Goal: Information Seeking & Learning: Learn about a topic

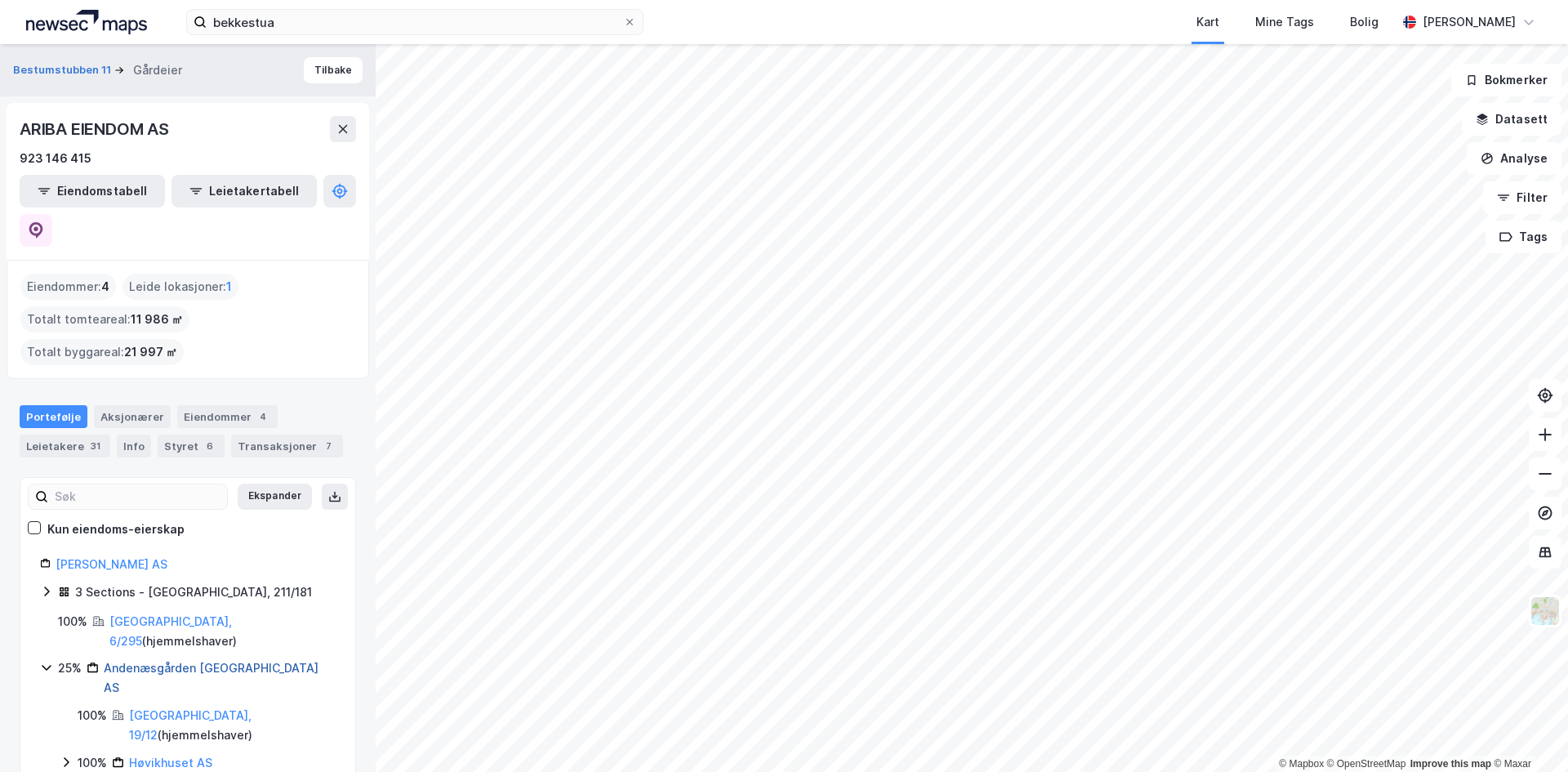
click at [153, 660] on link "Andenæsgården [GEOGRAPHIC_DATA] AS" at bounding box center [211, 677] width 215 height 34
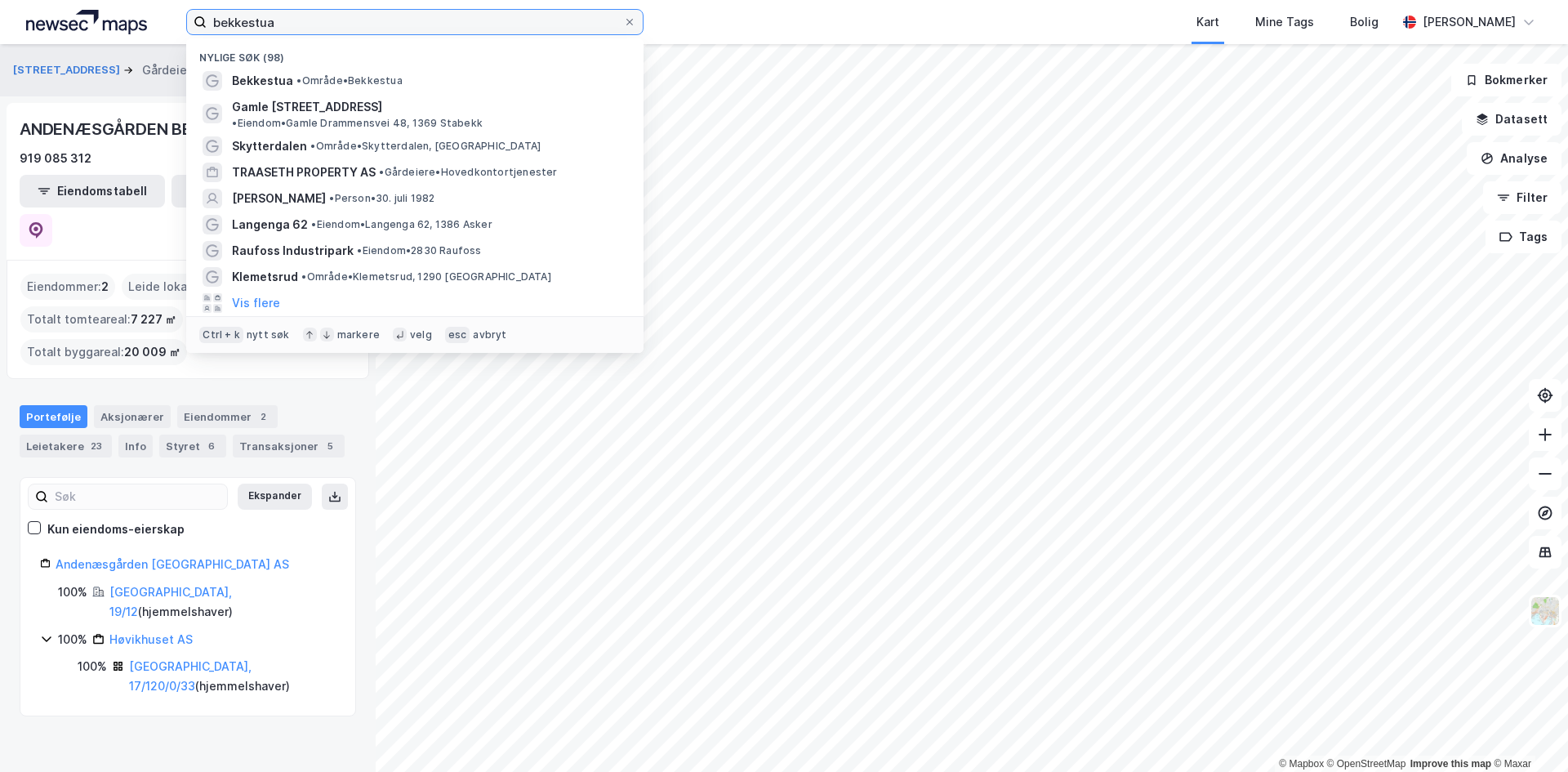
drag, startPoint x: 401, startPoint y: 29, endPoint x: 0, endPoint y: 12, distance: 401.4
click at [0, 12] on div "bekkestua Nylige søk (98) Bekkestua • Område • [GEOGRAPHIC_DATA] 48 • Eiendom •…" at bounding box center [784, 21] width 1568 height 44
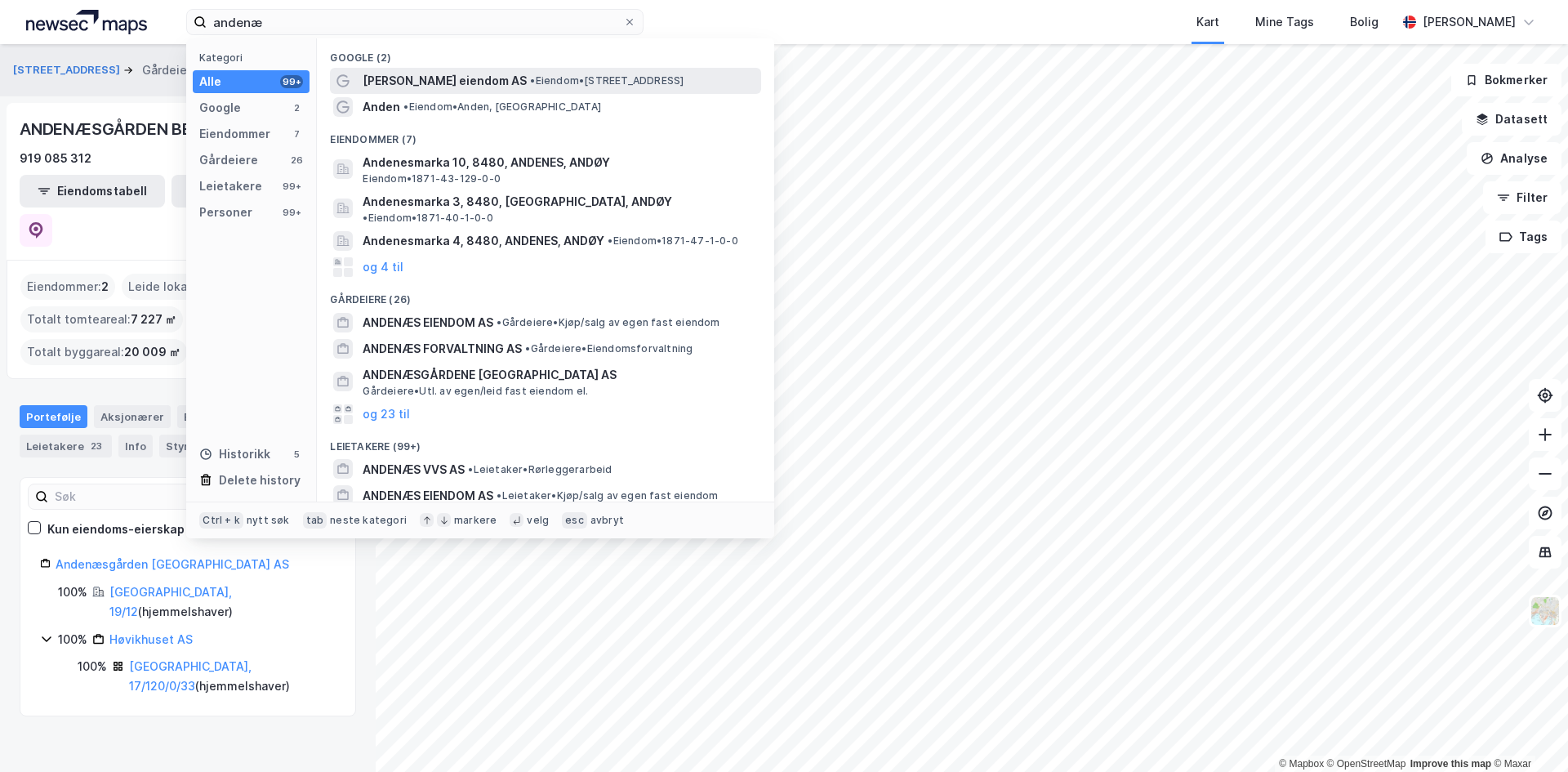
click at [530, 87] on span "• Eiendom • [STREET_ADDRESS]" at bounding box center [607, 80] width 153 height 13
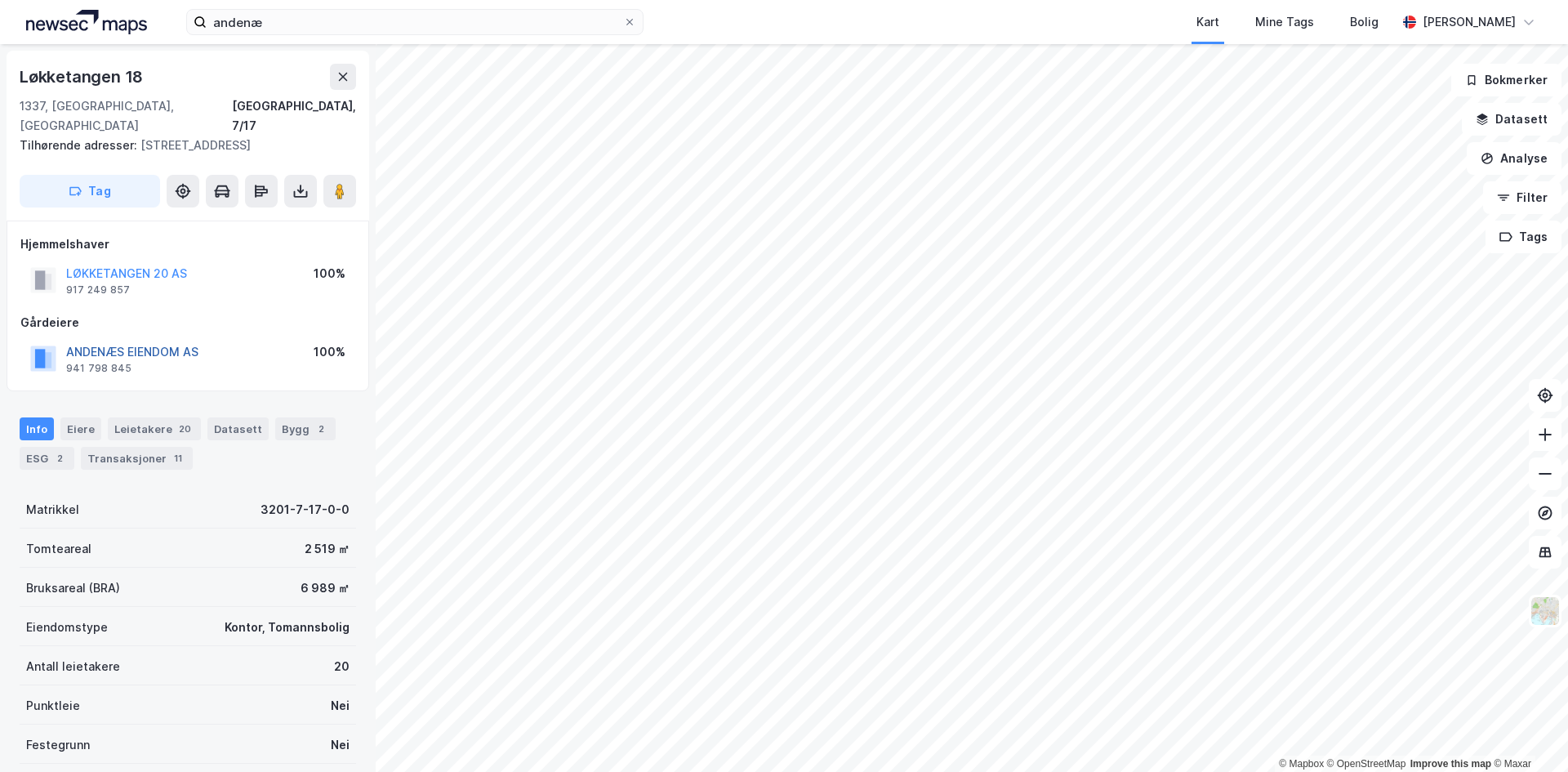
click at [0, 0] on button "ANDENÆS EIENDOM AS" at bounding box center [0, 0] width 0 height 0
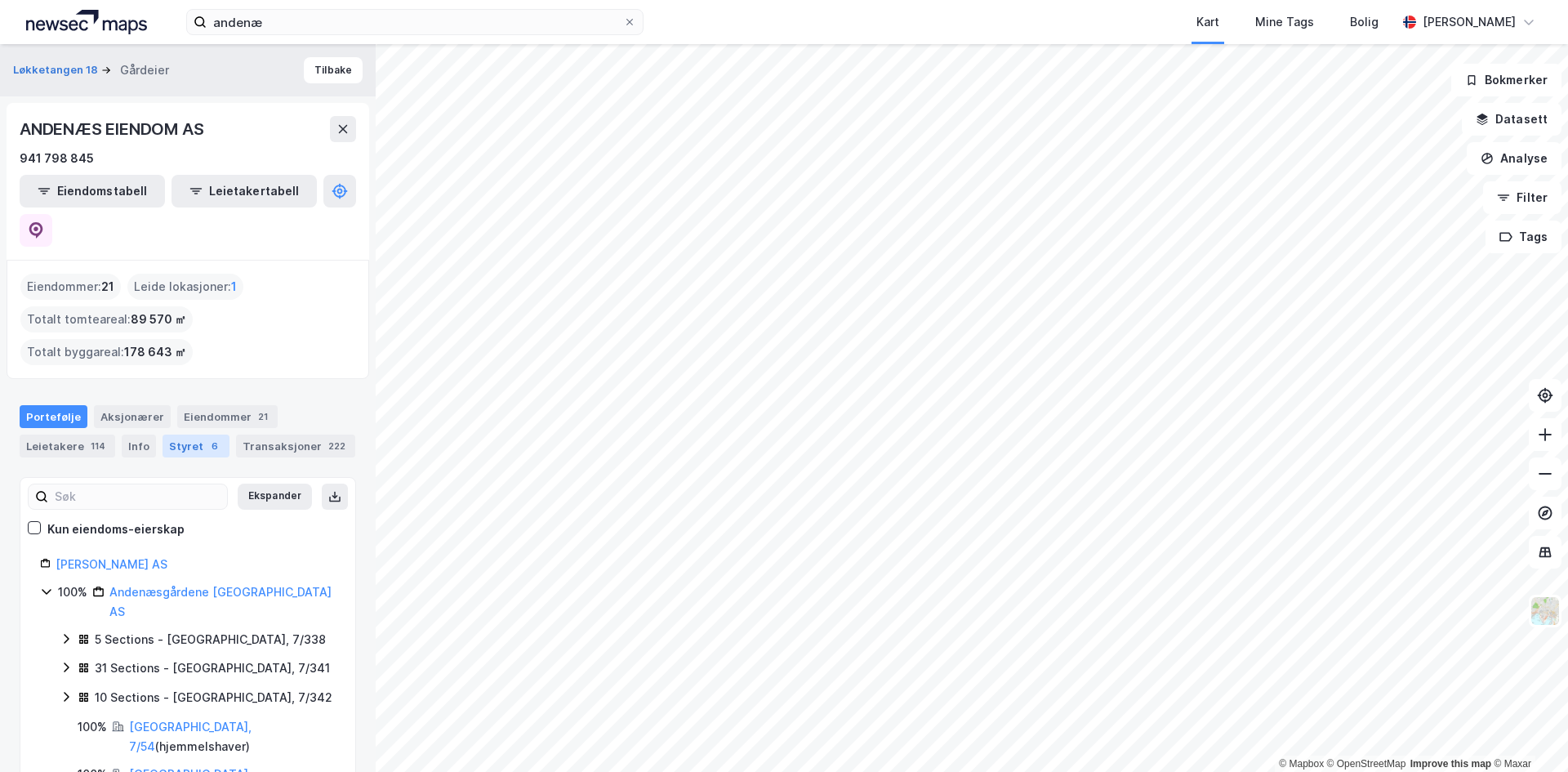
click at [176, 435] on div "Styret 6" at bounding box center [195, 446] width 67 height 23
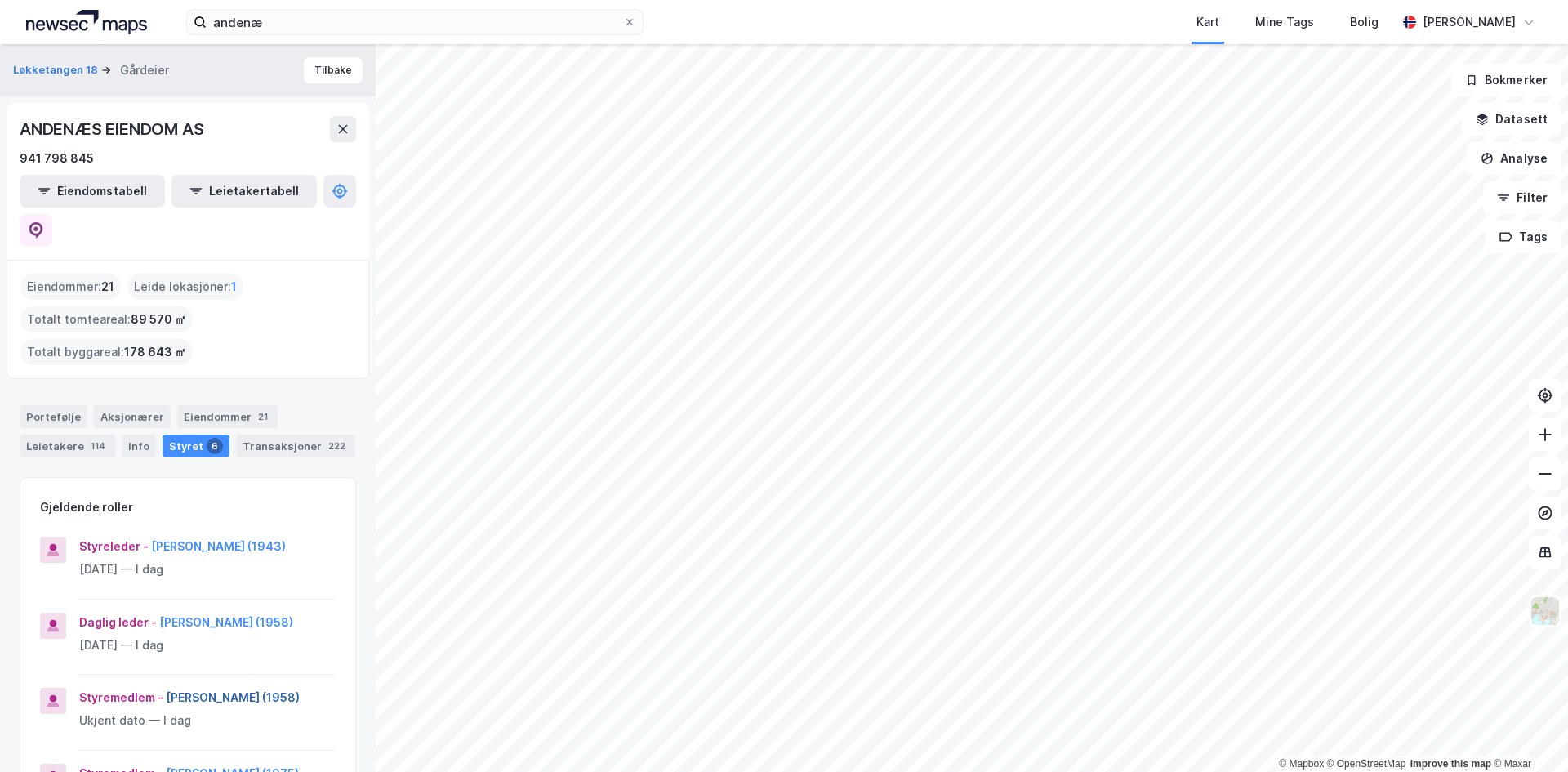
click at [0, 0] on button "[PERSON_NAME] (1958)" at bounding box center [0, 0] width 0 height 0
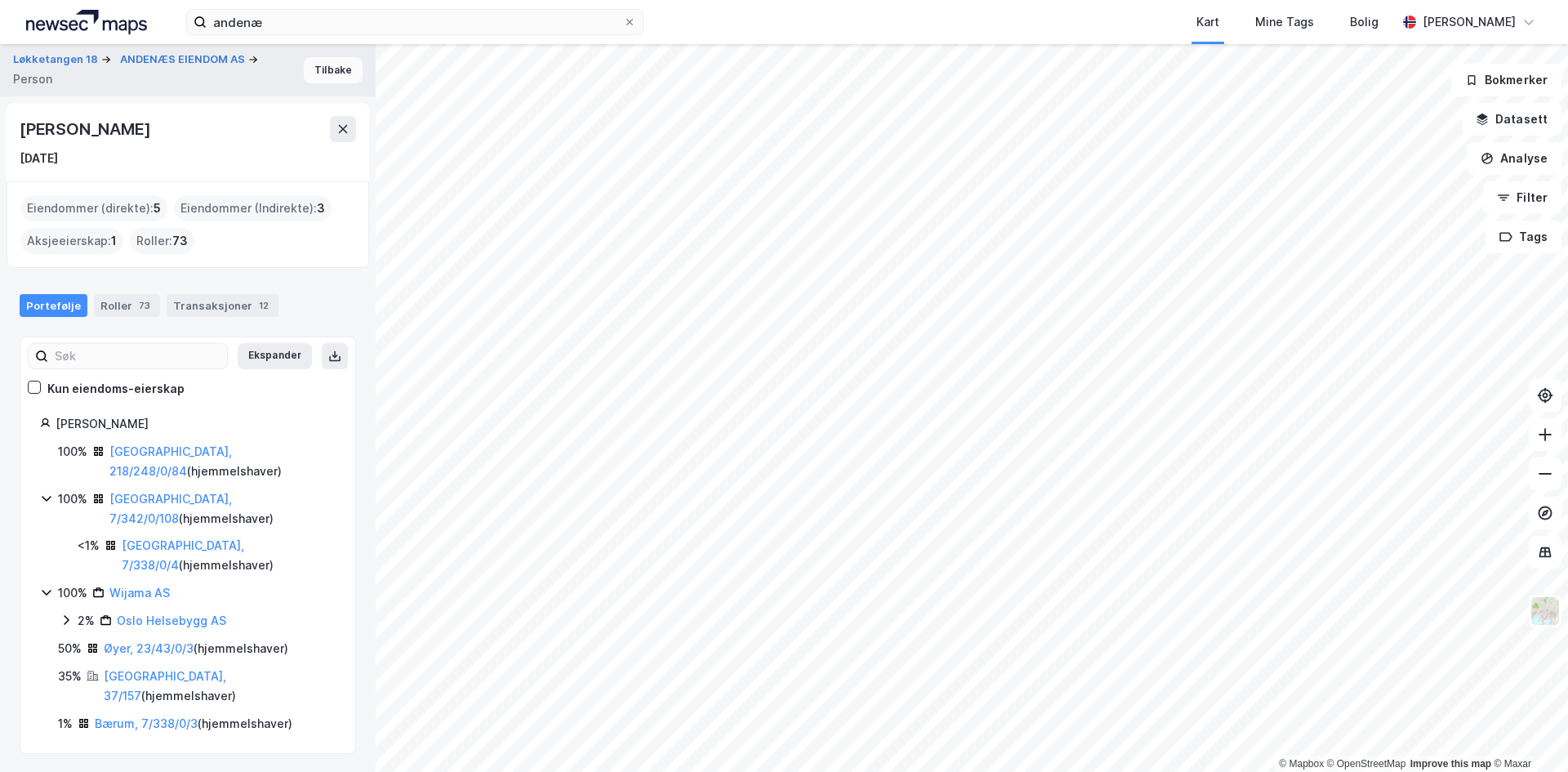
click at [328, 72] on button "Tilbake" at bounding box center [333, 70] width 59 height 26
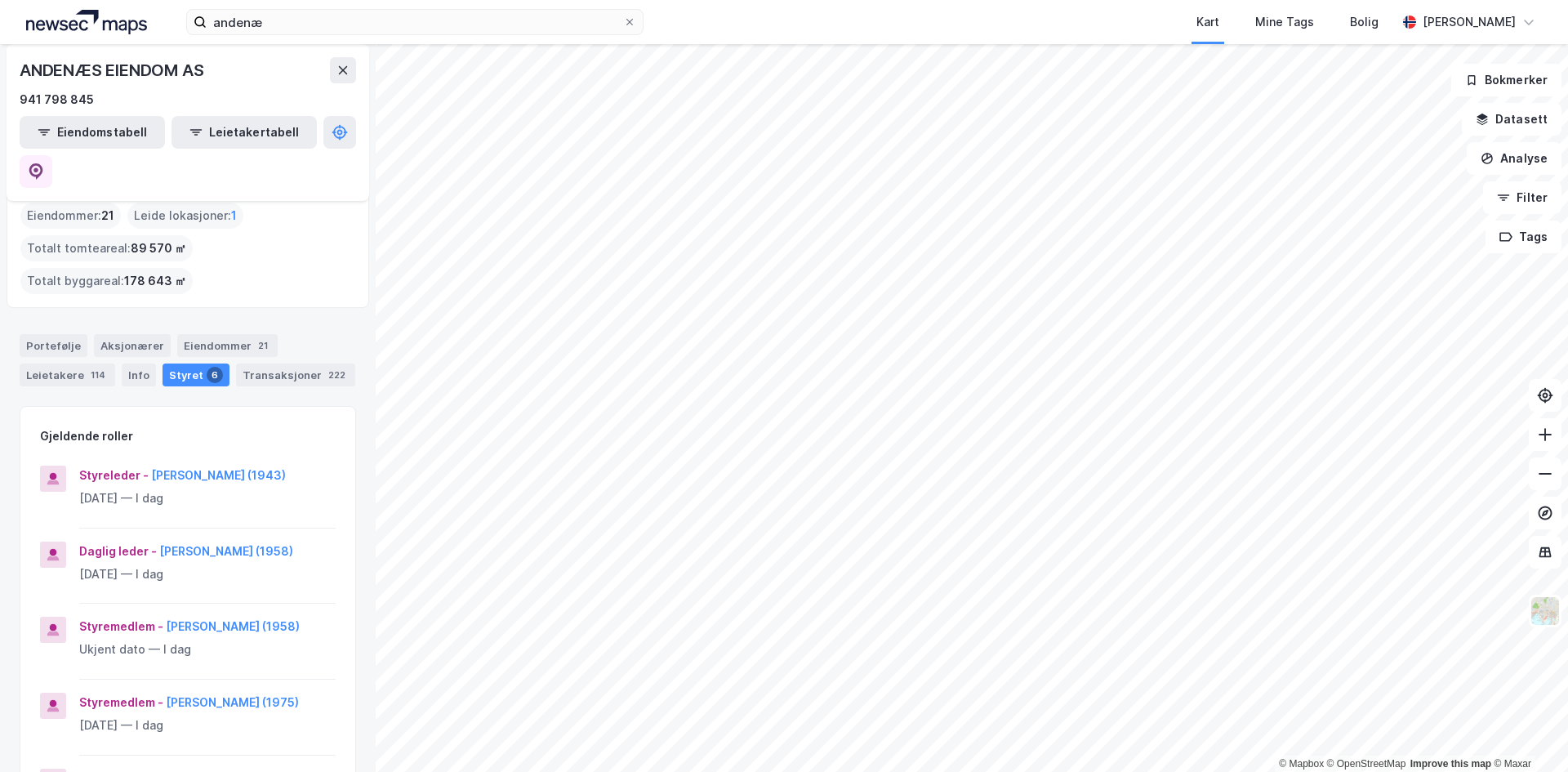
scroll to position [163, 0]
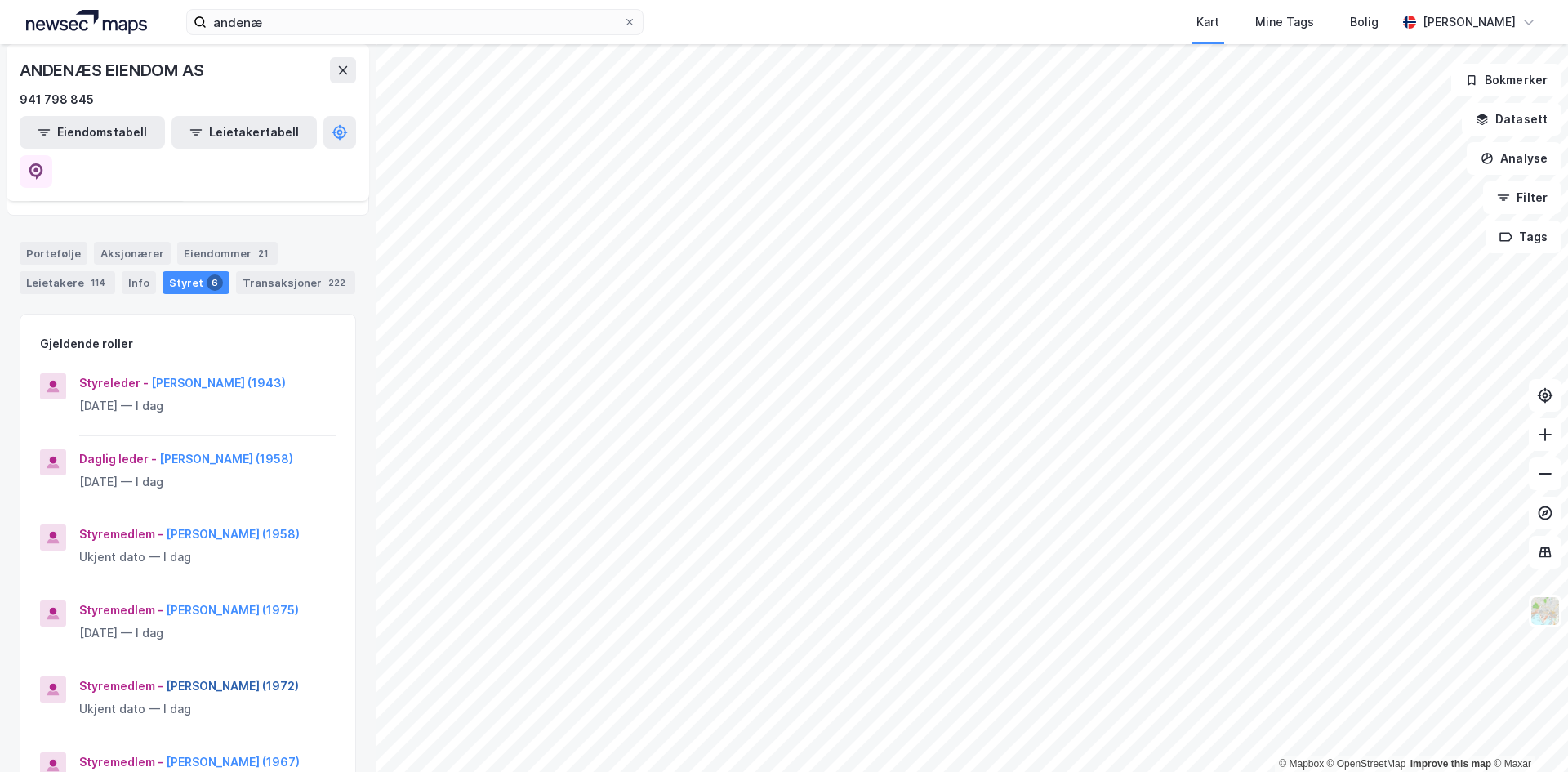
click at [0, 0] on button "[PERSON_NAME] (1972)" at bounding box center [0, 0] width 0 height 0
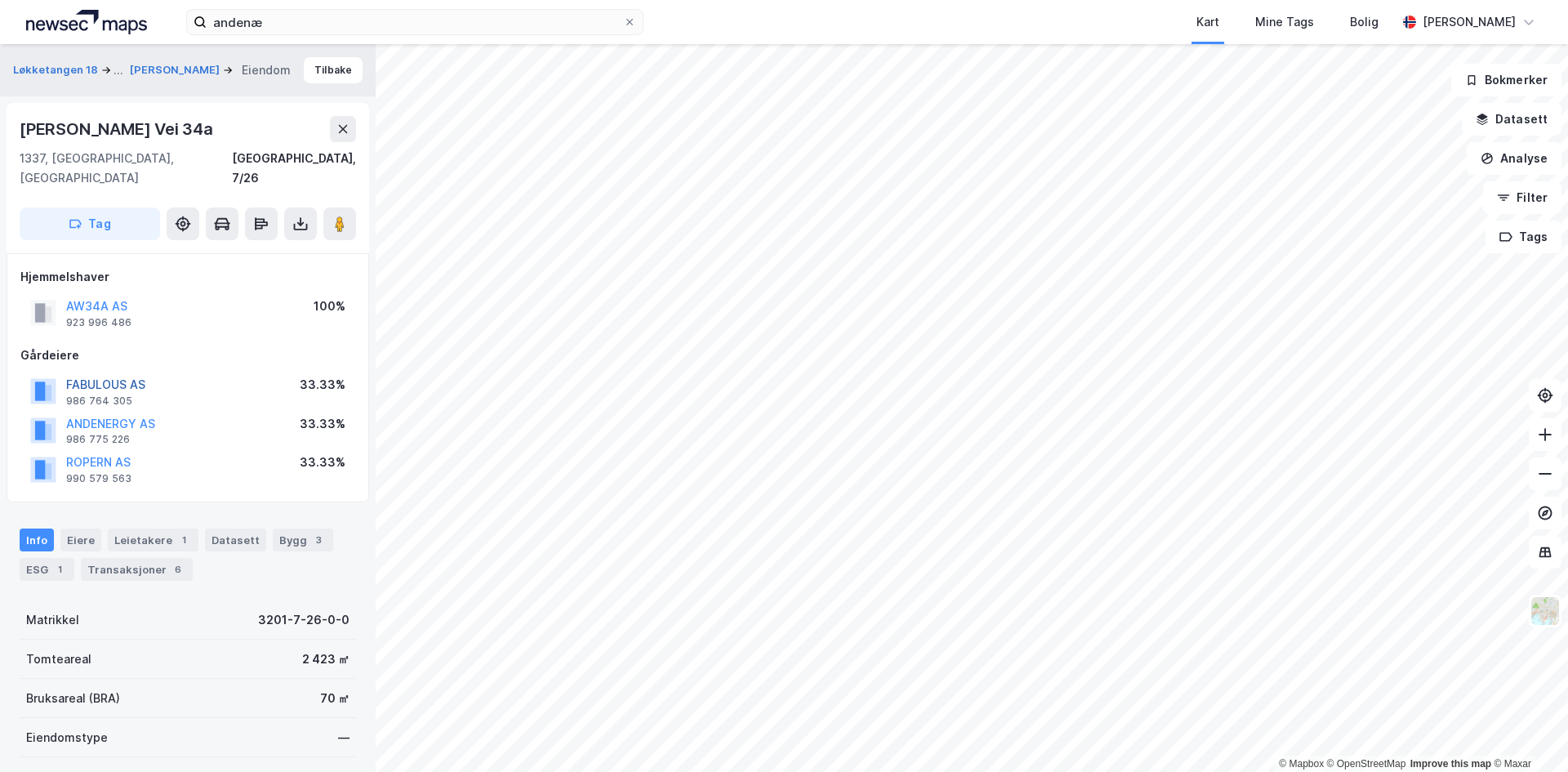
click at [0, 0] on button "FABULOUS AS" at bounding box center [0, 0] width 0 height 0
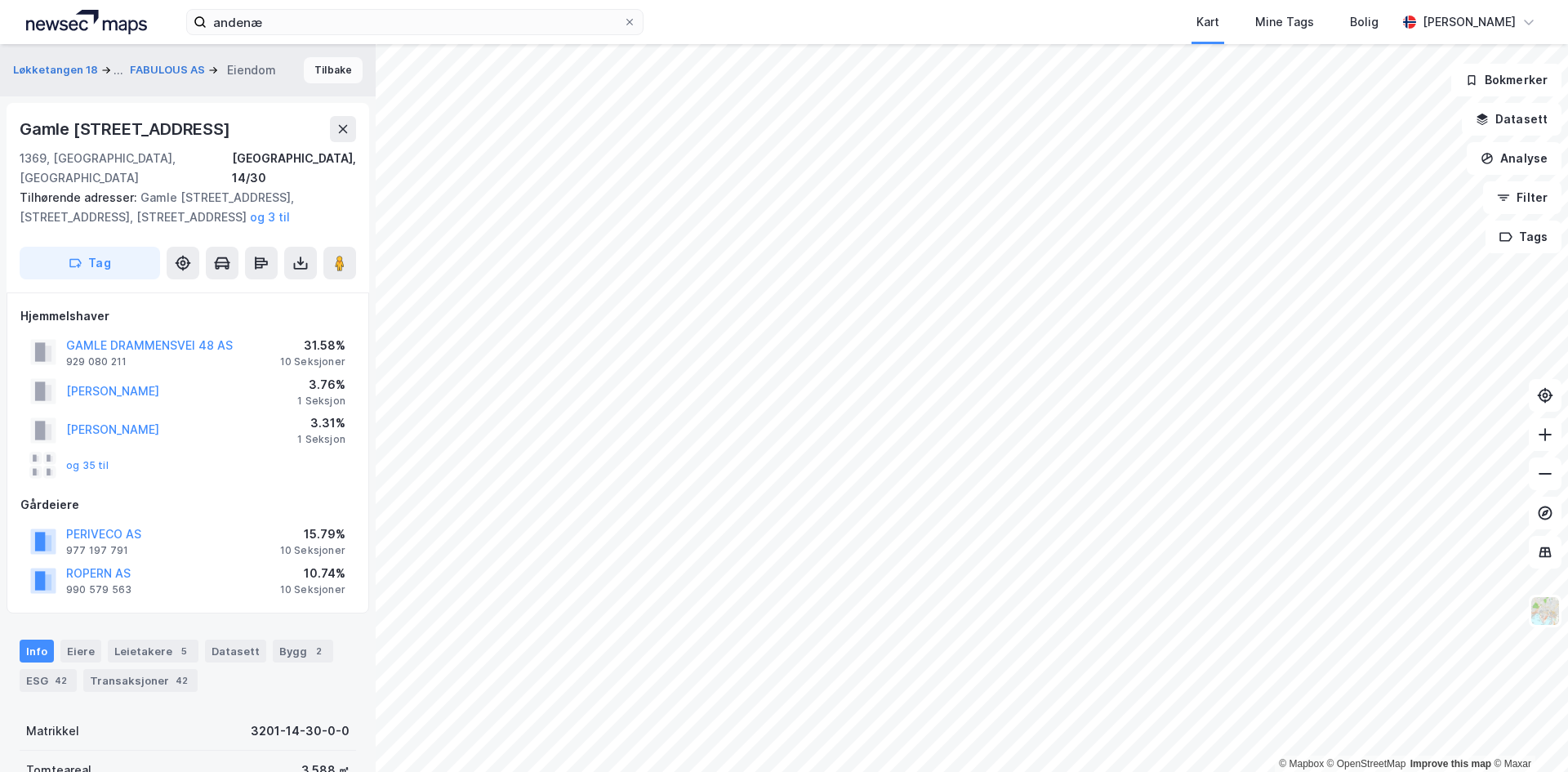
click at [319, 77] on button "Tilbake" at bounding box center [333, 70] width 59 height 26
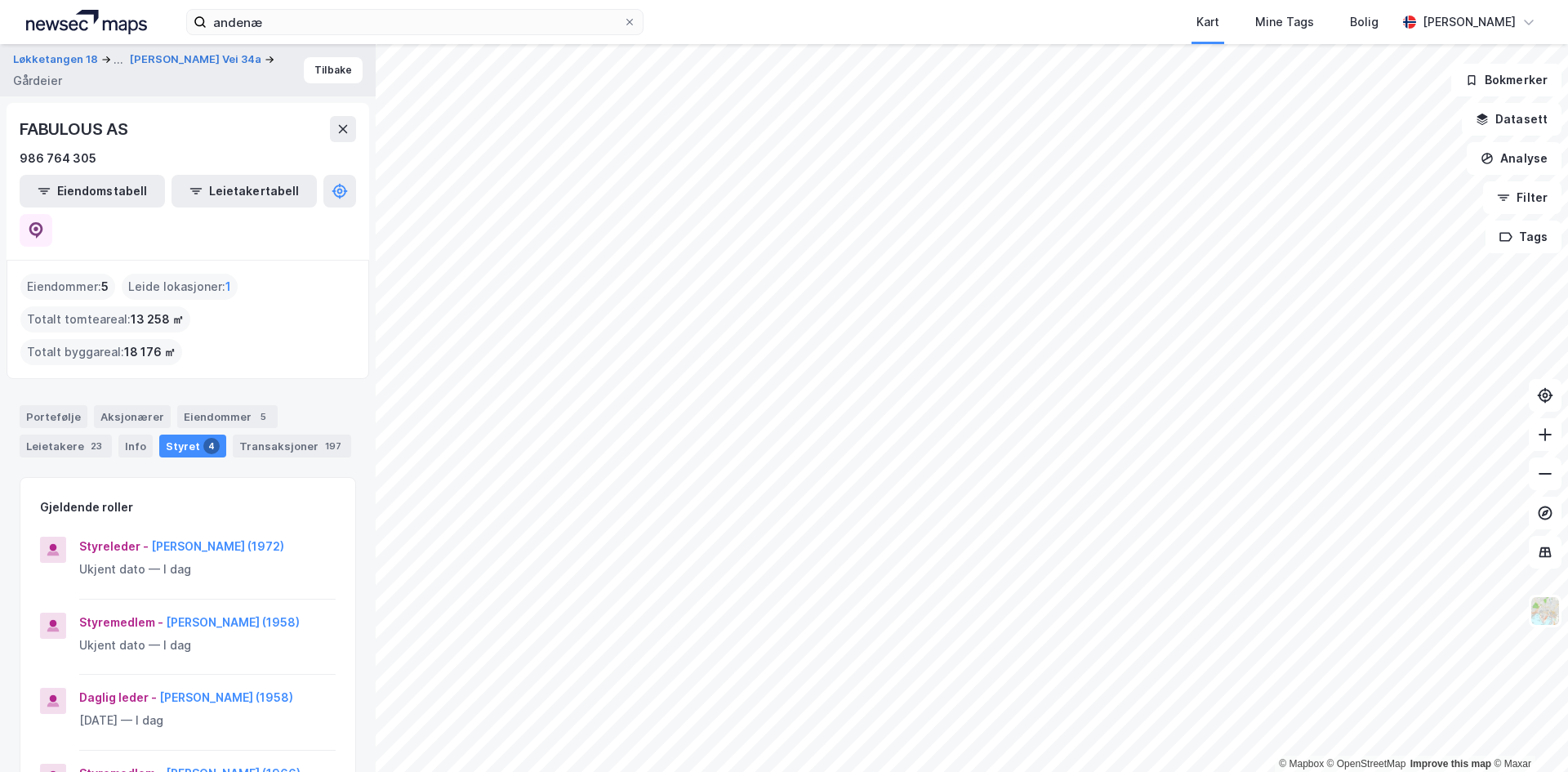
click at [201, 536] on div "Styreleder - [PERSON_NAME] (1972)" at bounding box center [207, 546] width 256 height 20
click at [0, 0] on button "[PERSON_NAME] (1972)" at bounding box center [0, 0] width 0 height 0
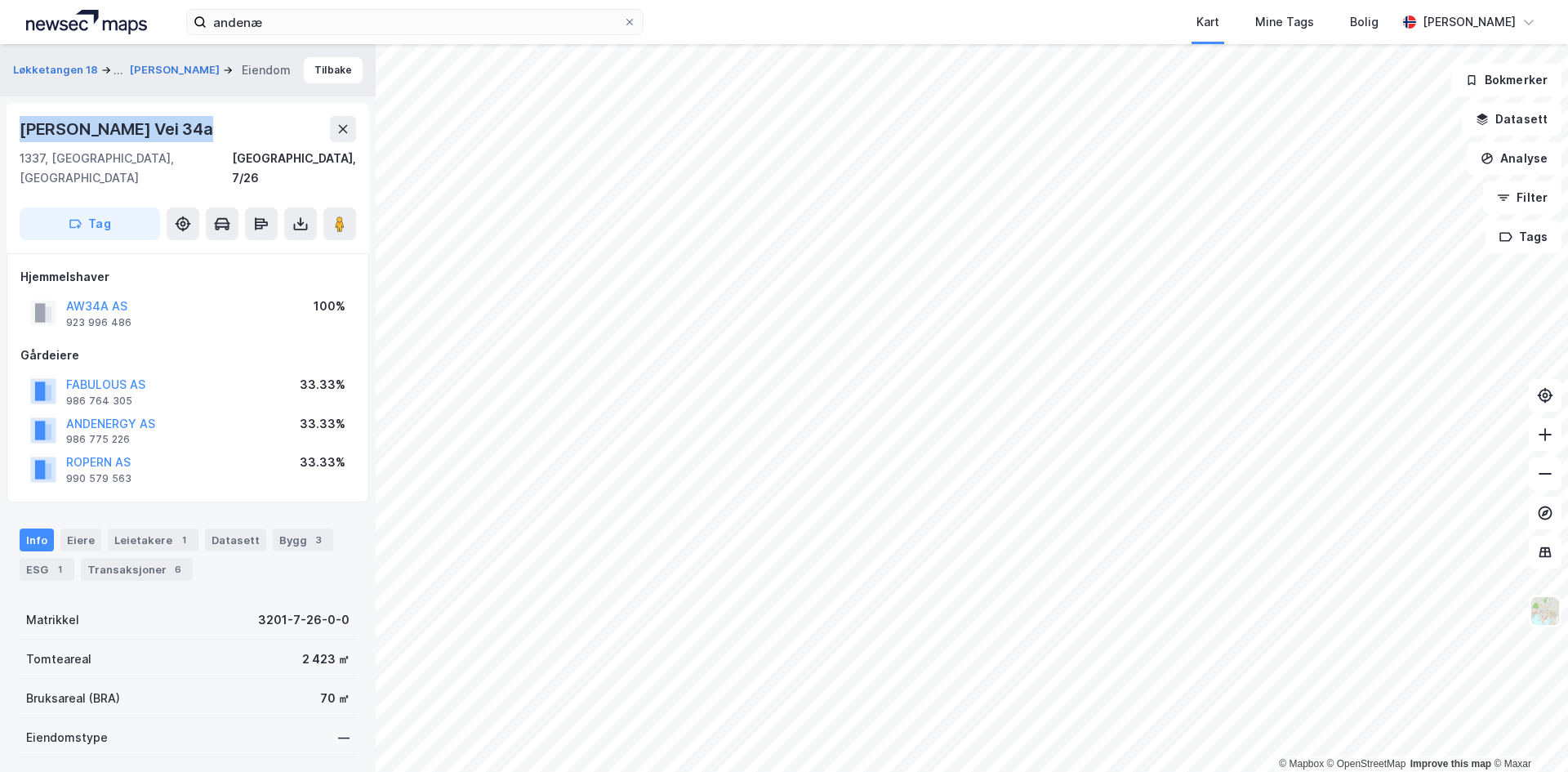
drag, startPoint x: 14, startPoint y: 124, endPoint x: 208, endPoint y: 121, distance: 194.0
click at [208, 121] on div "Anthon [STREET_ADDRESS]" at bounding box center [187, 178] width 362 height 150
copy div "[PERSON_NAME] Vei 34a"
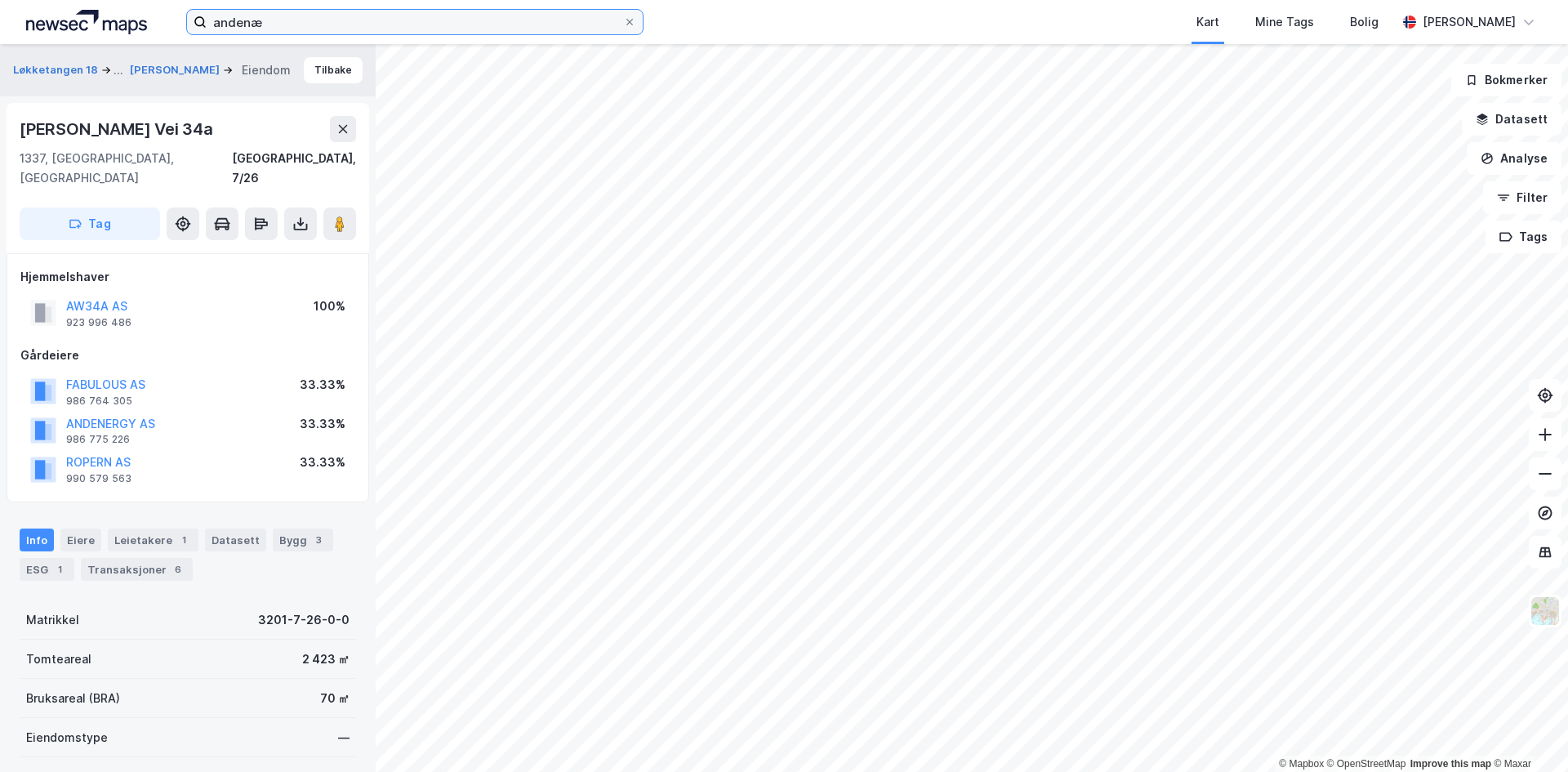
click at [380, 25] on input "andenæ" at bounding box center [415, 21] width 417 height 24
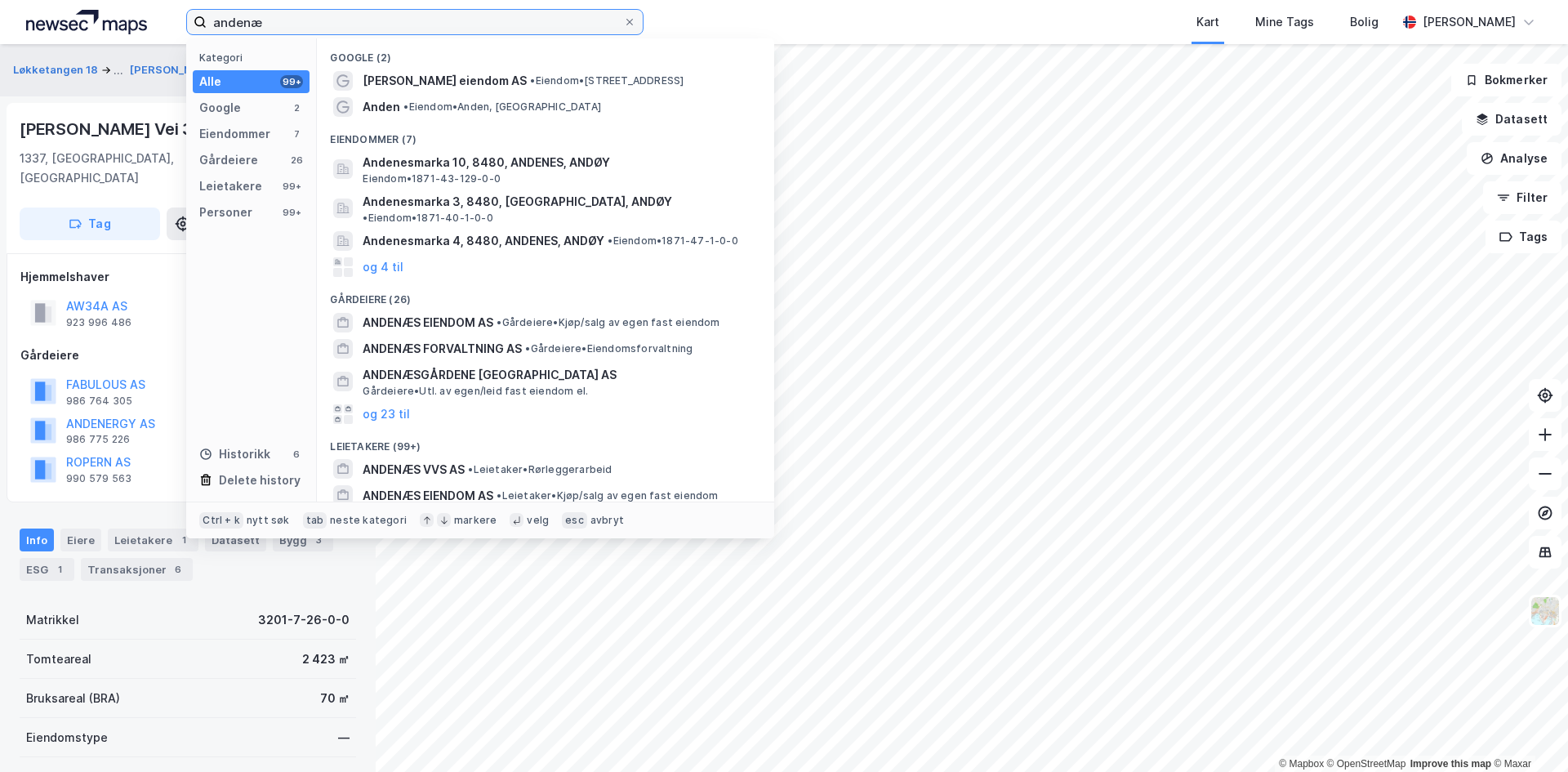
paste input "[PERSON_NAME] Vei 34a"
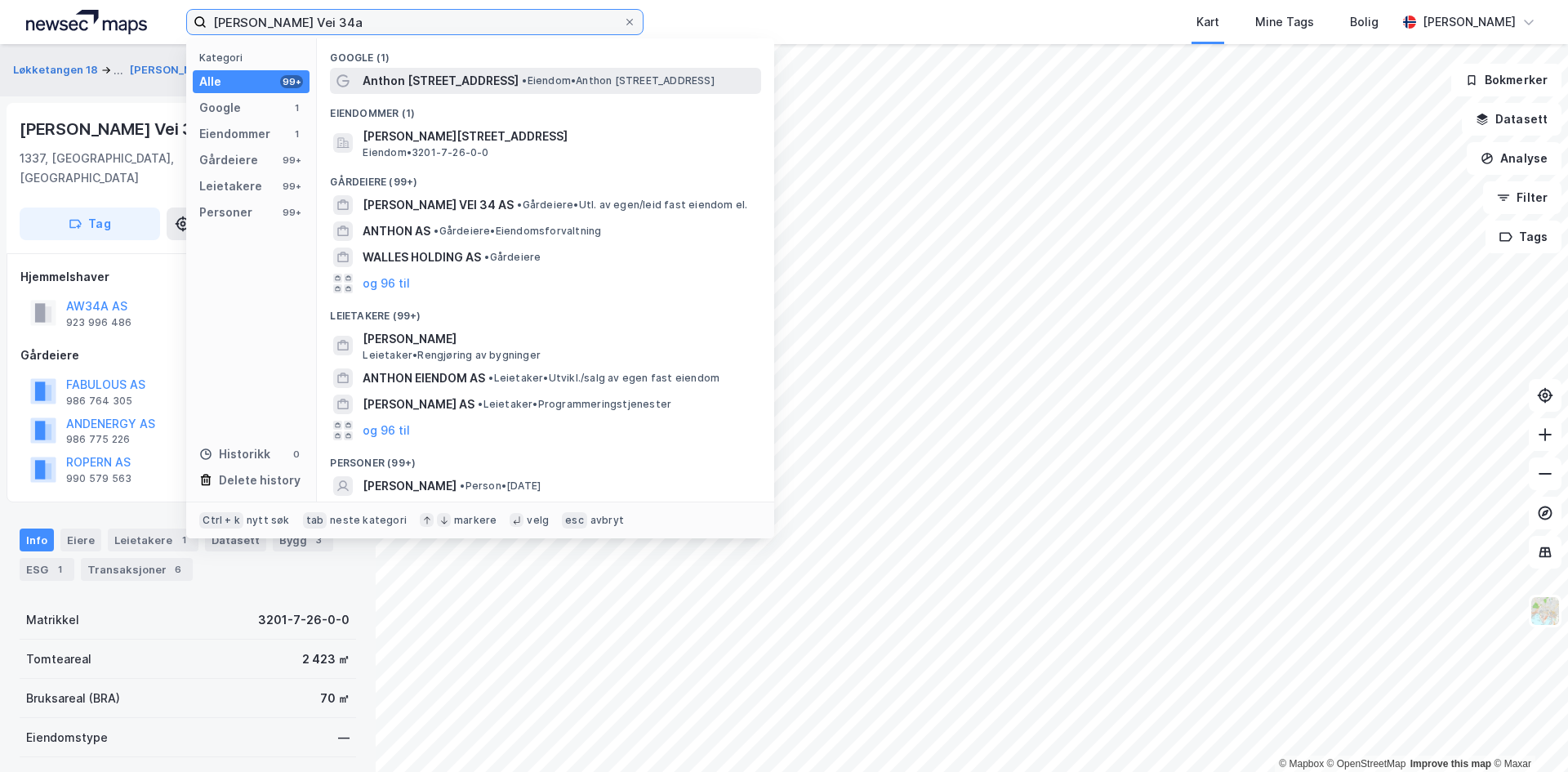
type input "[PERSON_NAME] Vei 34a"
click at [433, 81] on span "Anthon [STREET_ADDRESS]" at bounding box center [440, 81] width 156 height 20
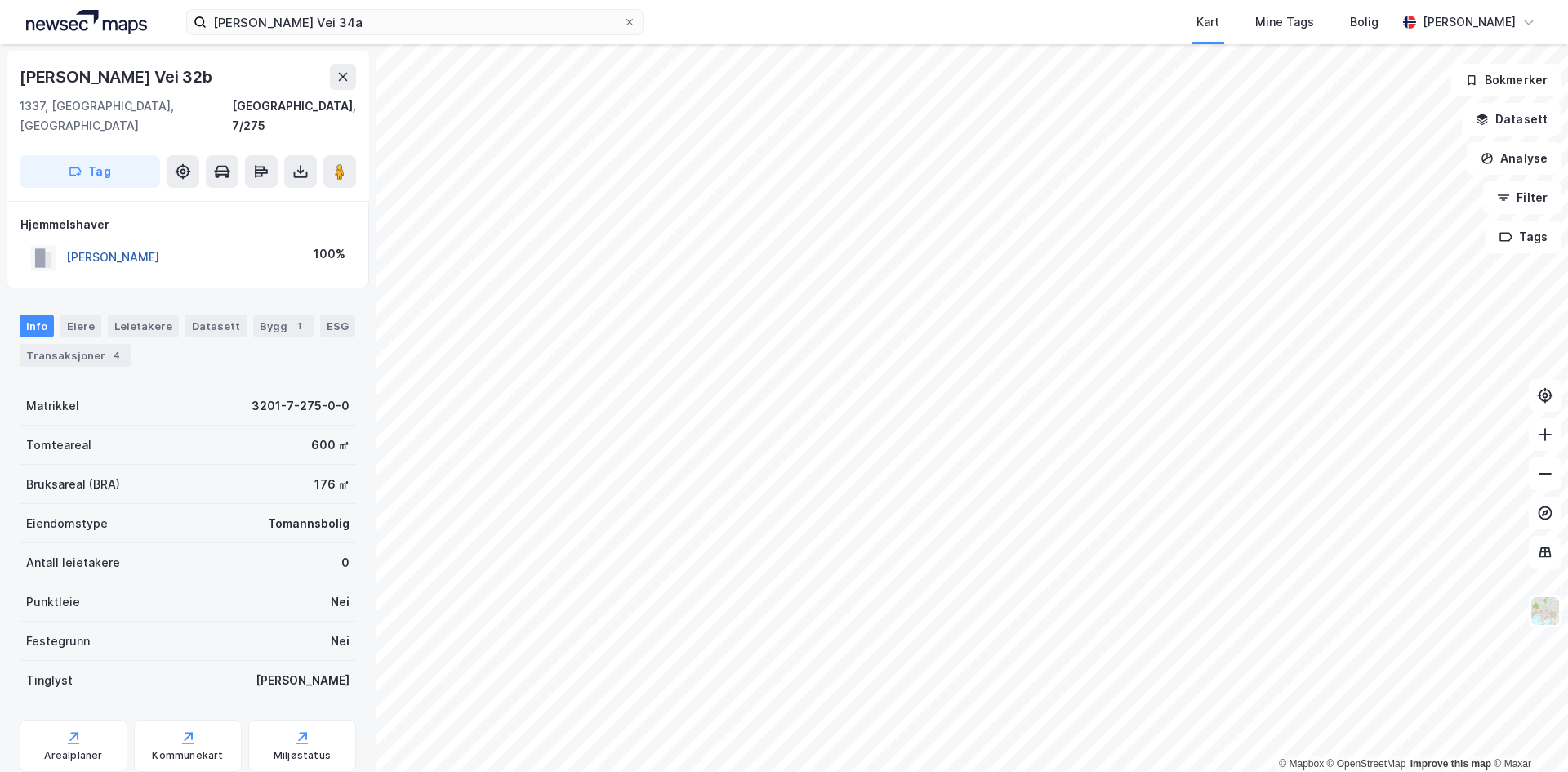
click at [0, 0] on button "[PERSON_NAME]" at bounding box center [0, 0] width 0 height 0
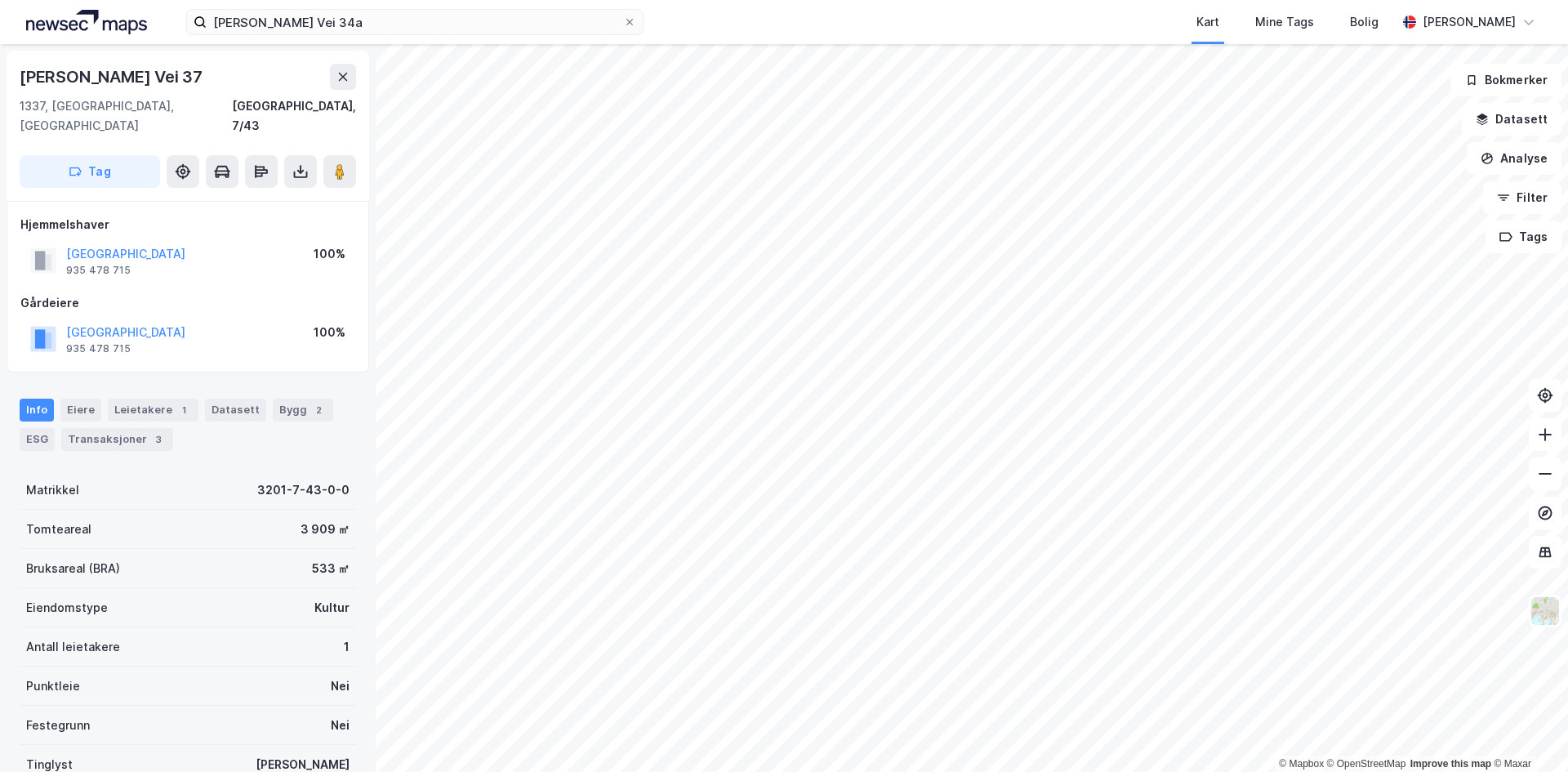
scroll to position [2, 0]
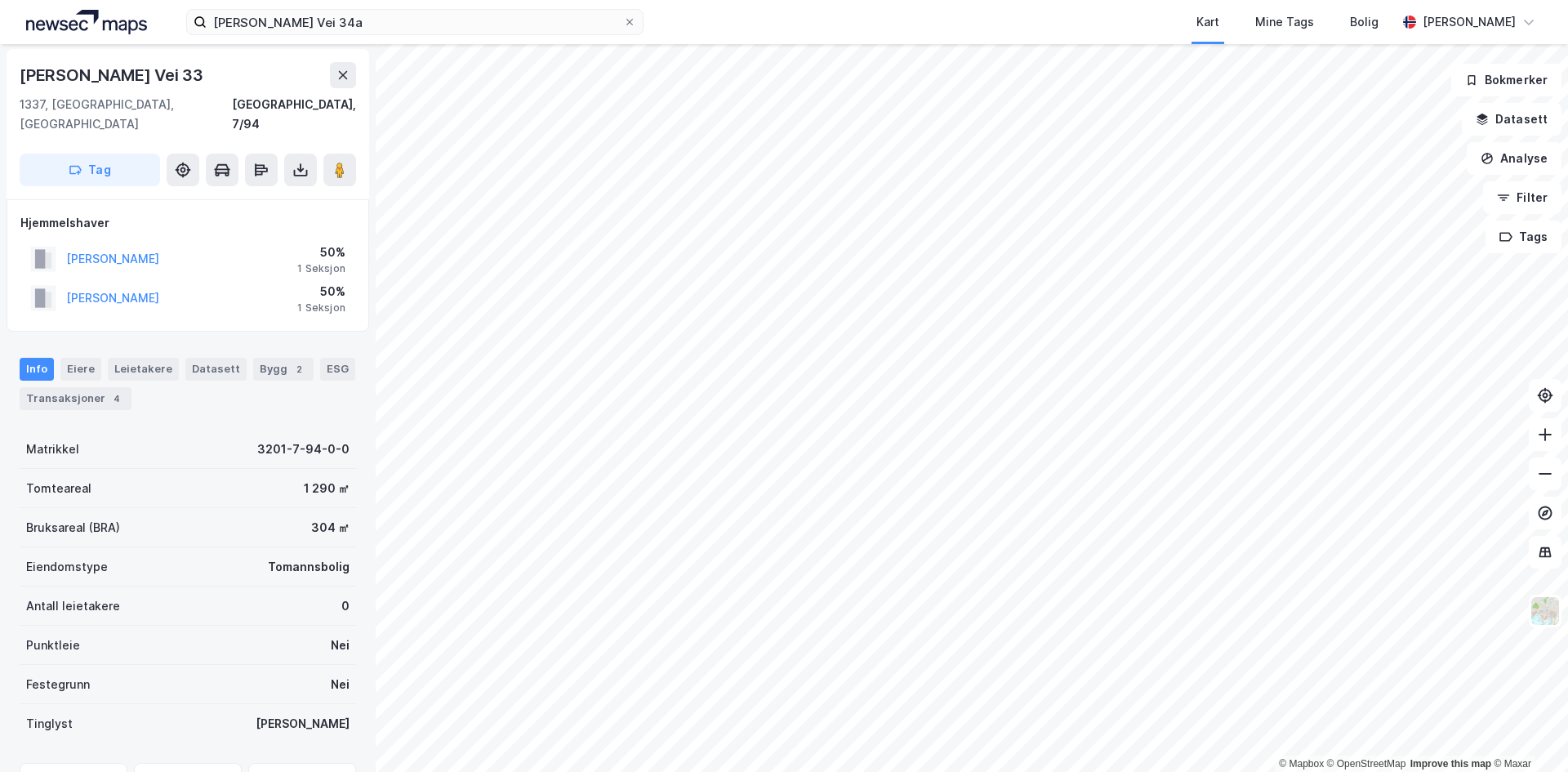
scroll to position [2, 0]
click at [0, 0] on button "[PERSON_NAME]" at bounding box center [0, 0] width 0 height 0
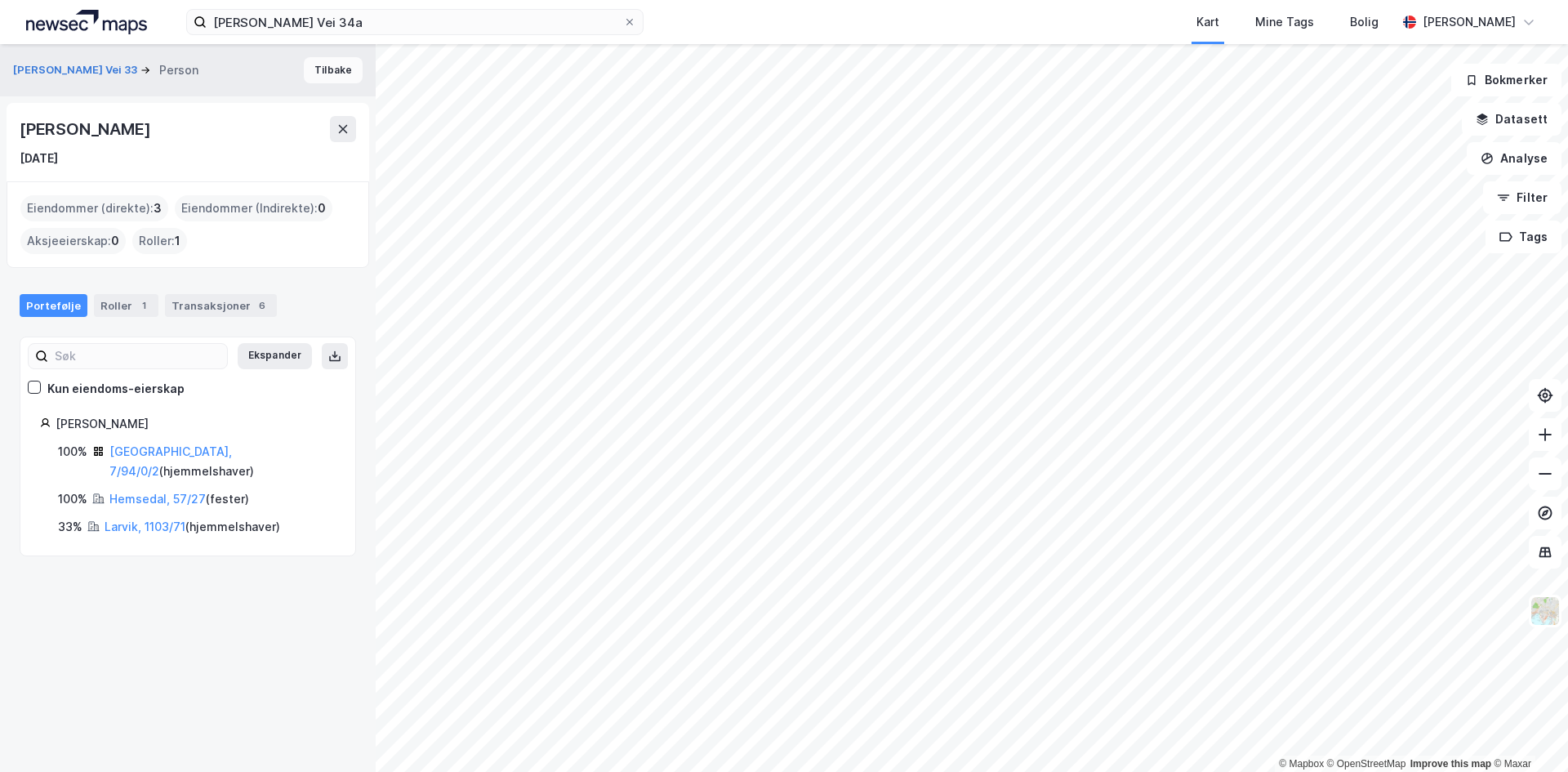
click at [332, 68] on button "Tilbake" at bounding box center [333, 70] width 59 height 26
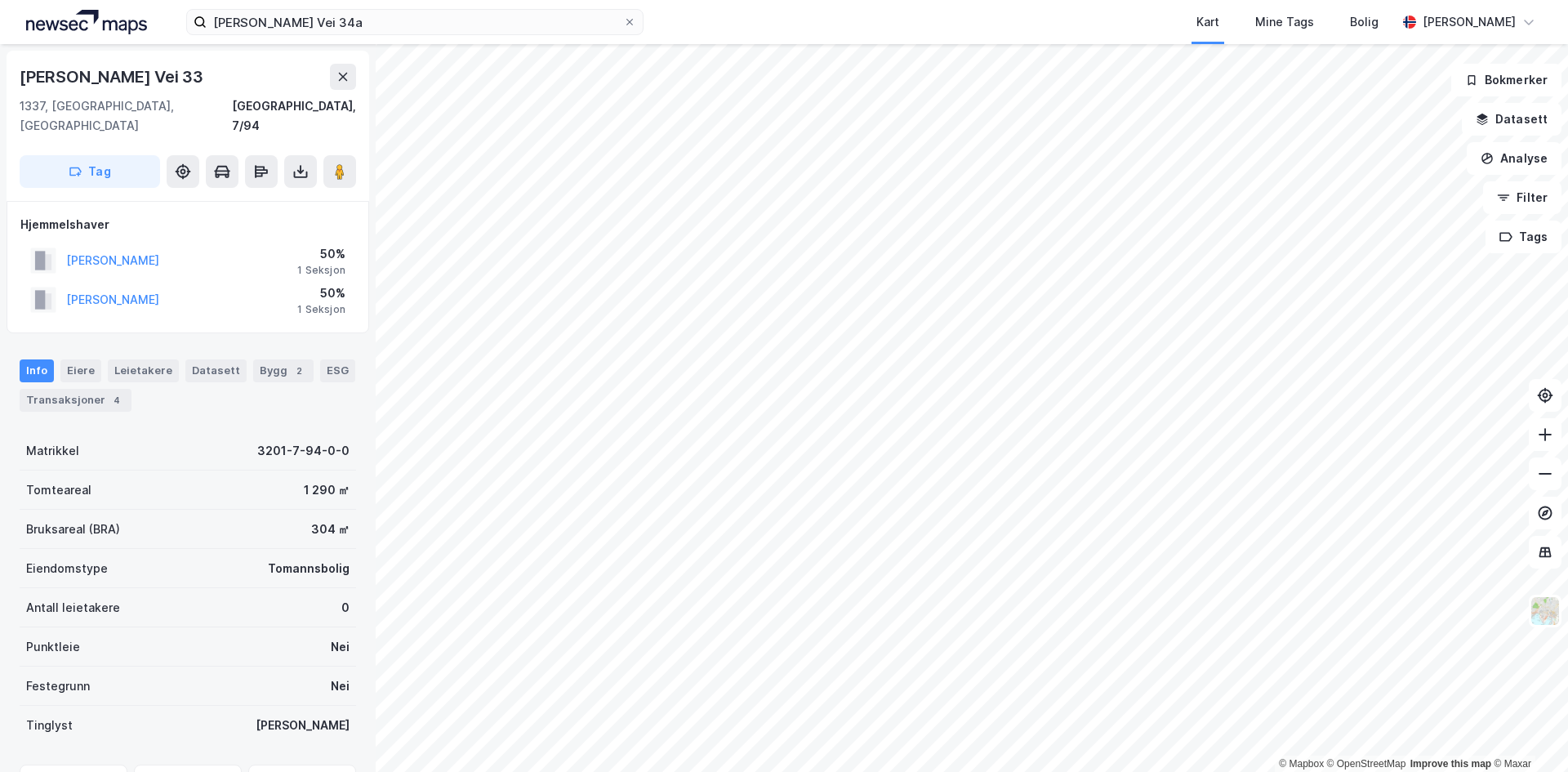
scroll to position [2, 0]
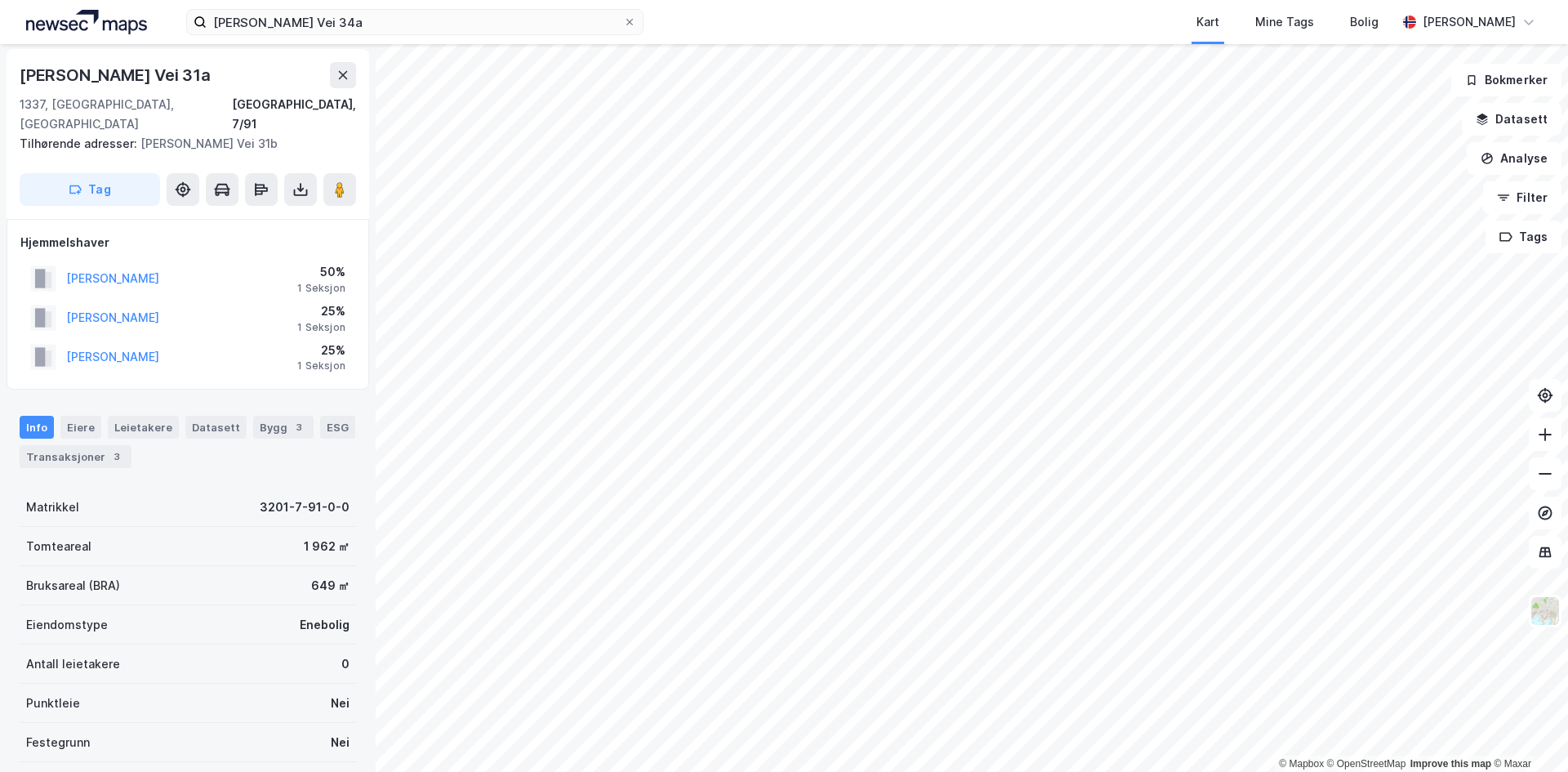
scroll to position [2, 0]
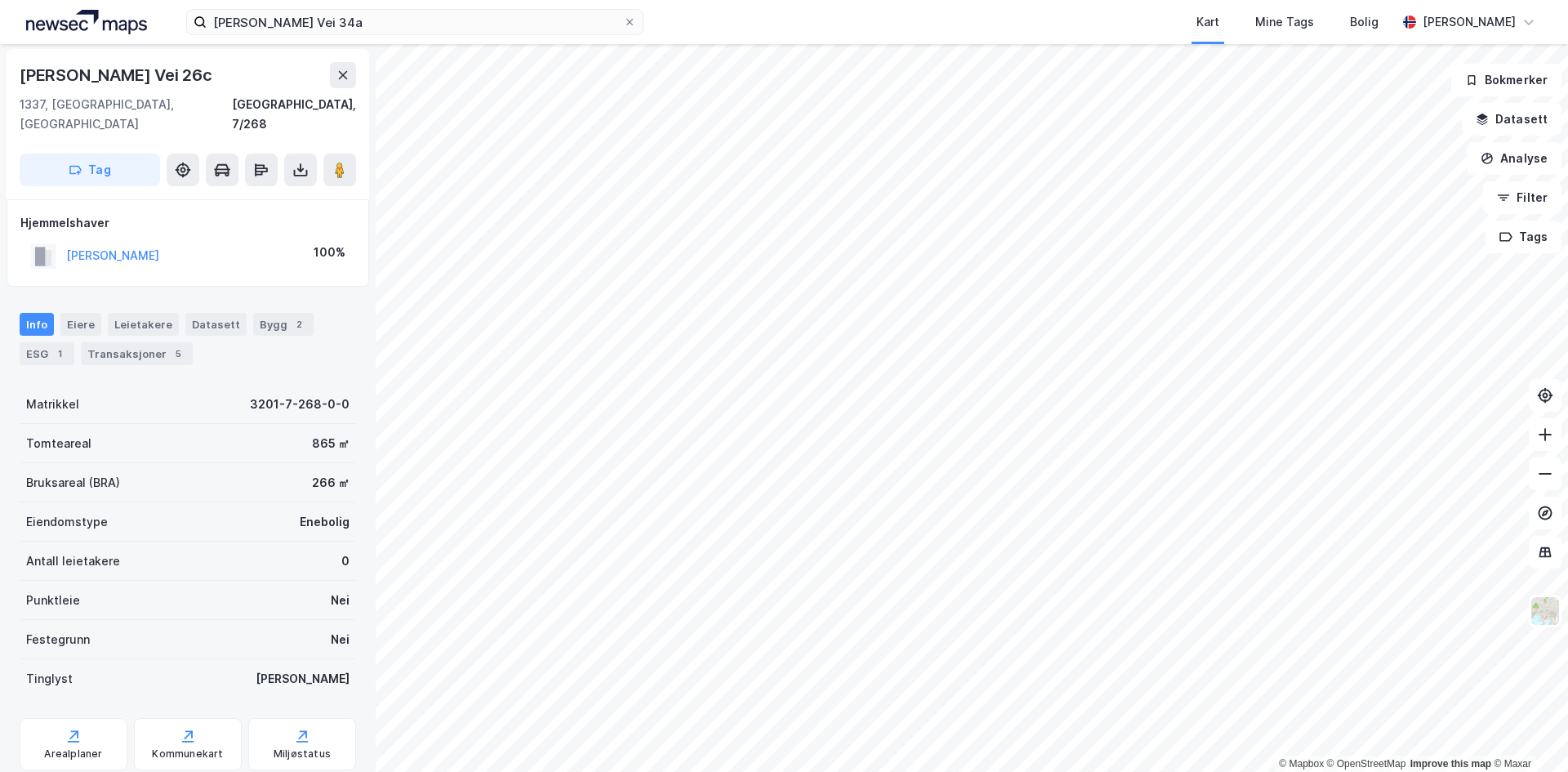
scroll to position [2, 0]
click at [0, 0] on button "[PERSON_NAME]" at bounding box center [0, 0] width 0 height 0
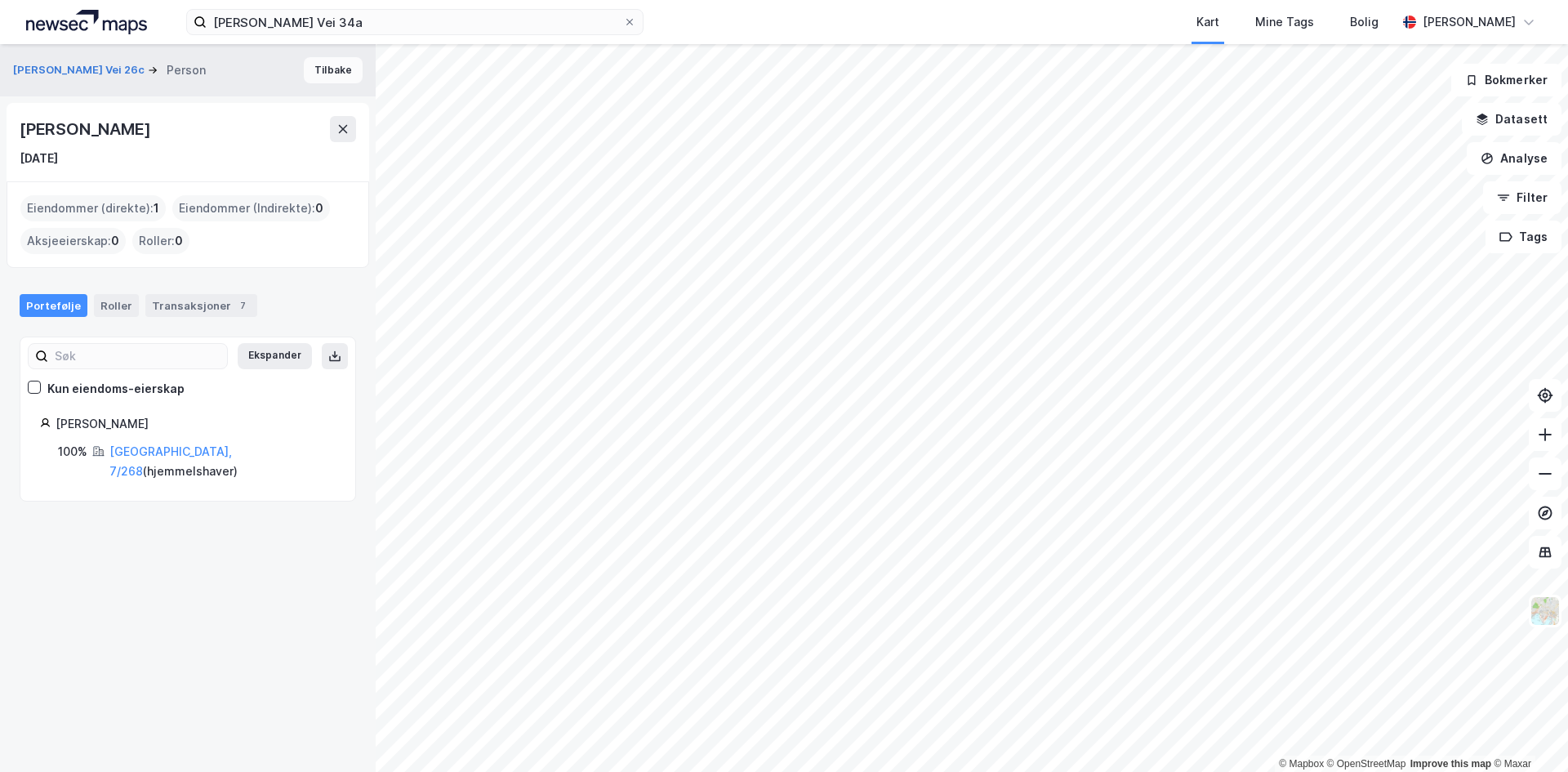
click at [327, 78] on button "Tilbake" at bounding box center [333, 70] width 59 height 26
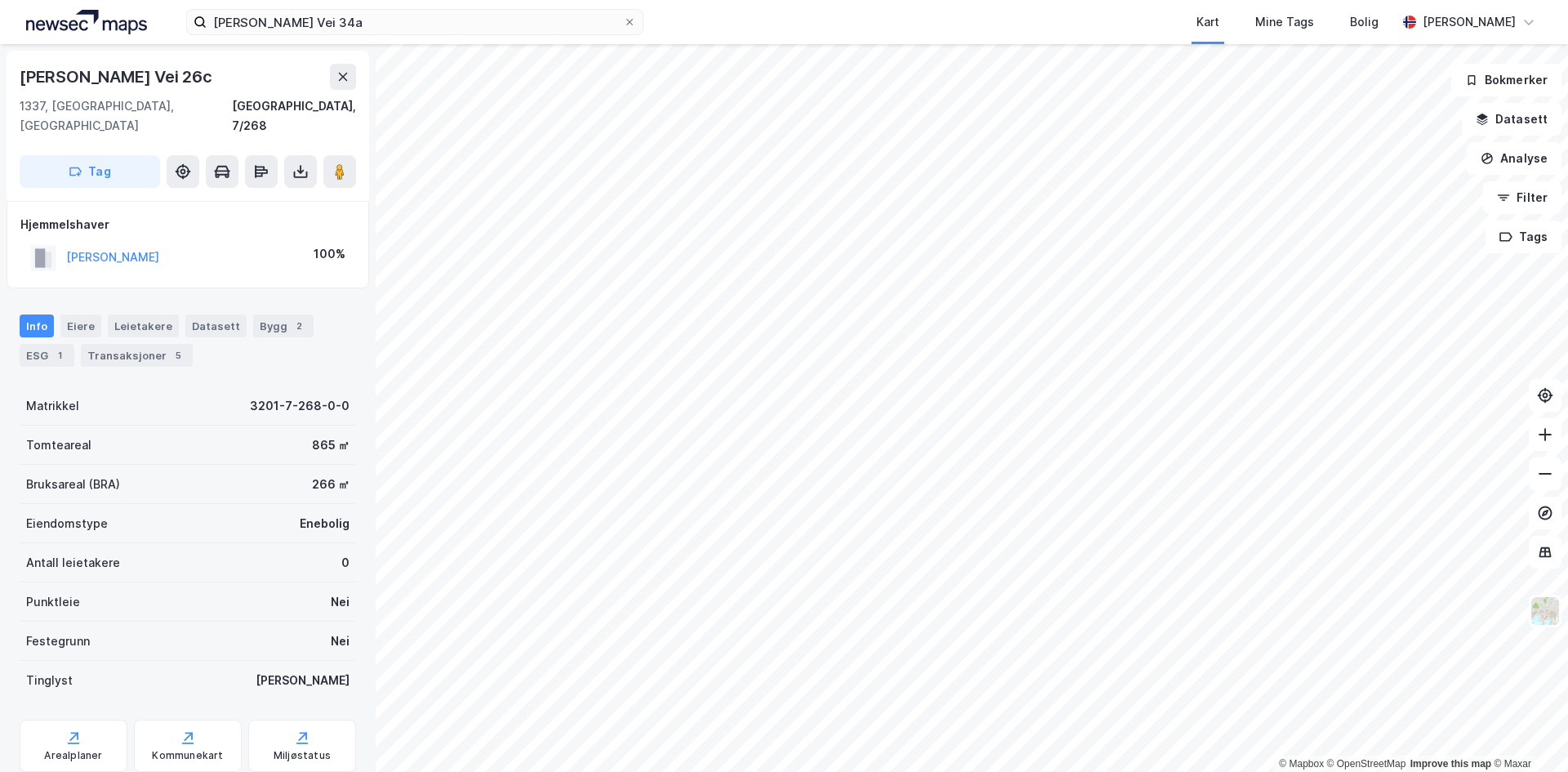
scroll to position [2, 0]
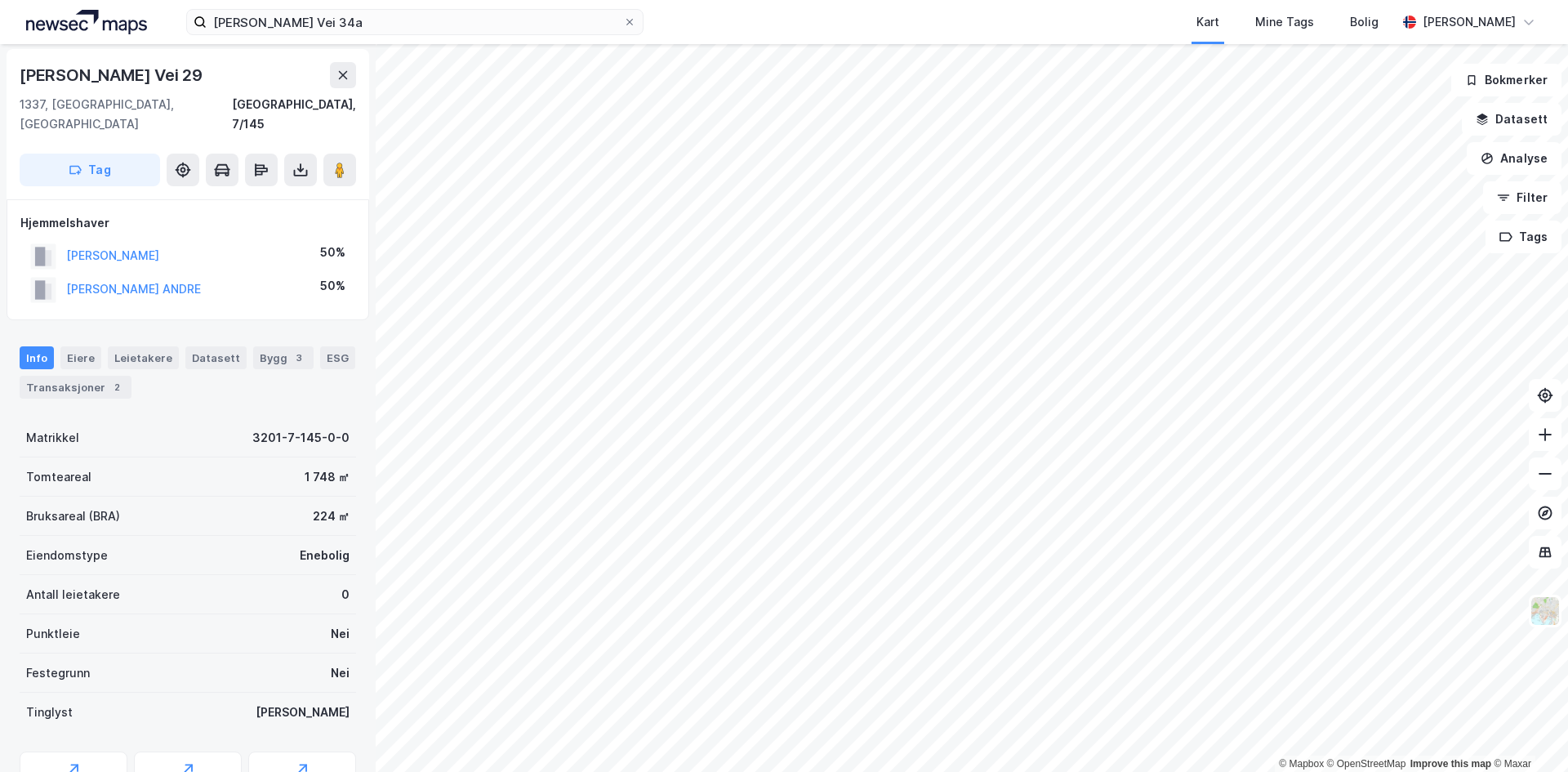
scroll to position [2, 0]
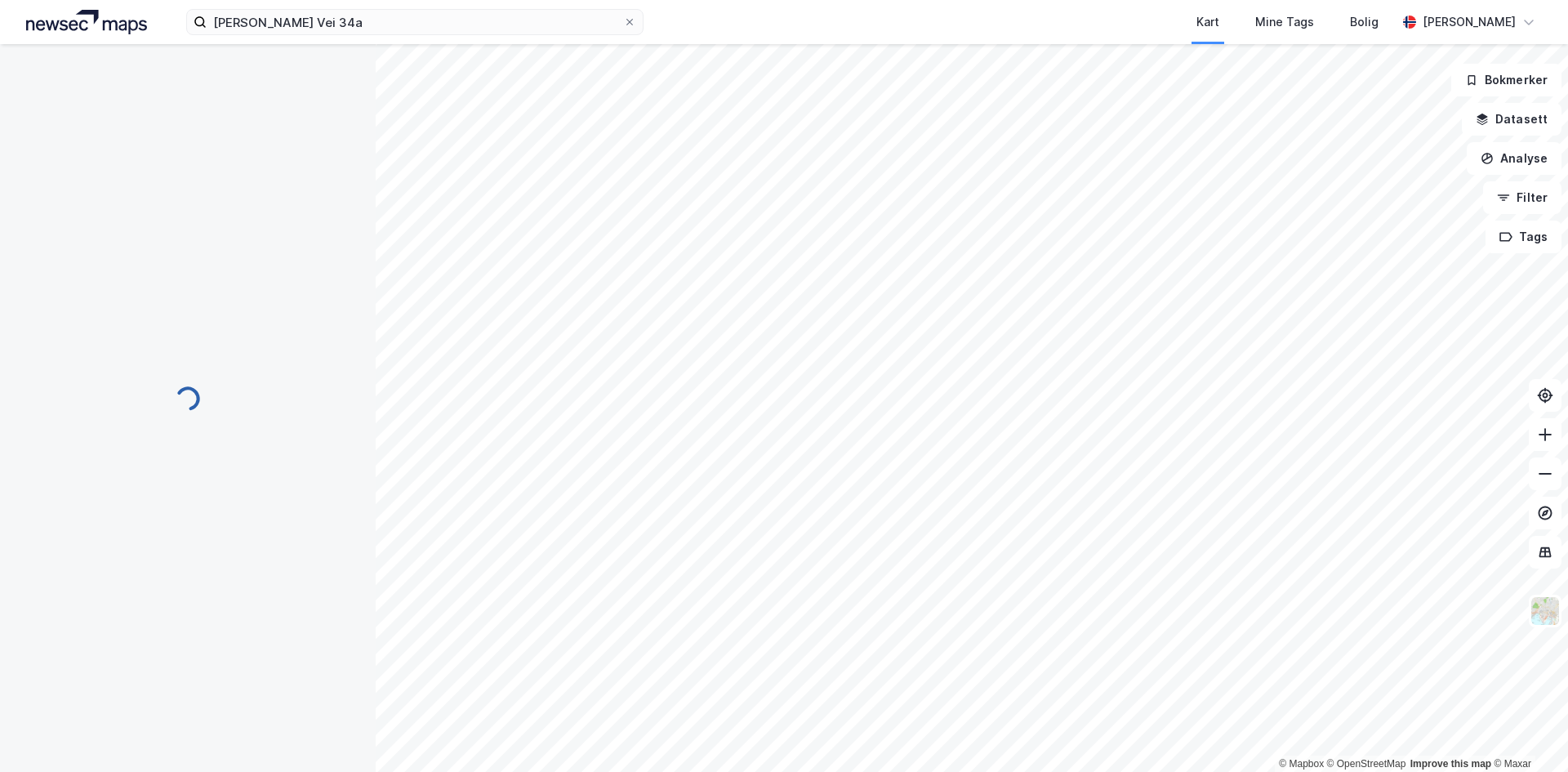
scroll to position [2, 0]
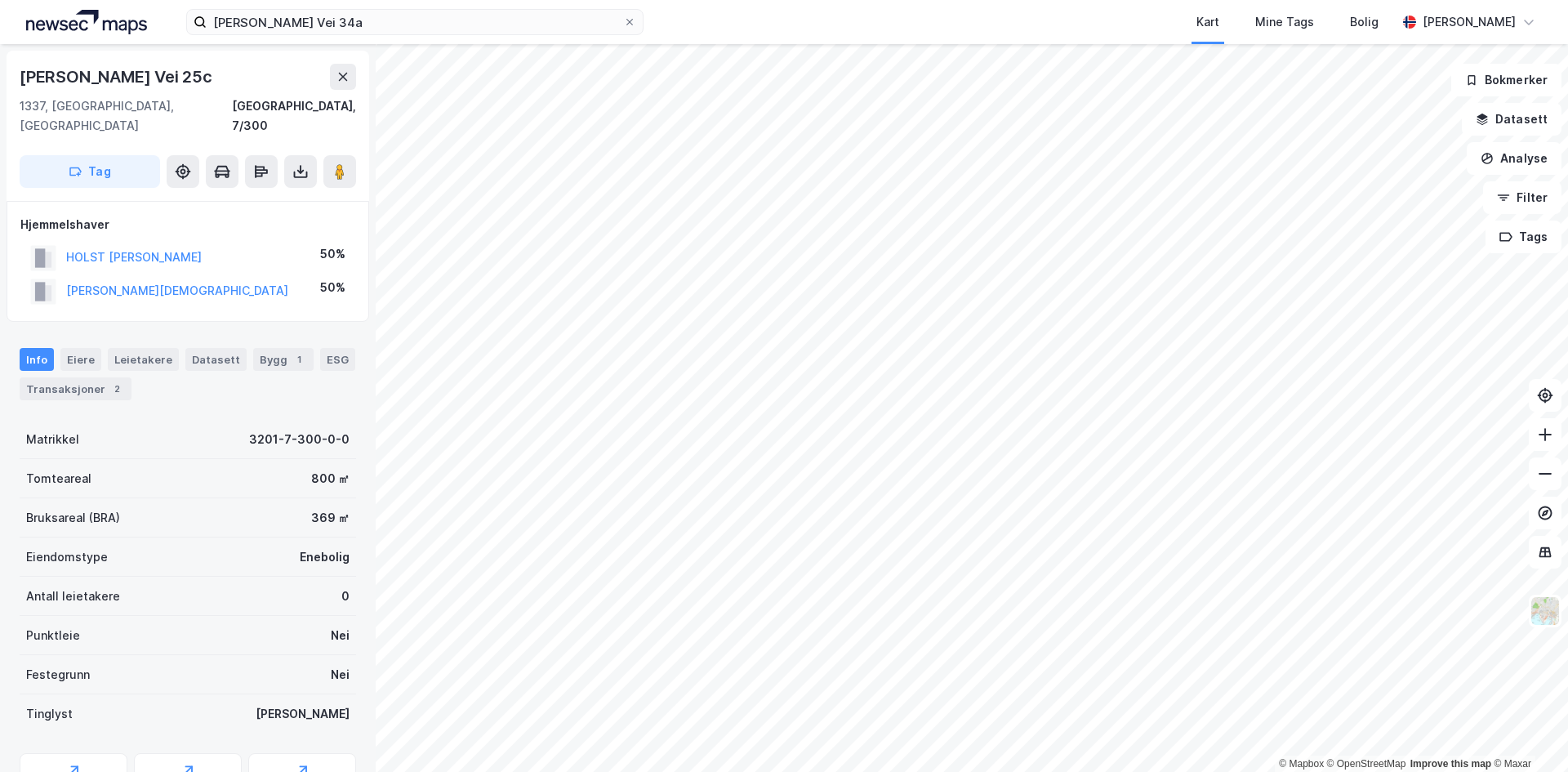
scroll to position [2, 0]
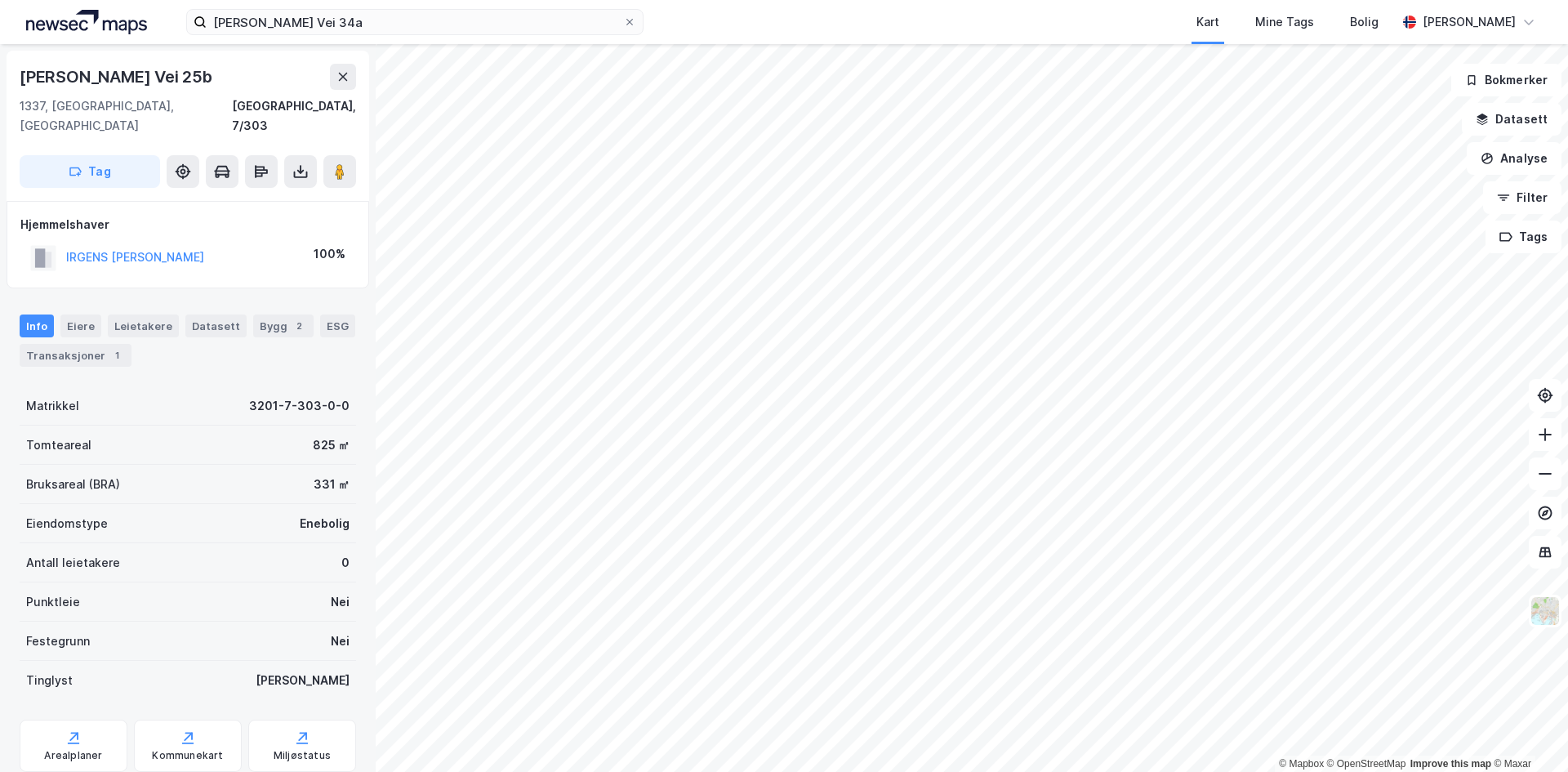
scroll to position [2, 0]
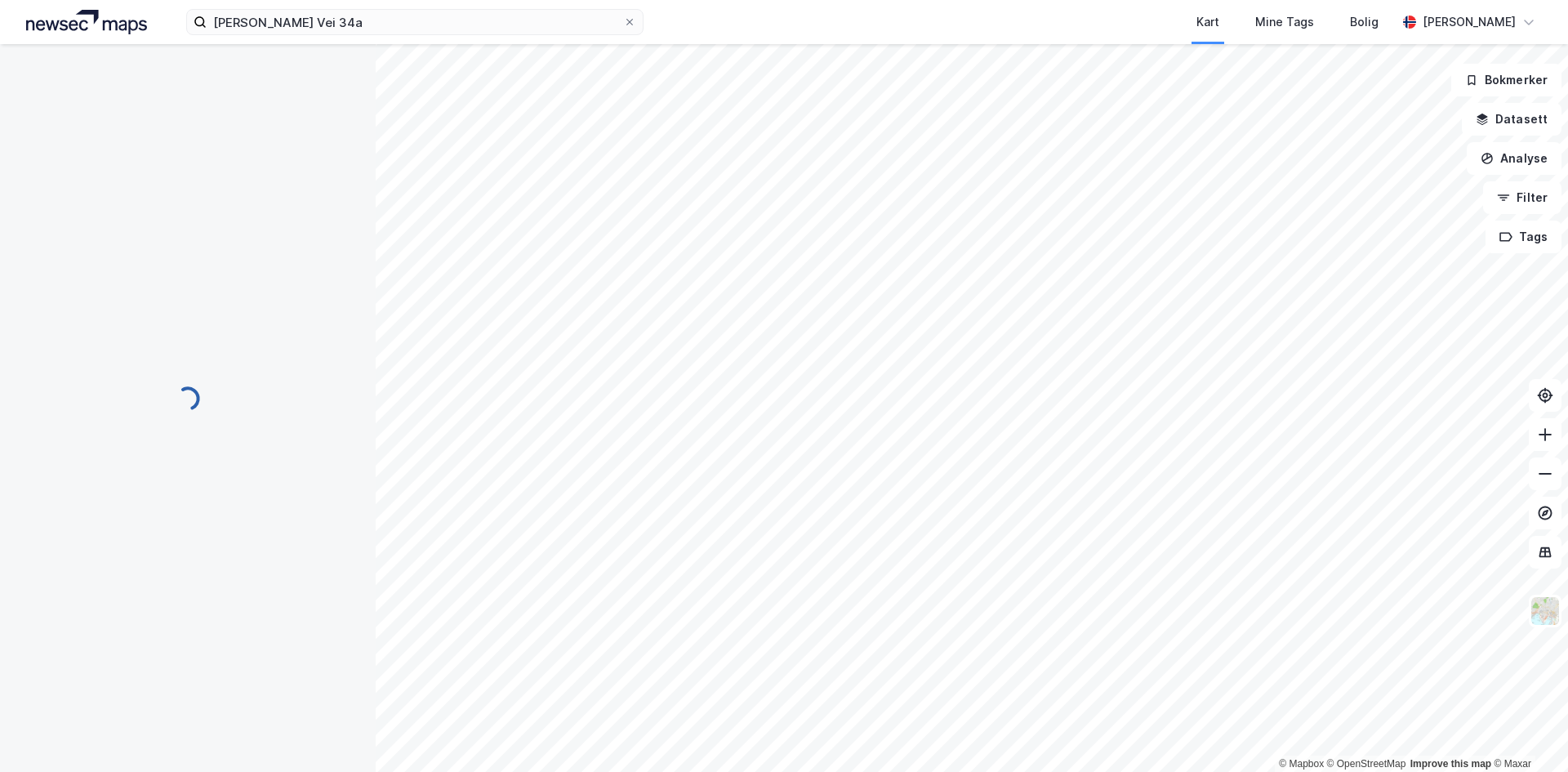
scroll to position [2, 0]
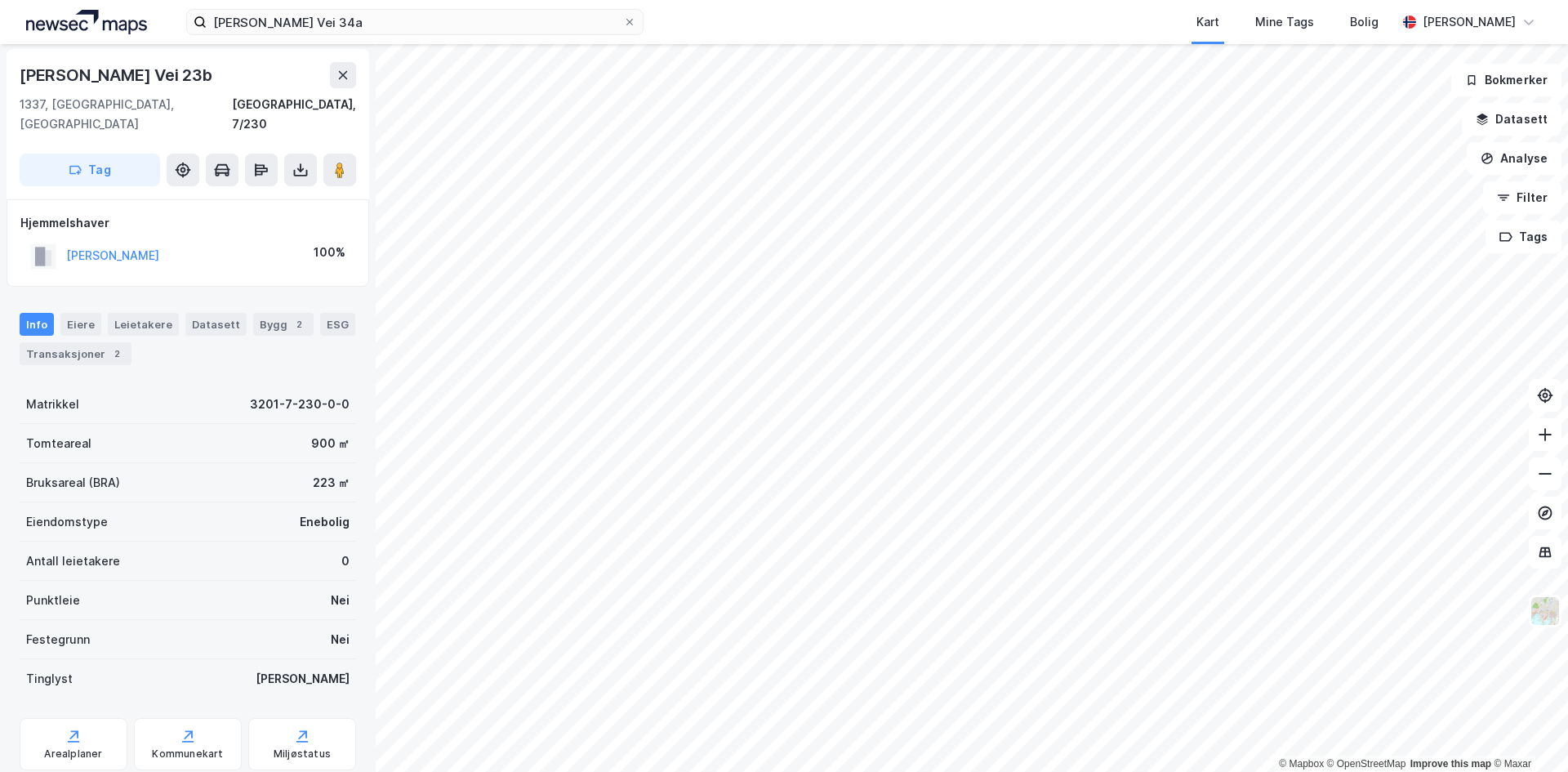
scroll to position [2, 0]
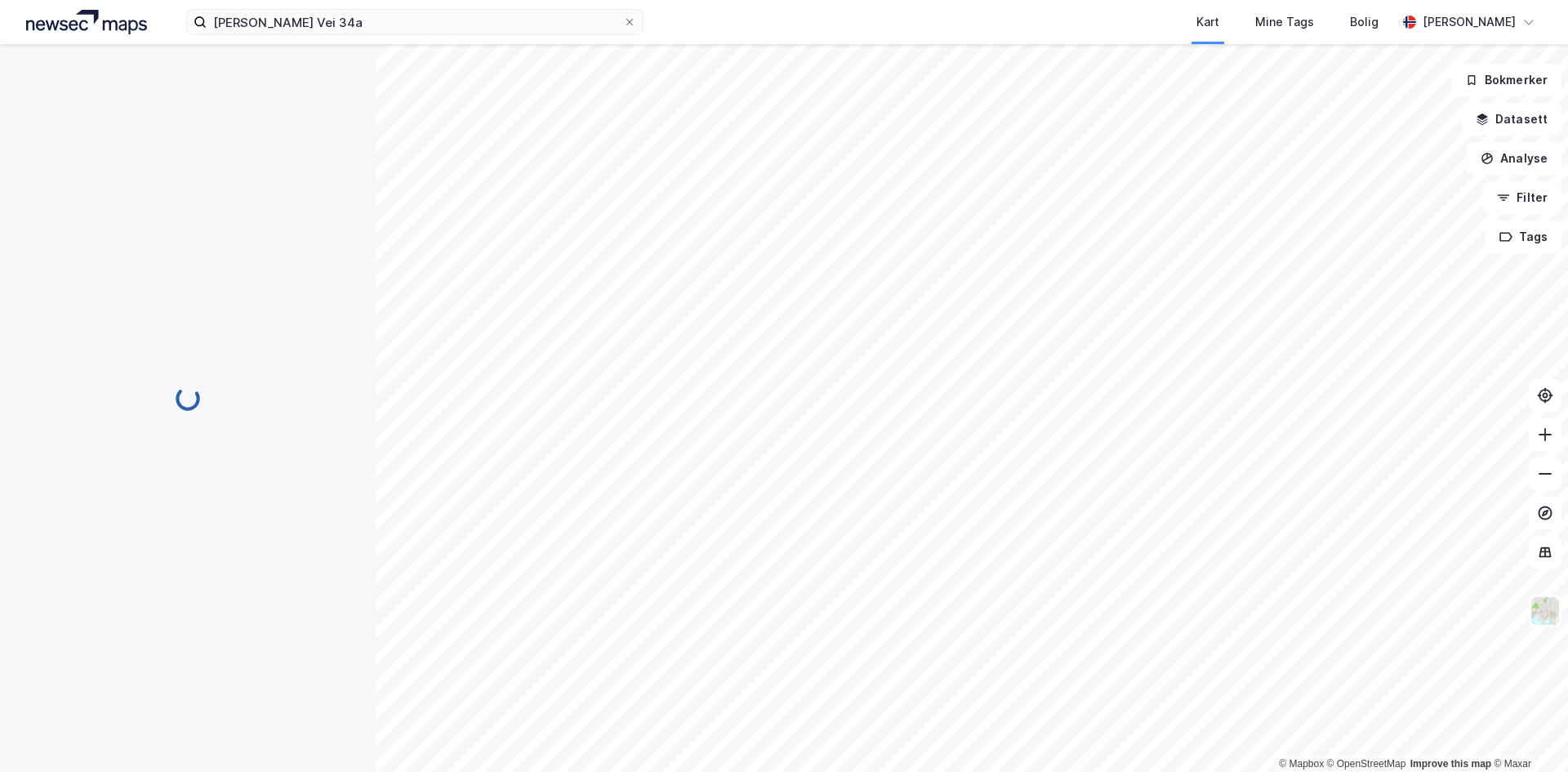
scroll to position [2, 0]
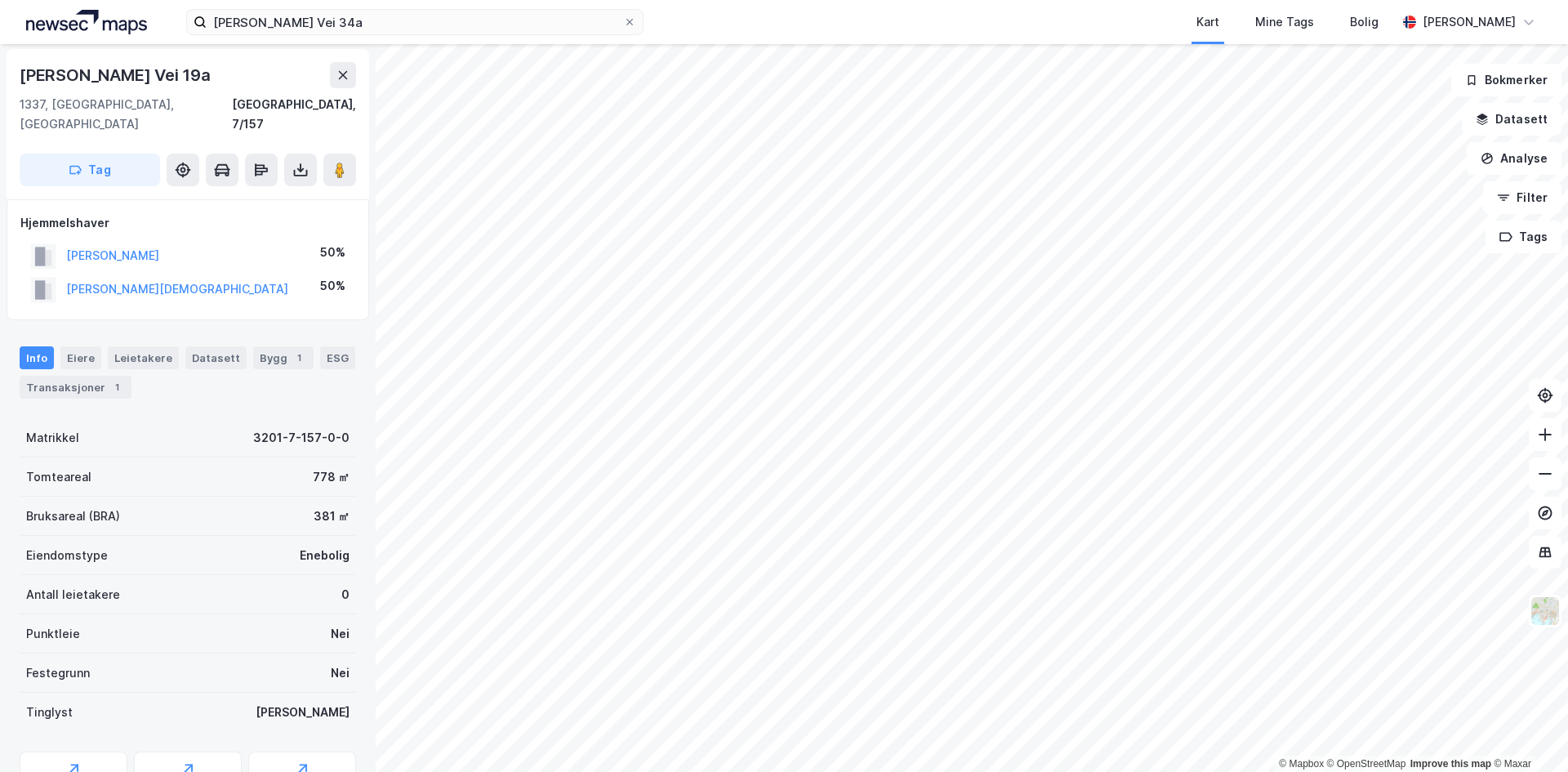
scroll to position [2, 0]
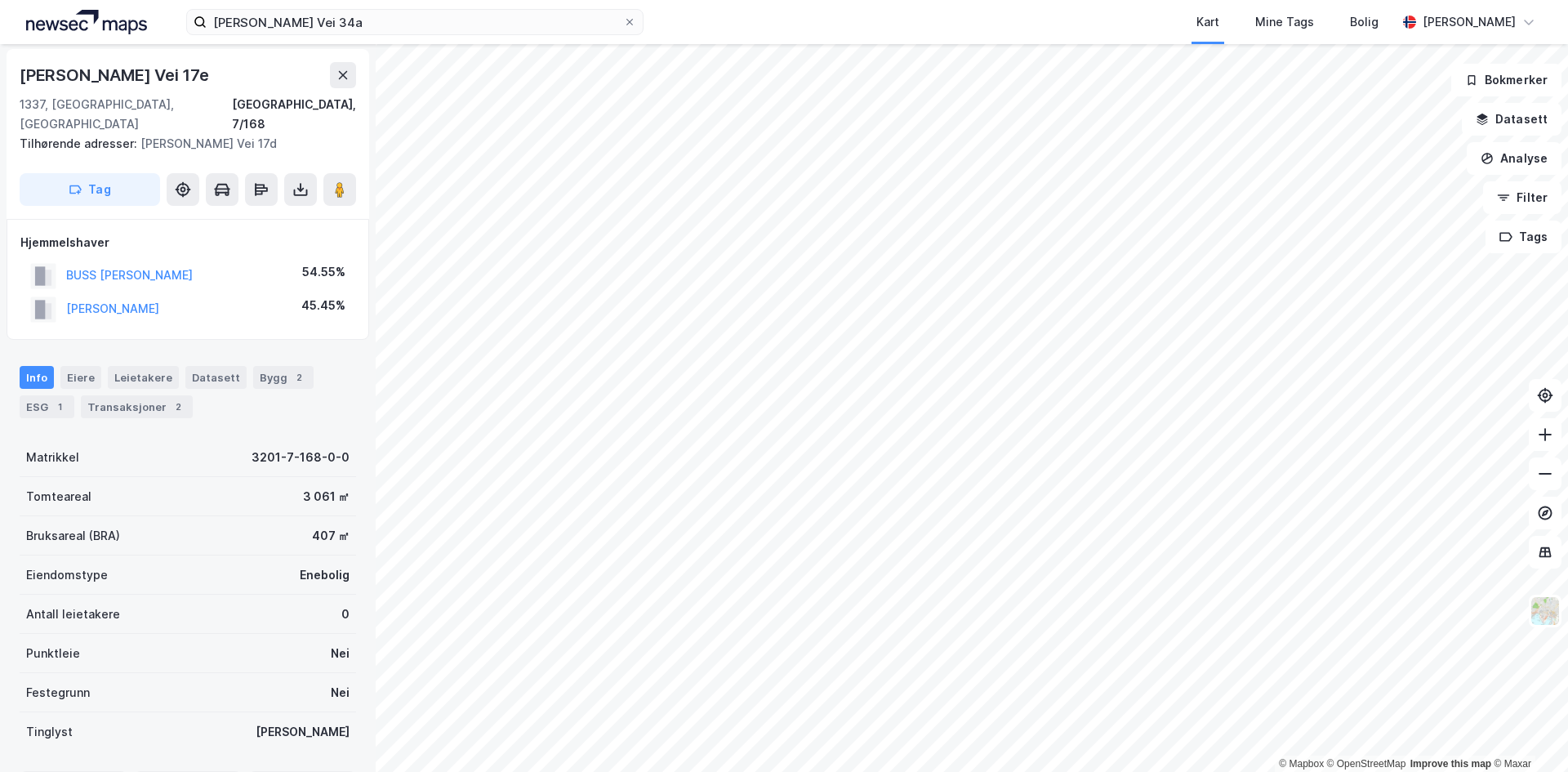
scroll to position [2, 0]
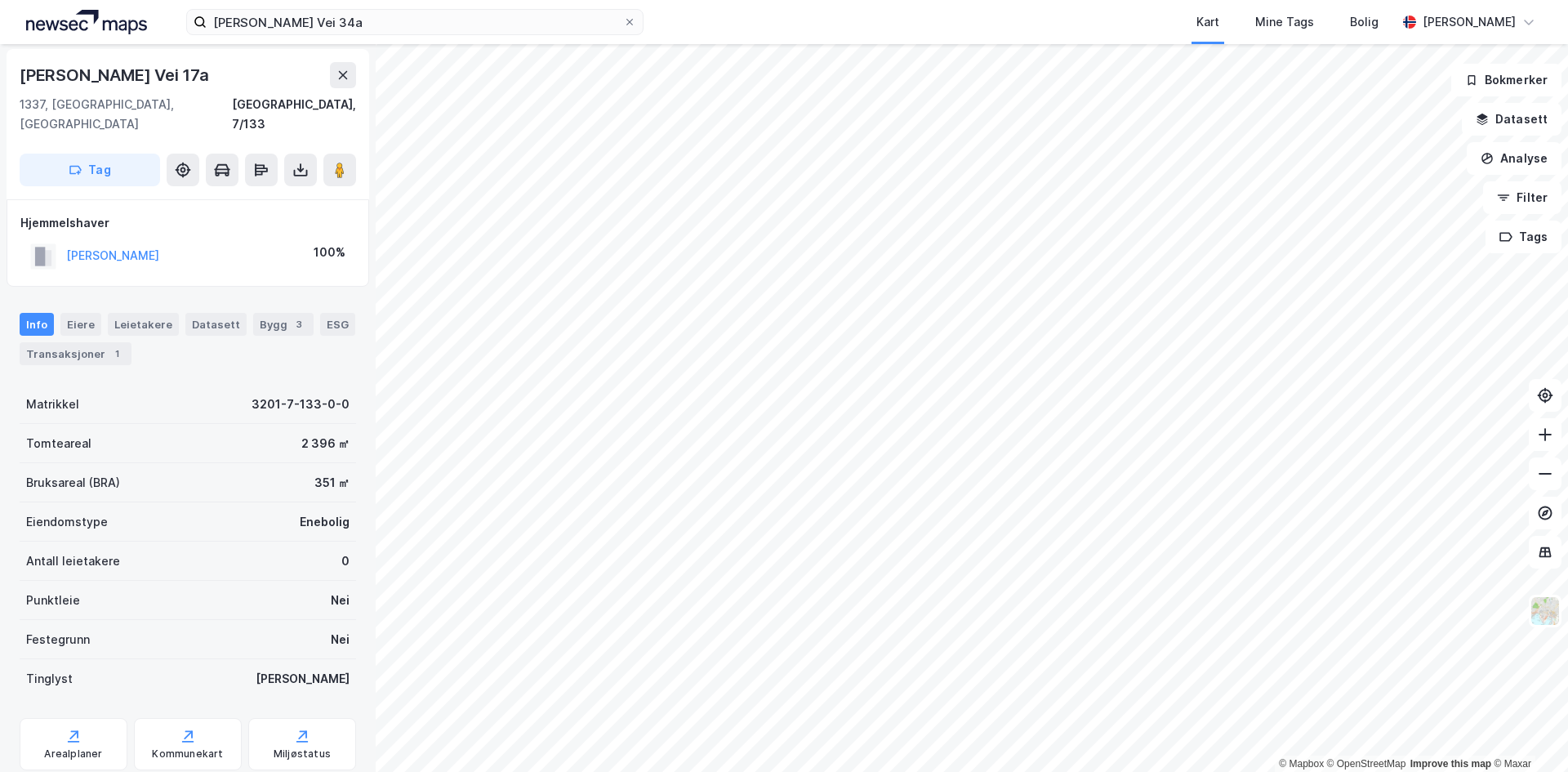
scroll to position [2, 0]
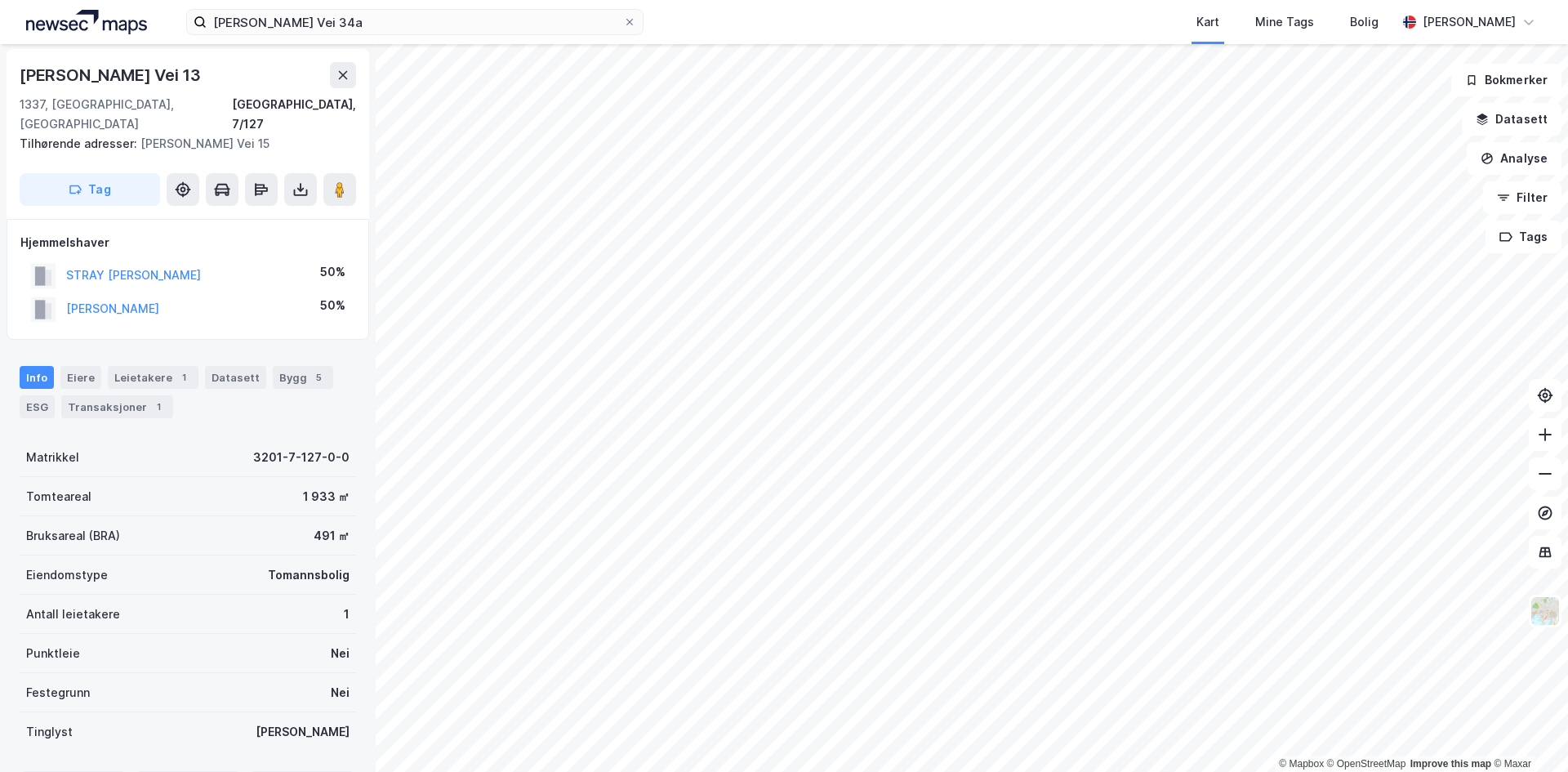
scroll to position [2, 0]
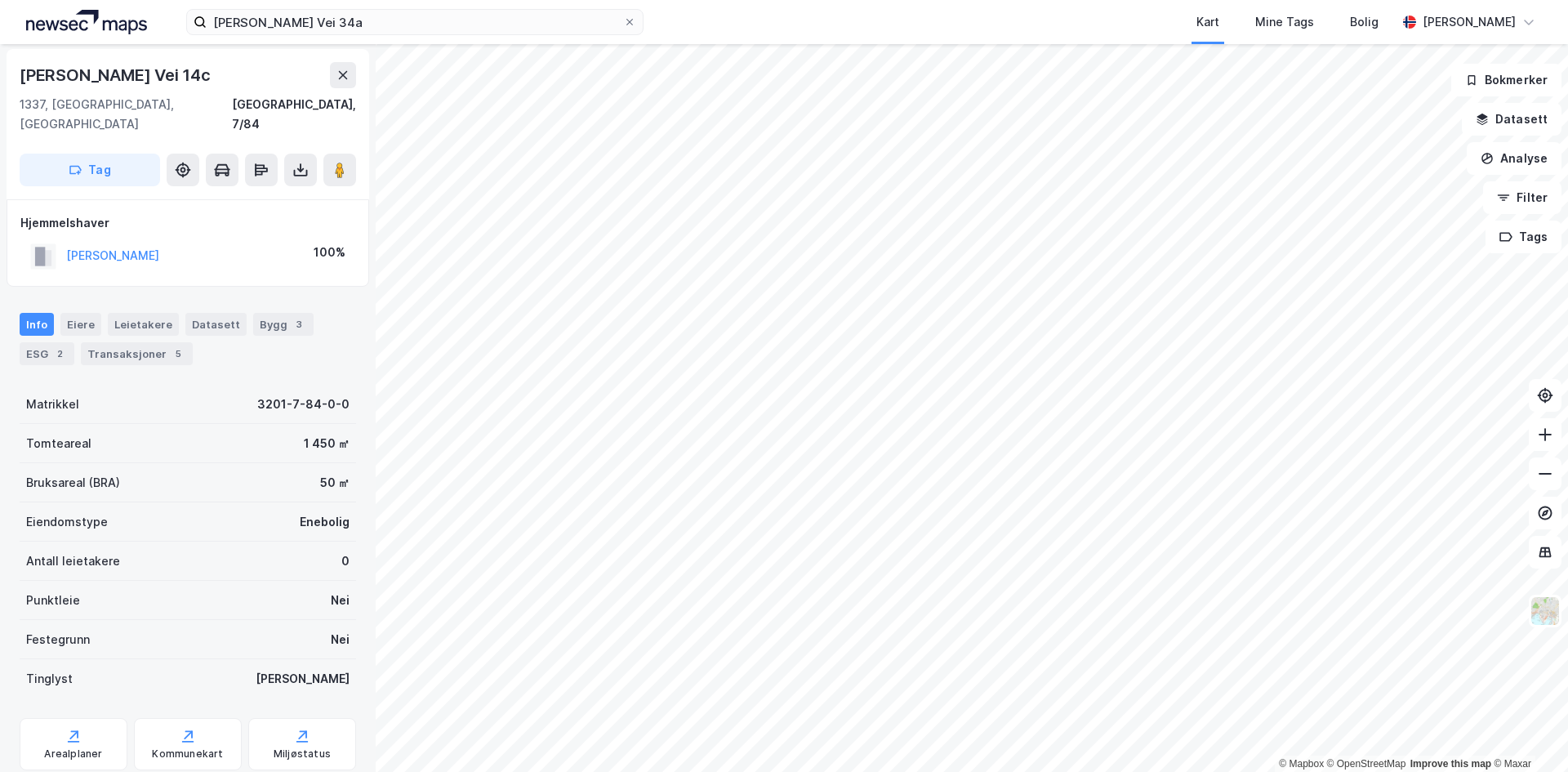
scroll to position [2, 0]
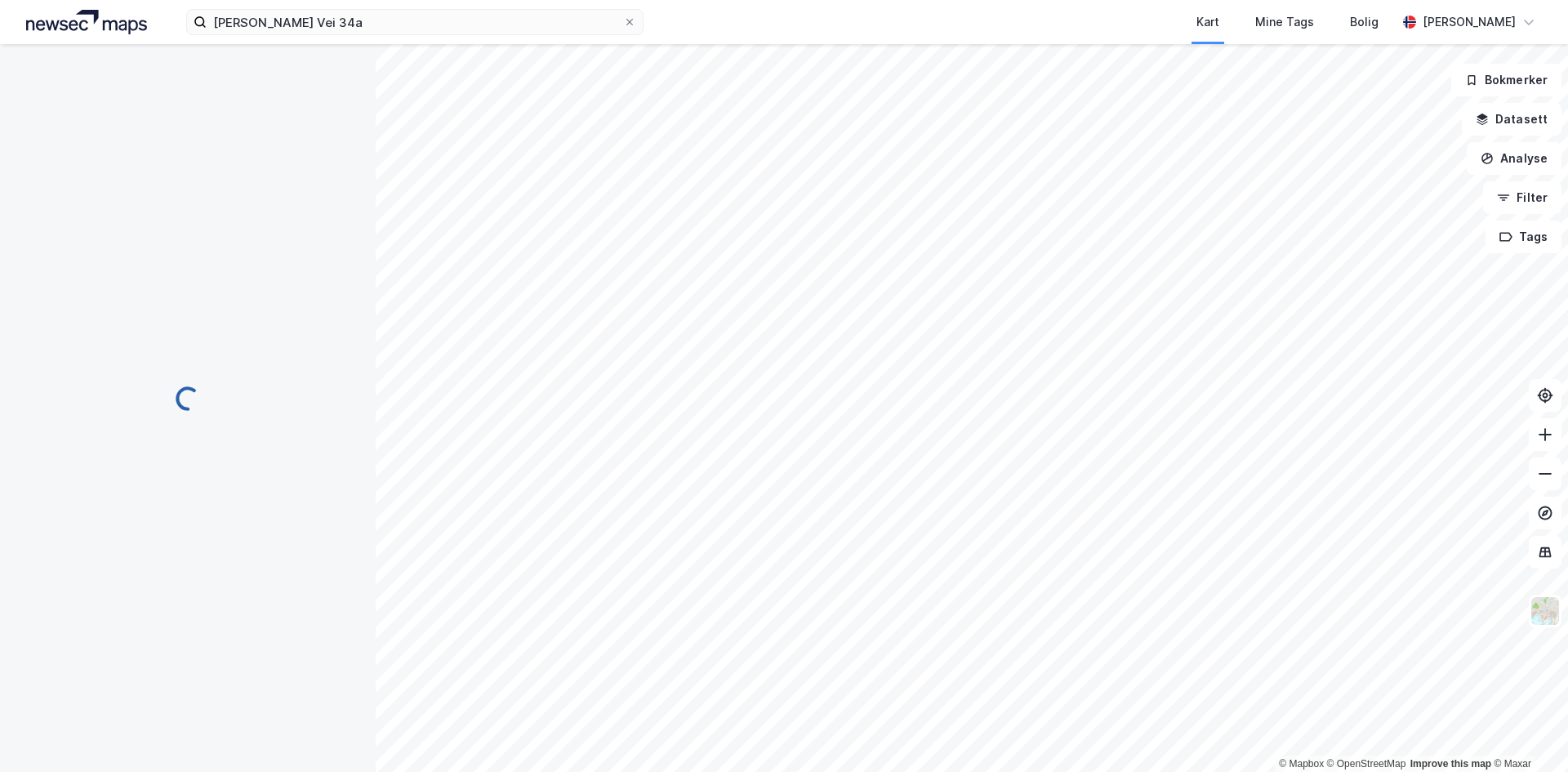
scroll to position [2, 0]
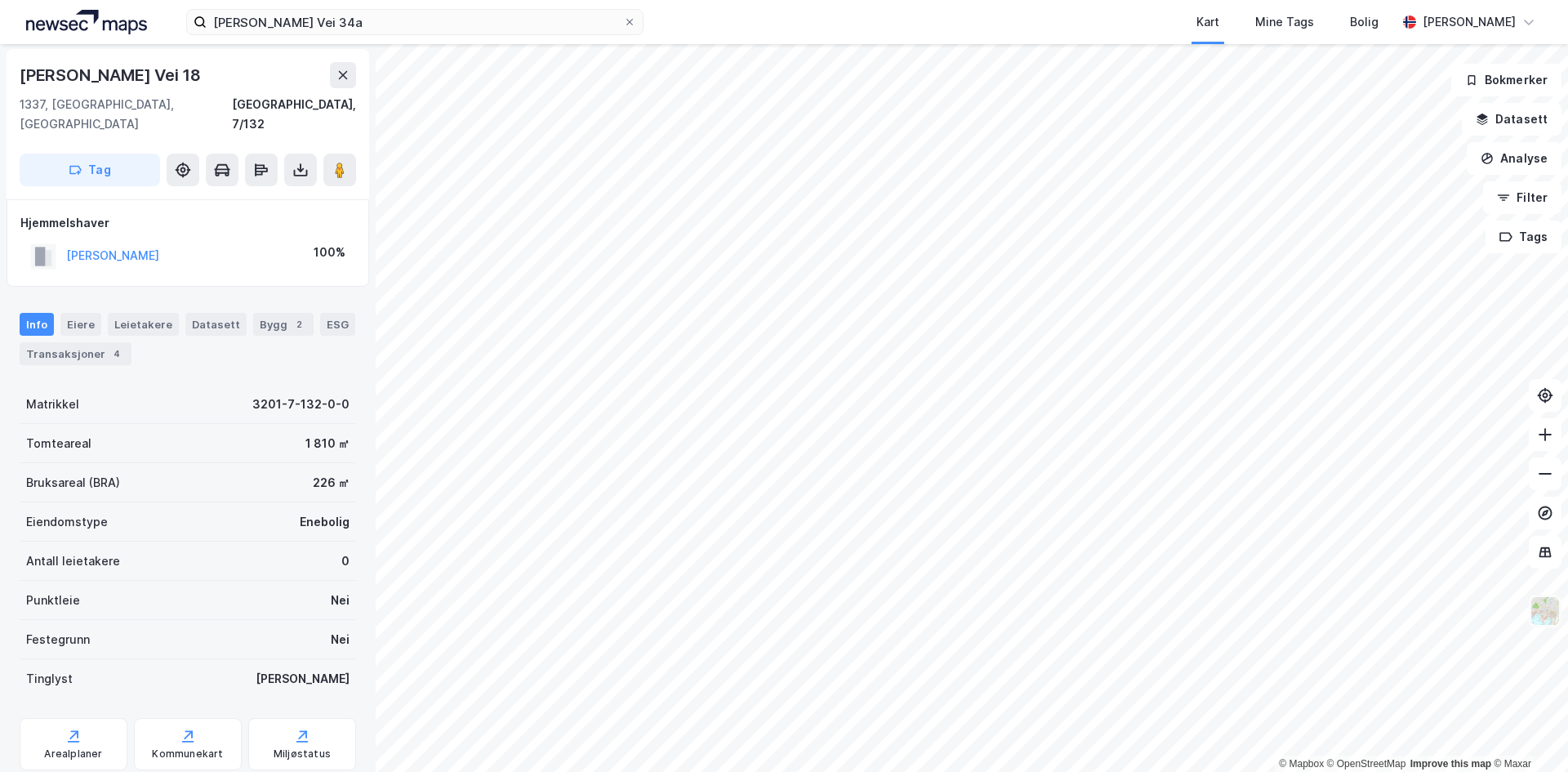
scroll to position [2, 0]
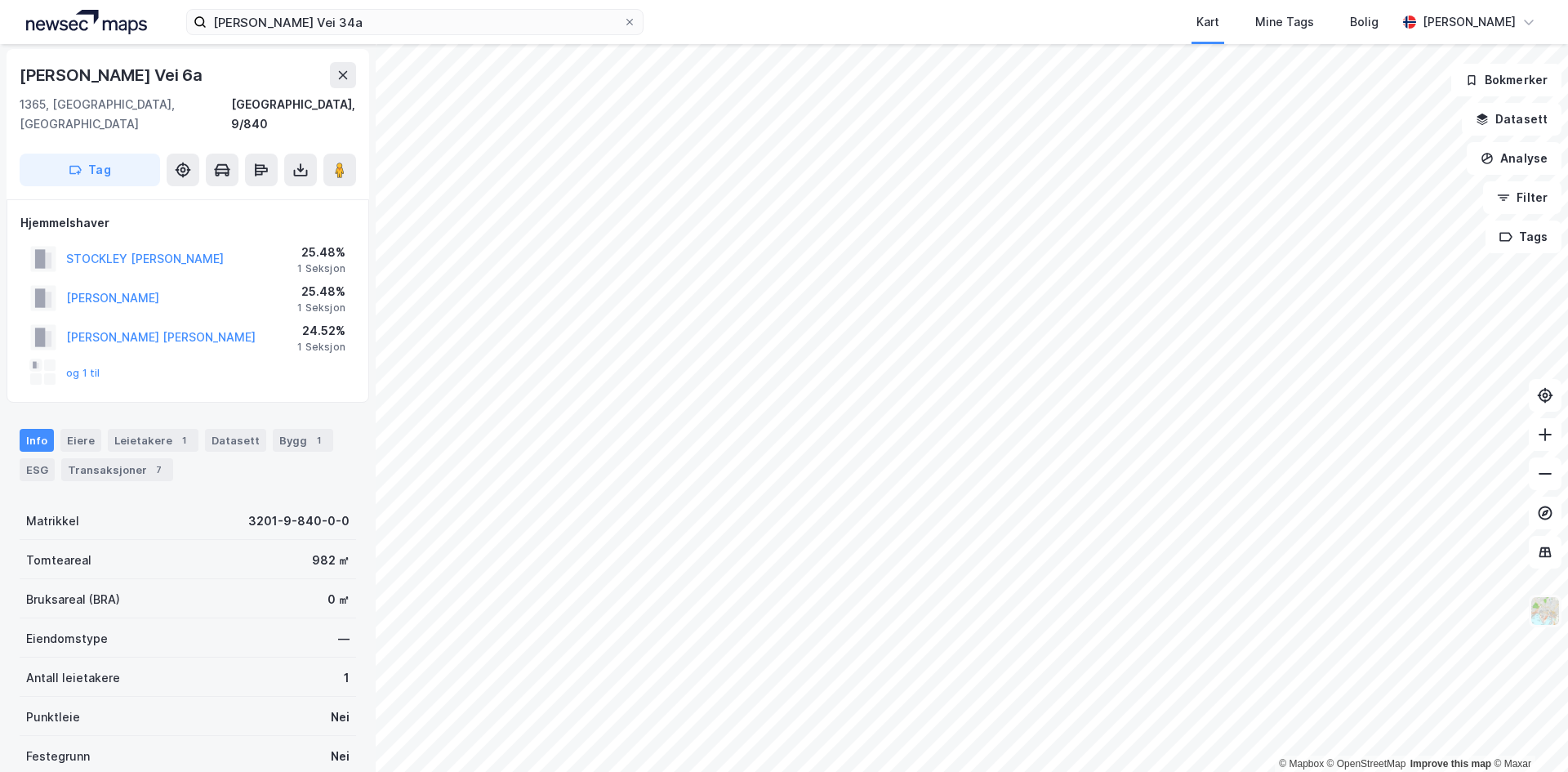
scroll to position [2, 0]
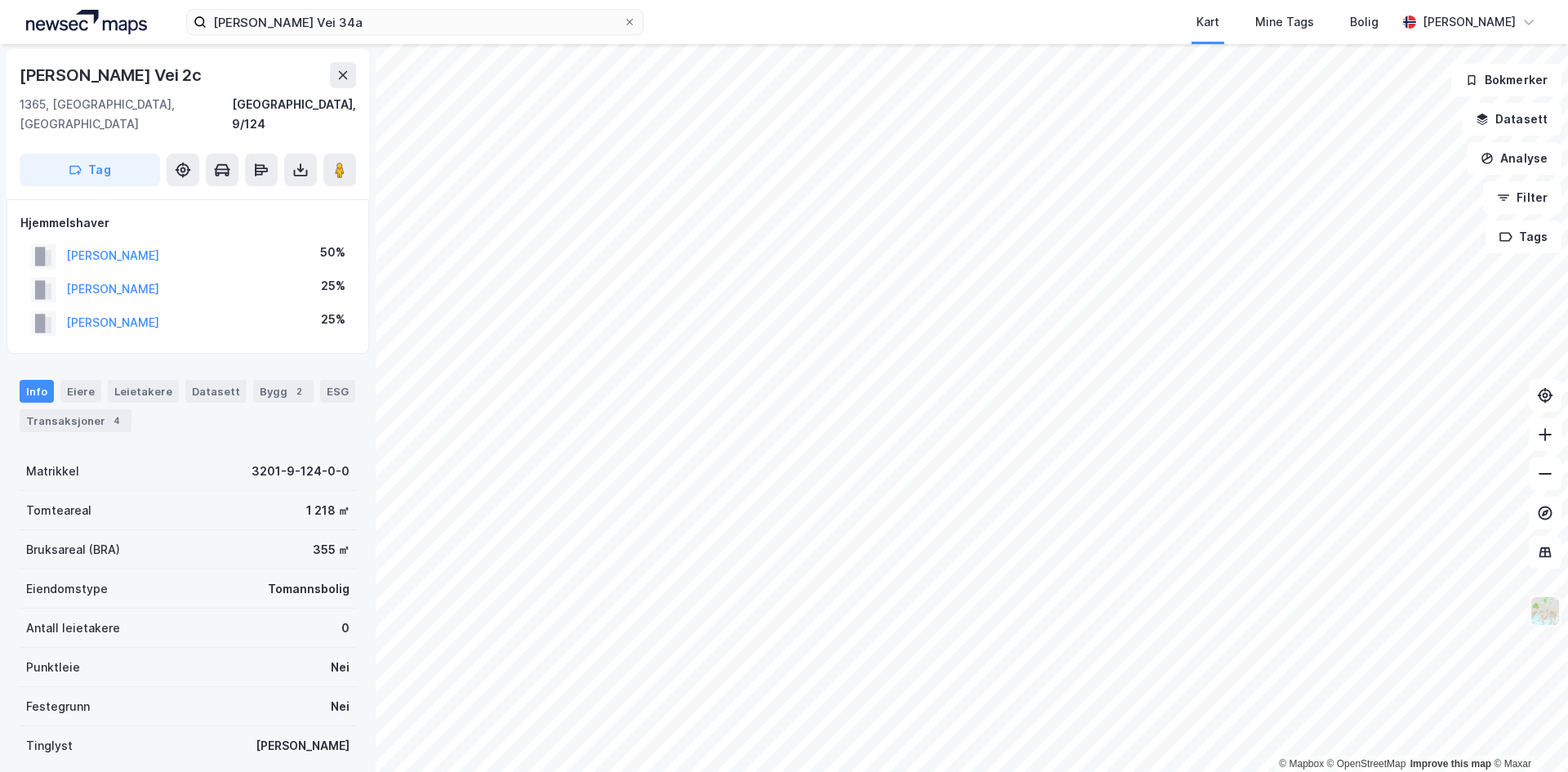
scroll to position [2, 0]
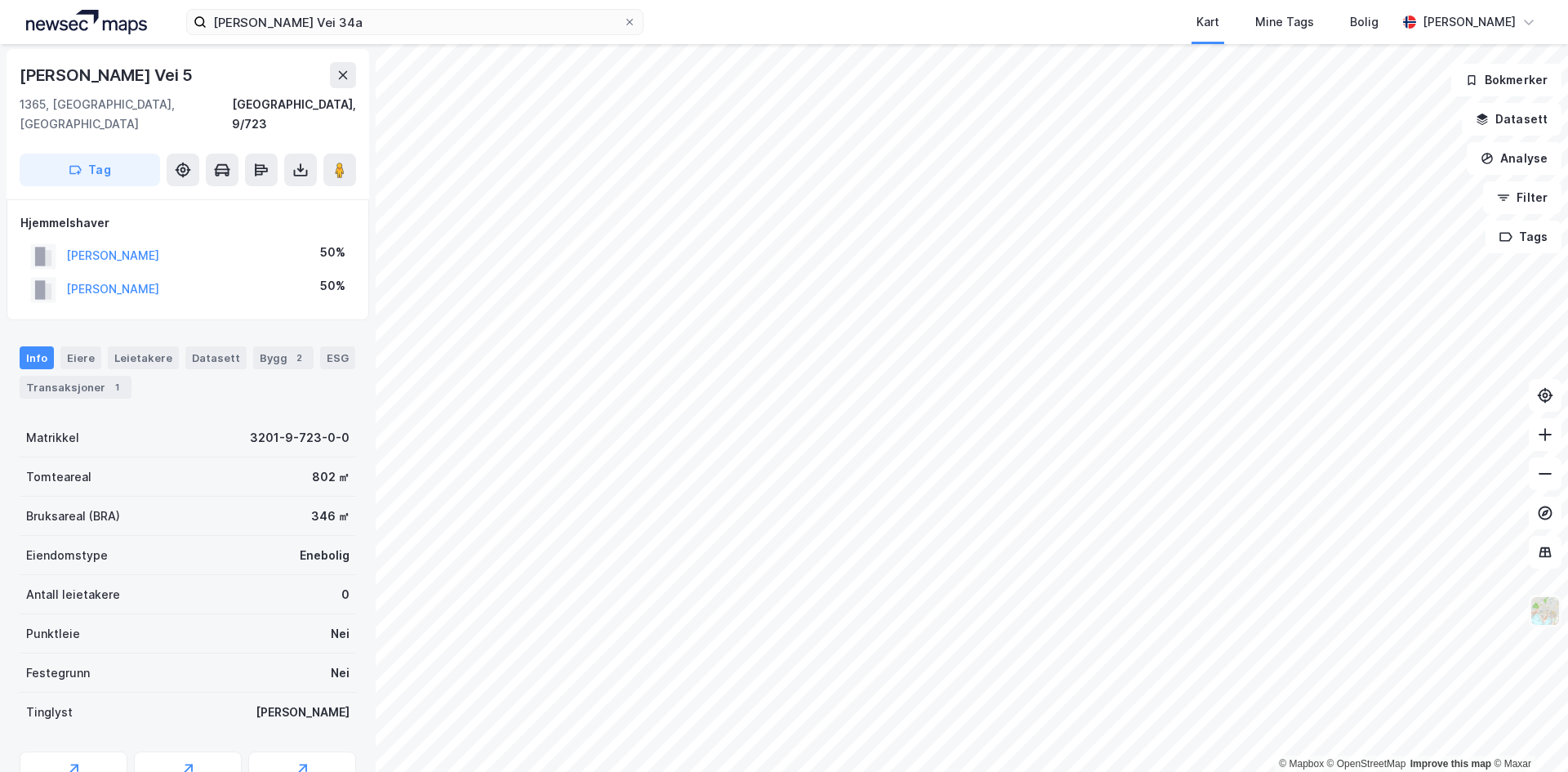
scroll to position [2, 0]
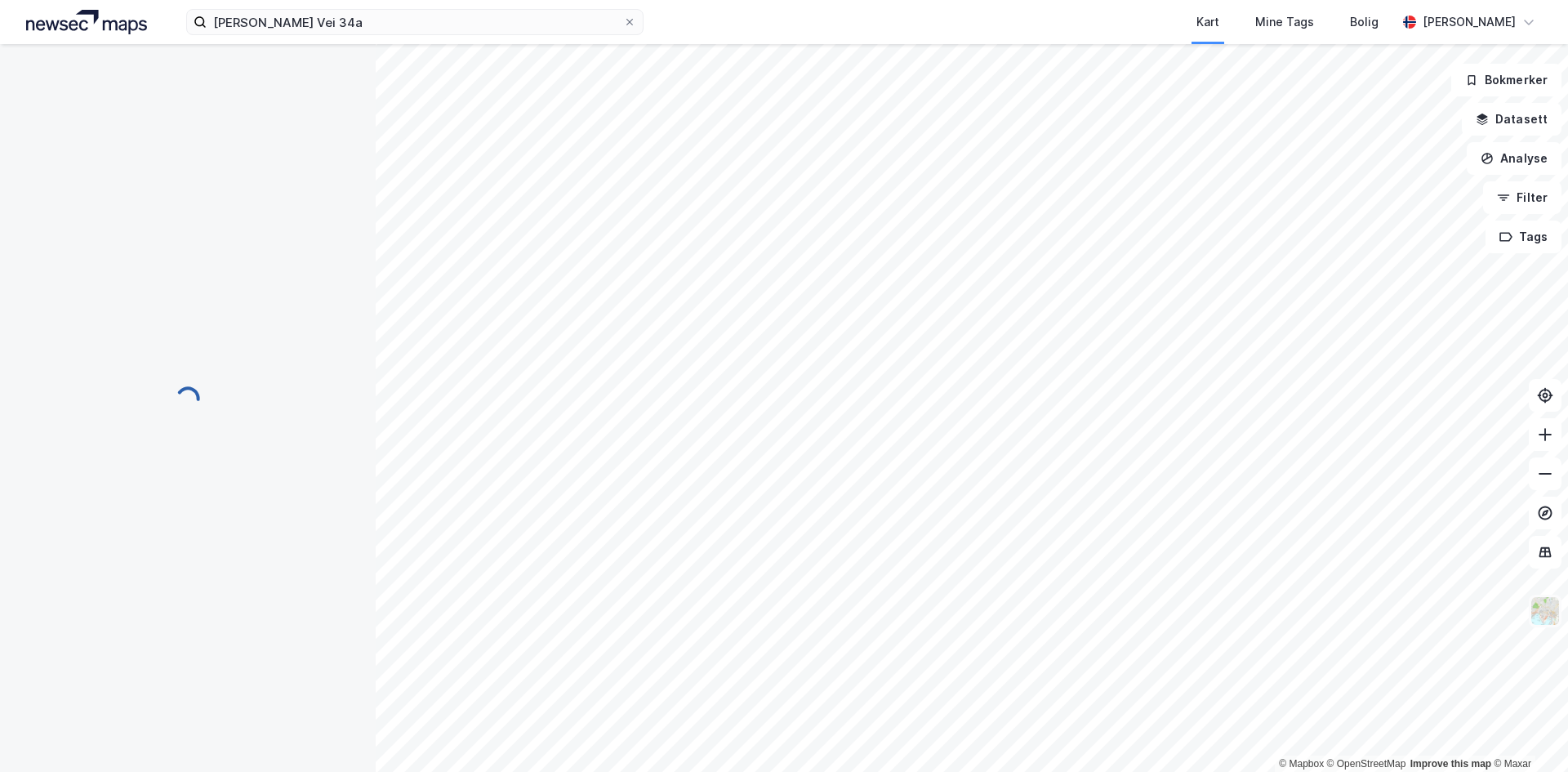
scroll to position [2, 0]
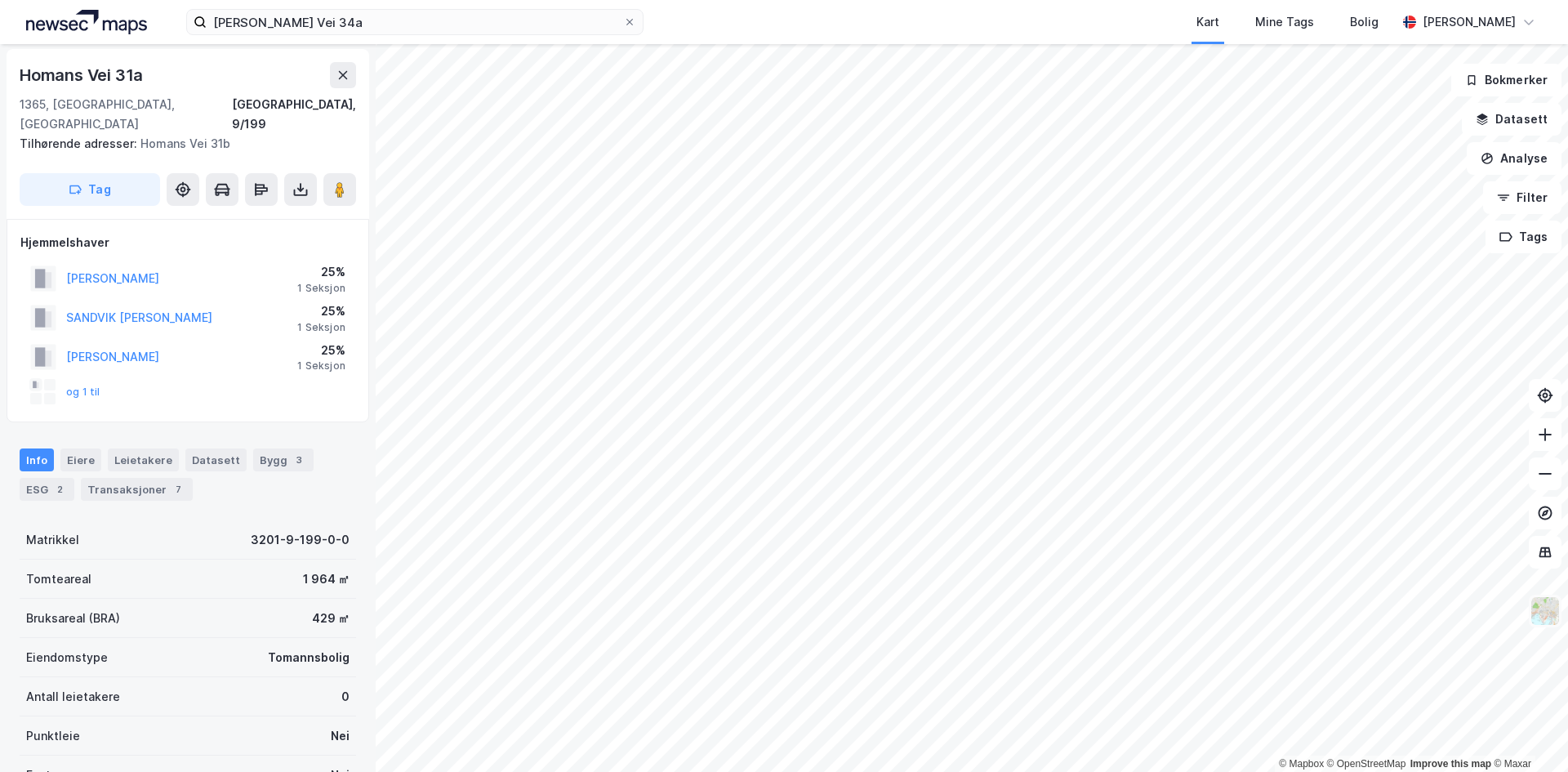
scroll to position [2, 0]
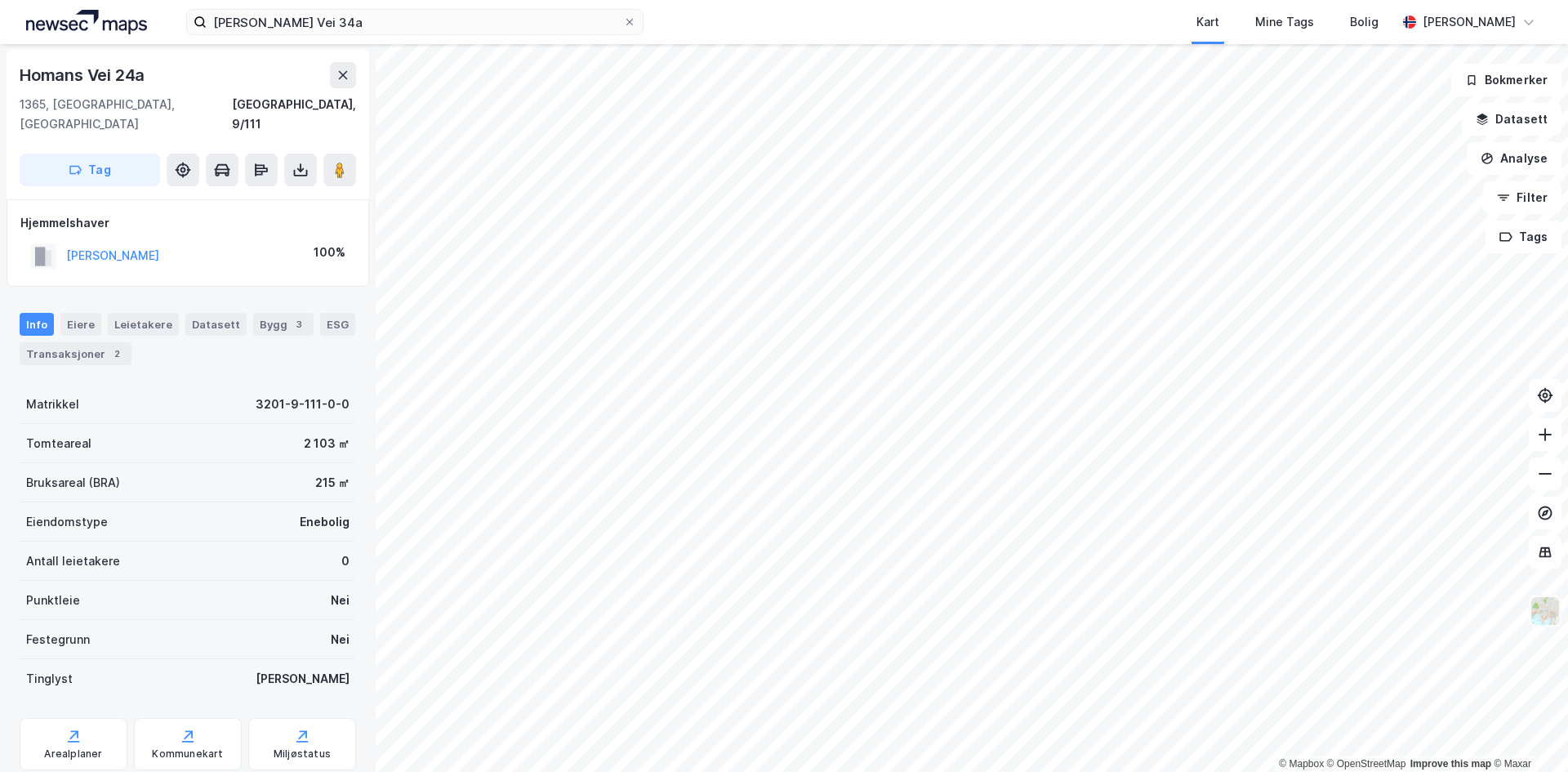
scroll to position [2, 0]
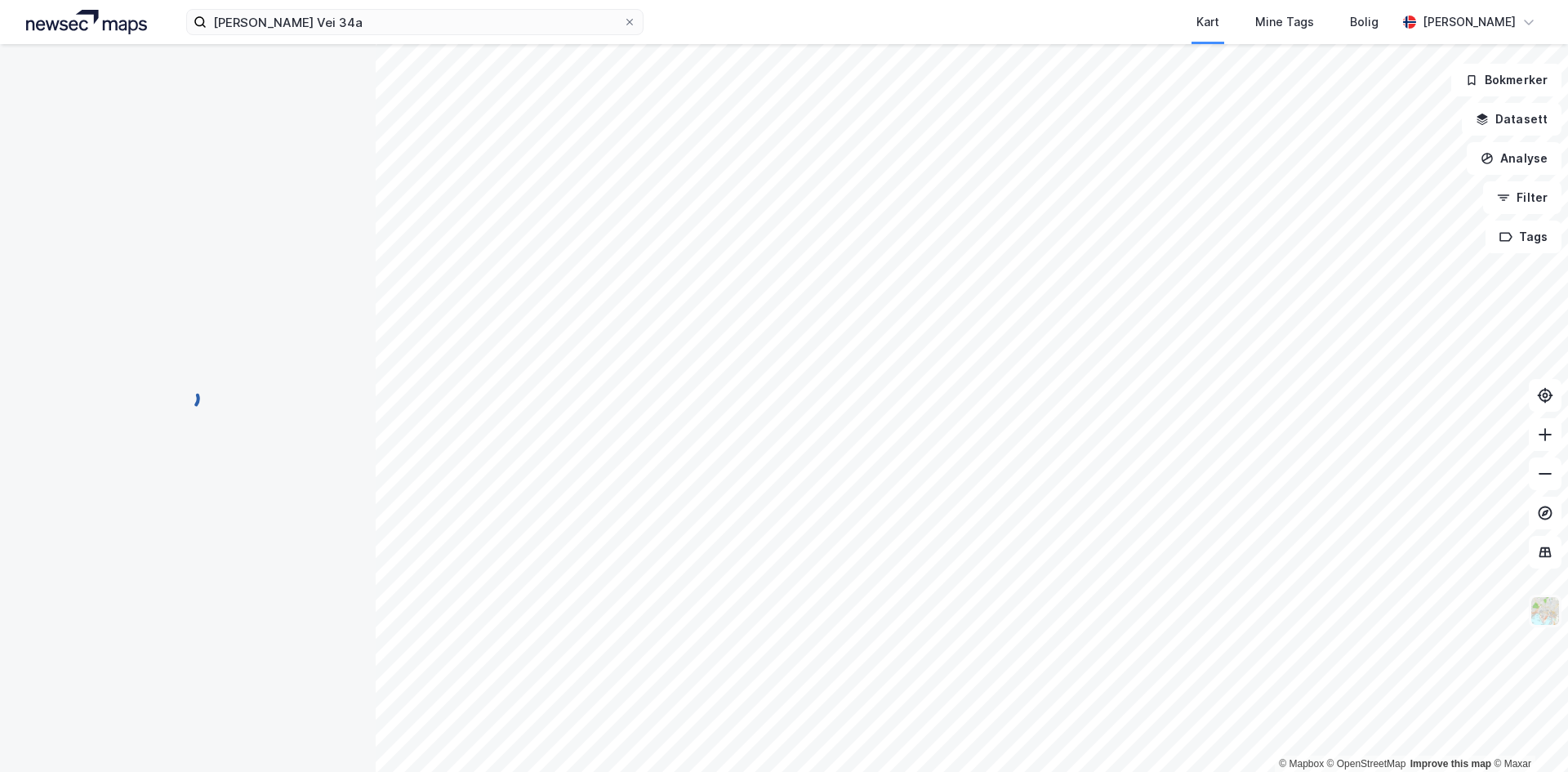
scroll to position [2, 0]
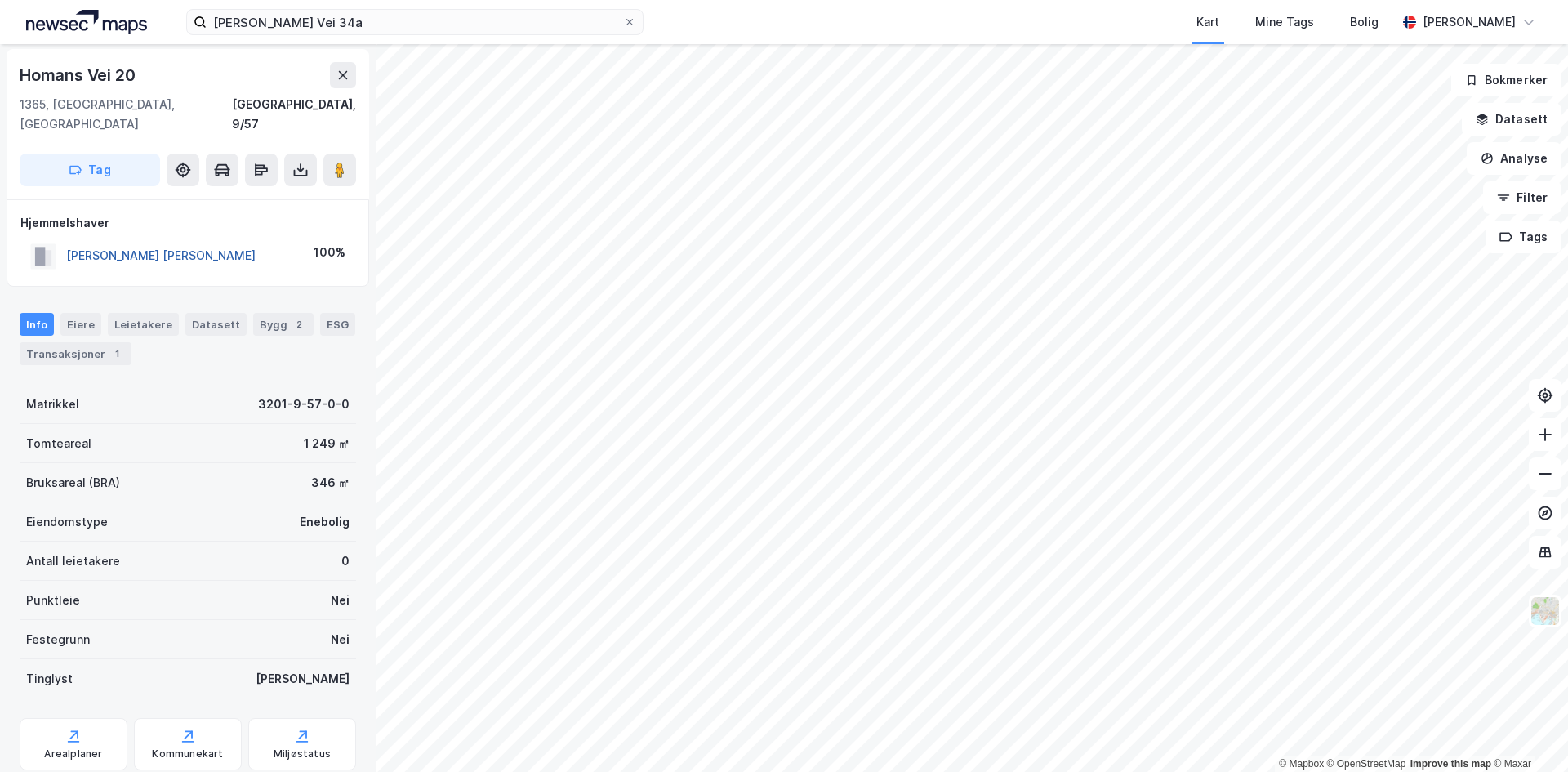
click at [0, 0] on button "[PERSON_NAME] [PERSON_NAME]" at bounding box center [0, 0] width 0 height 0
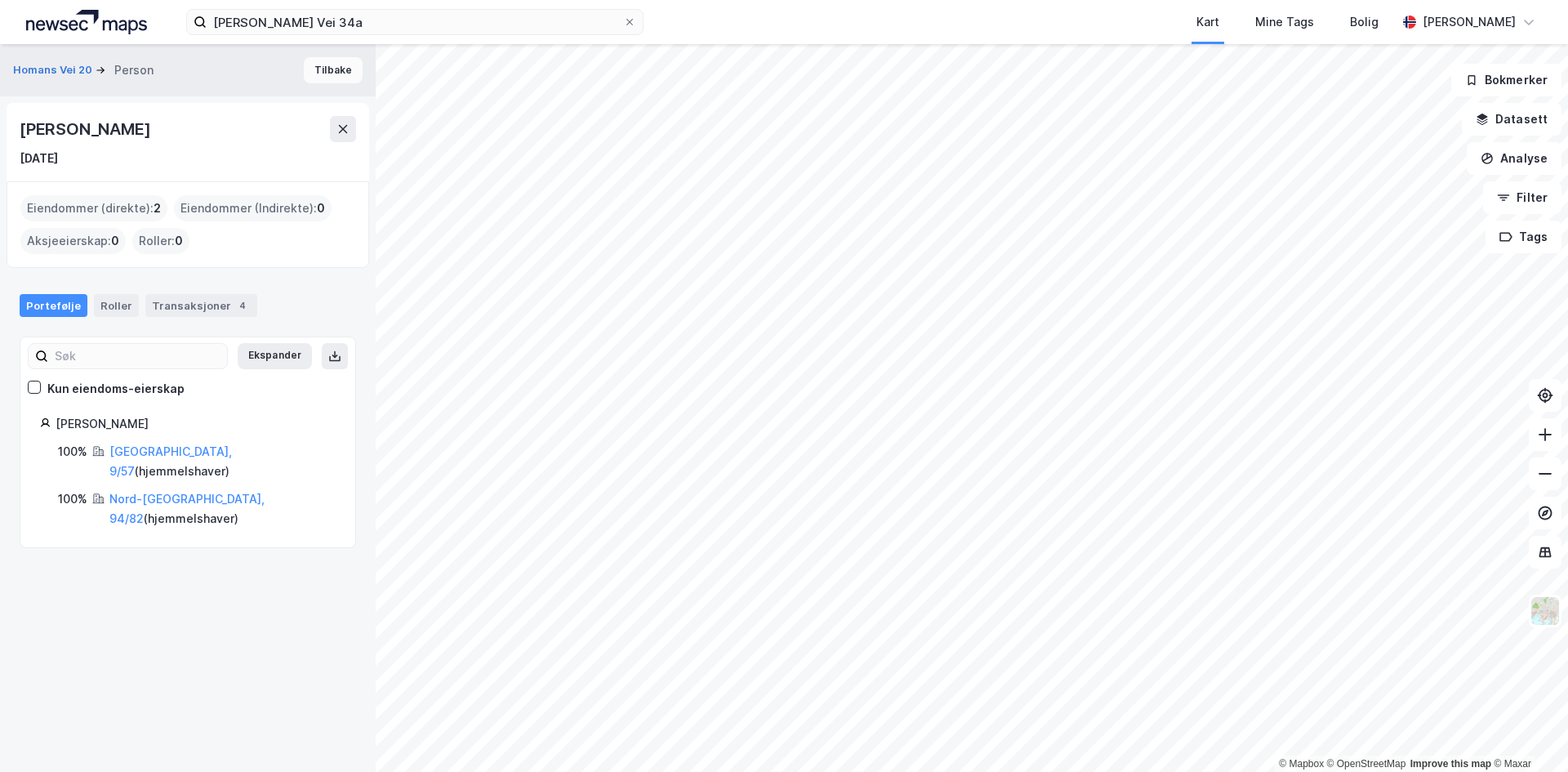
click at [313, 65] on button "Tilbake" at bounding box center [333, 70] width 59 height 26
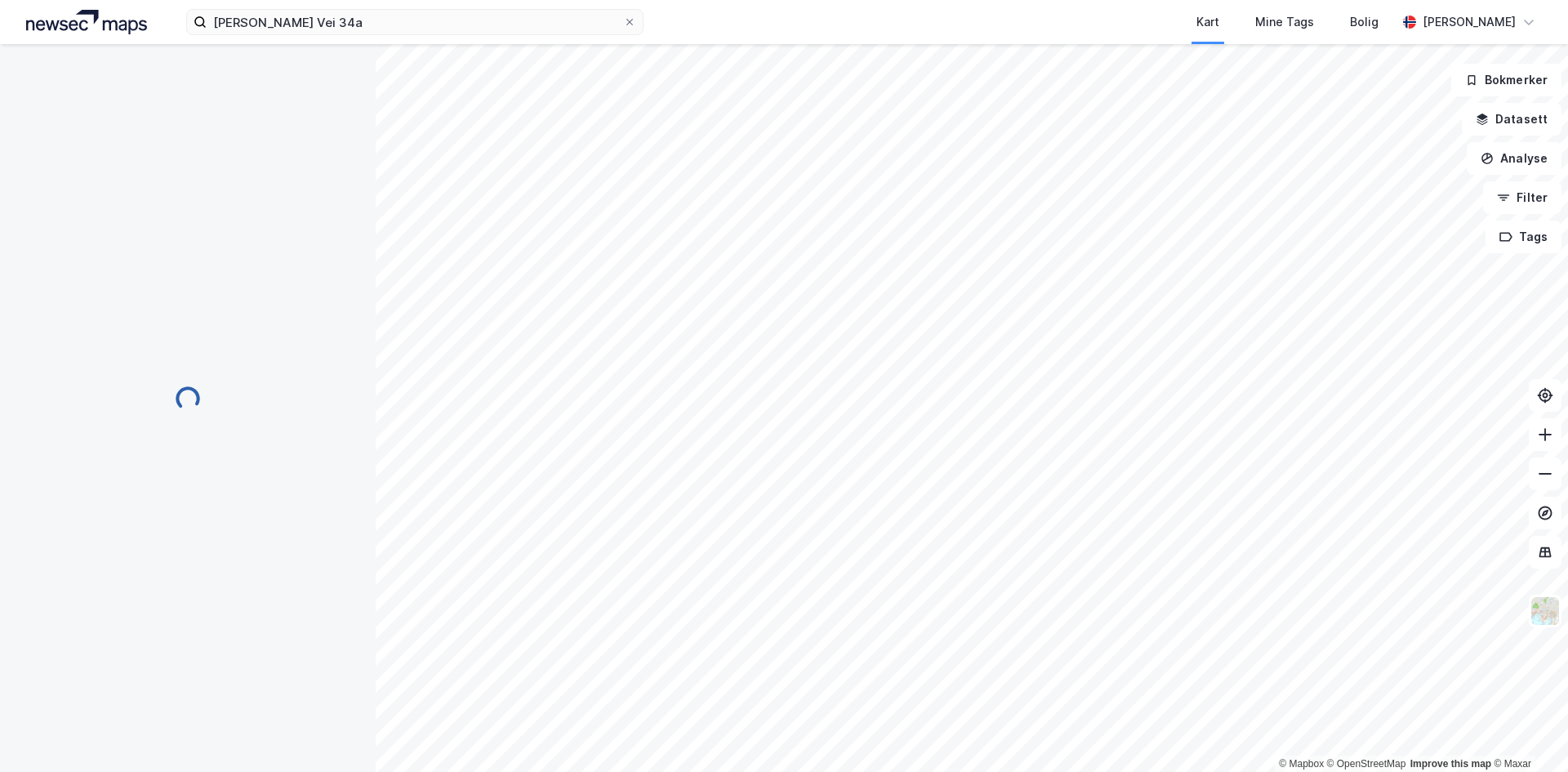
scroll to position [2, 0]
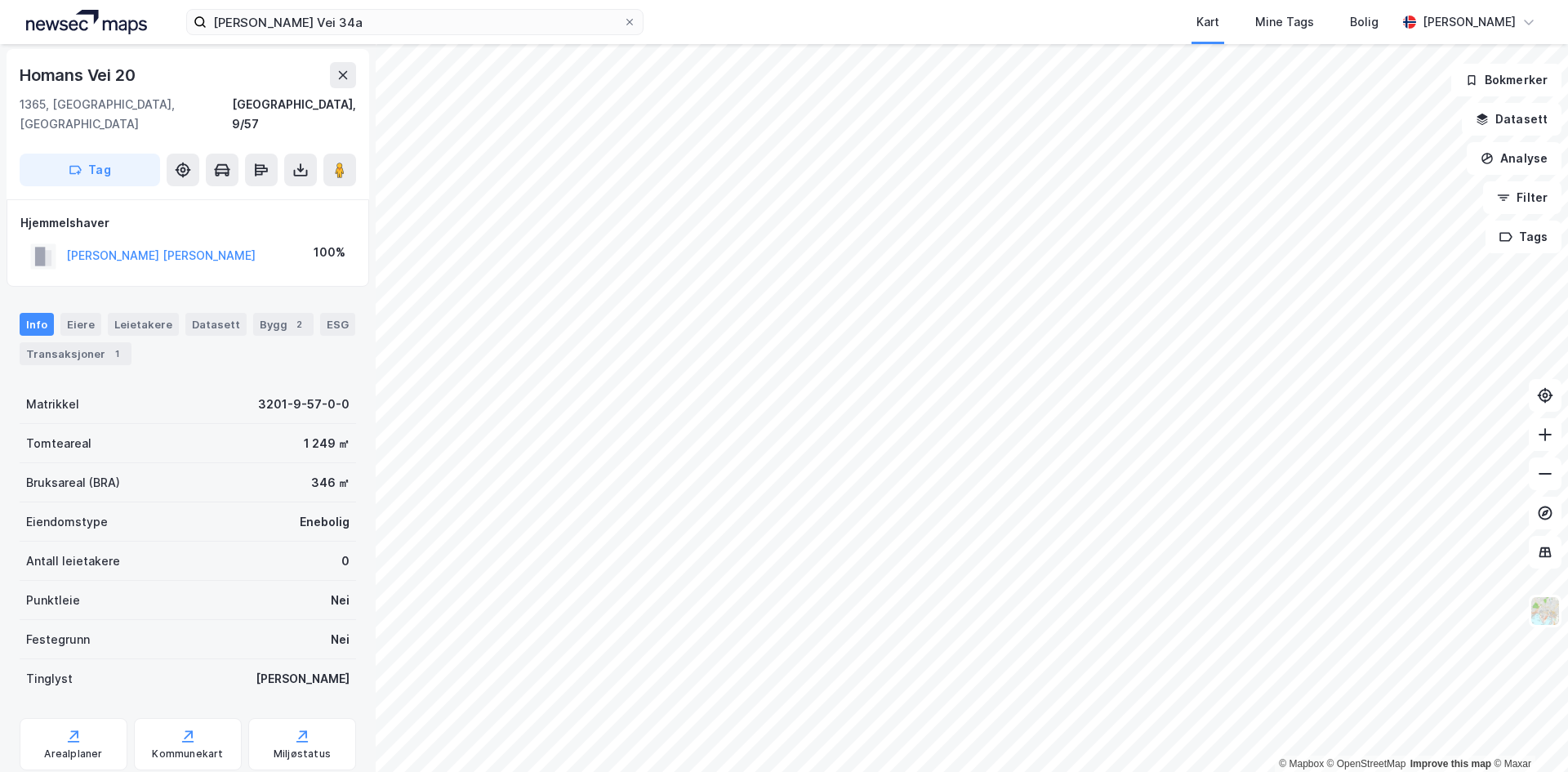
scroll to position [2, 0]
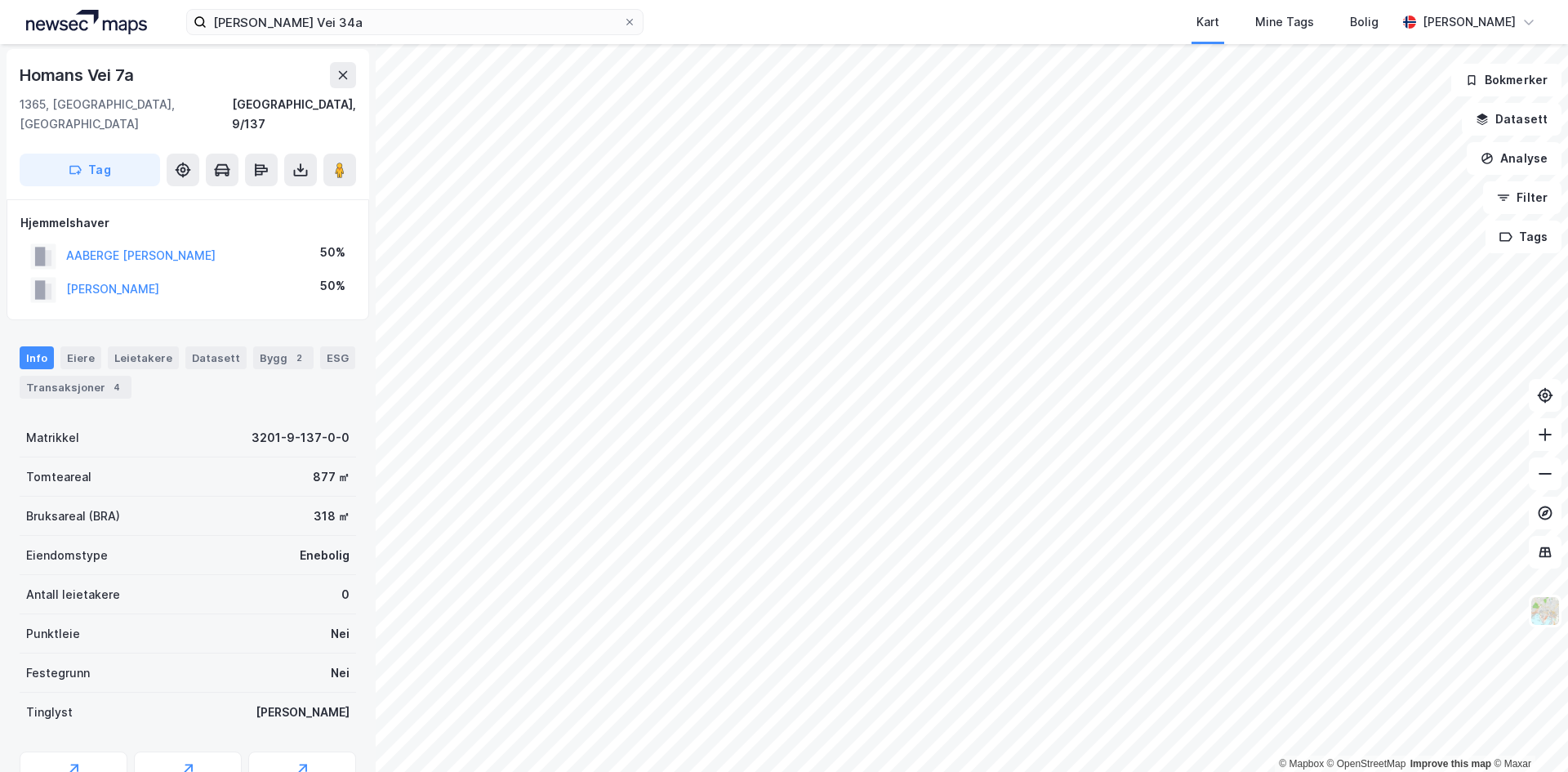
scroll to position [2, 0]
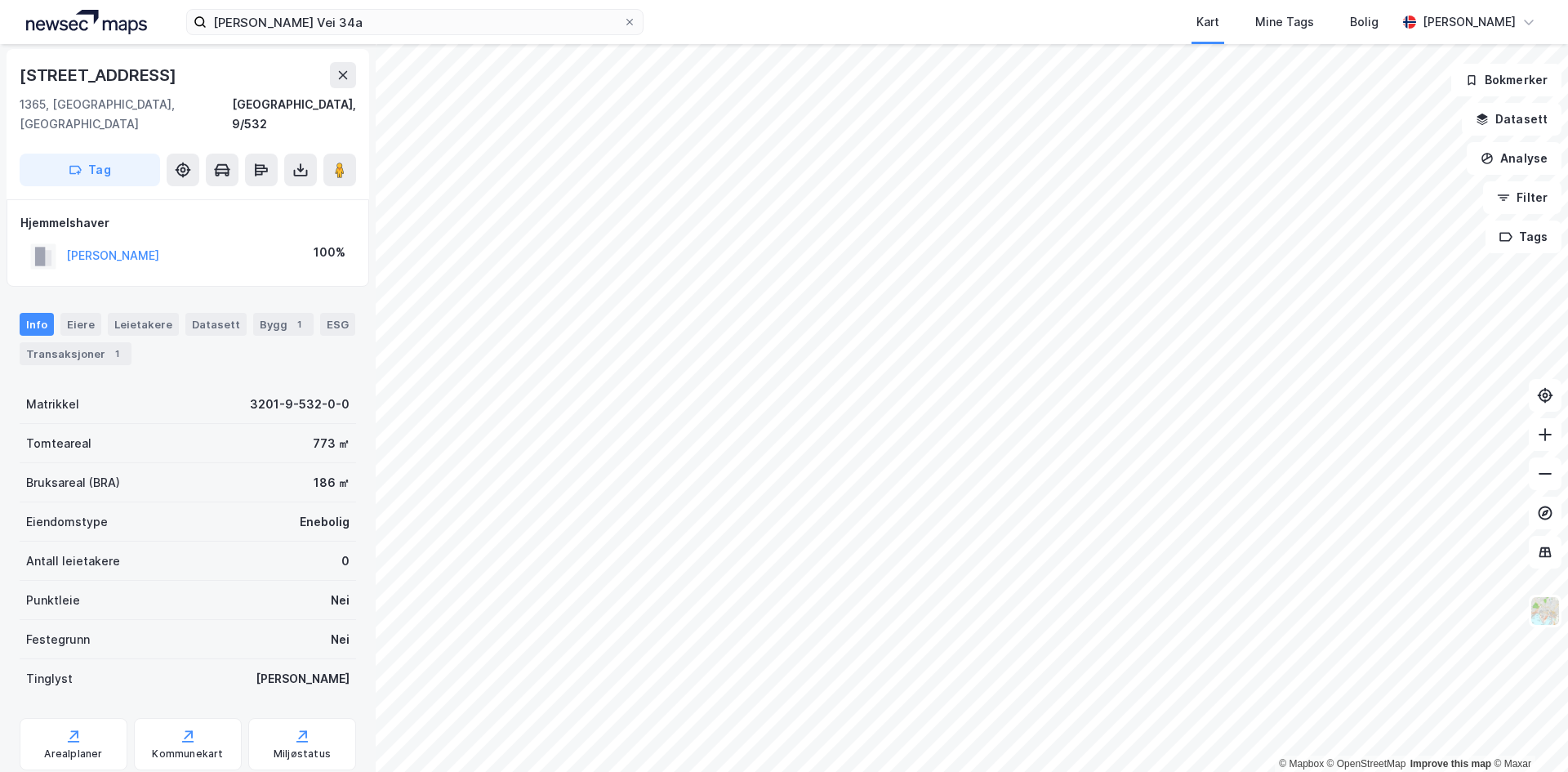
scroll to position [2, 0]
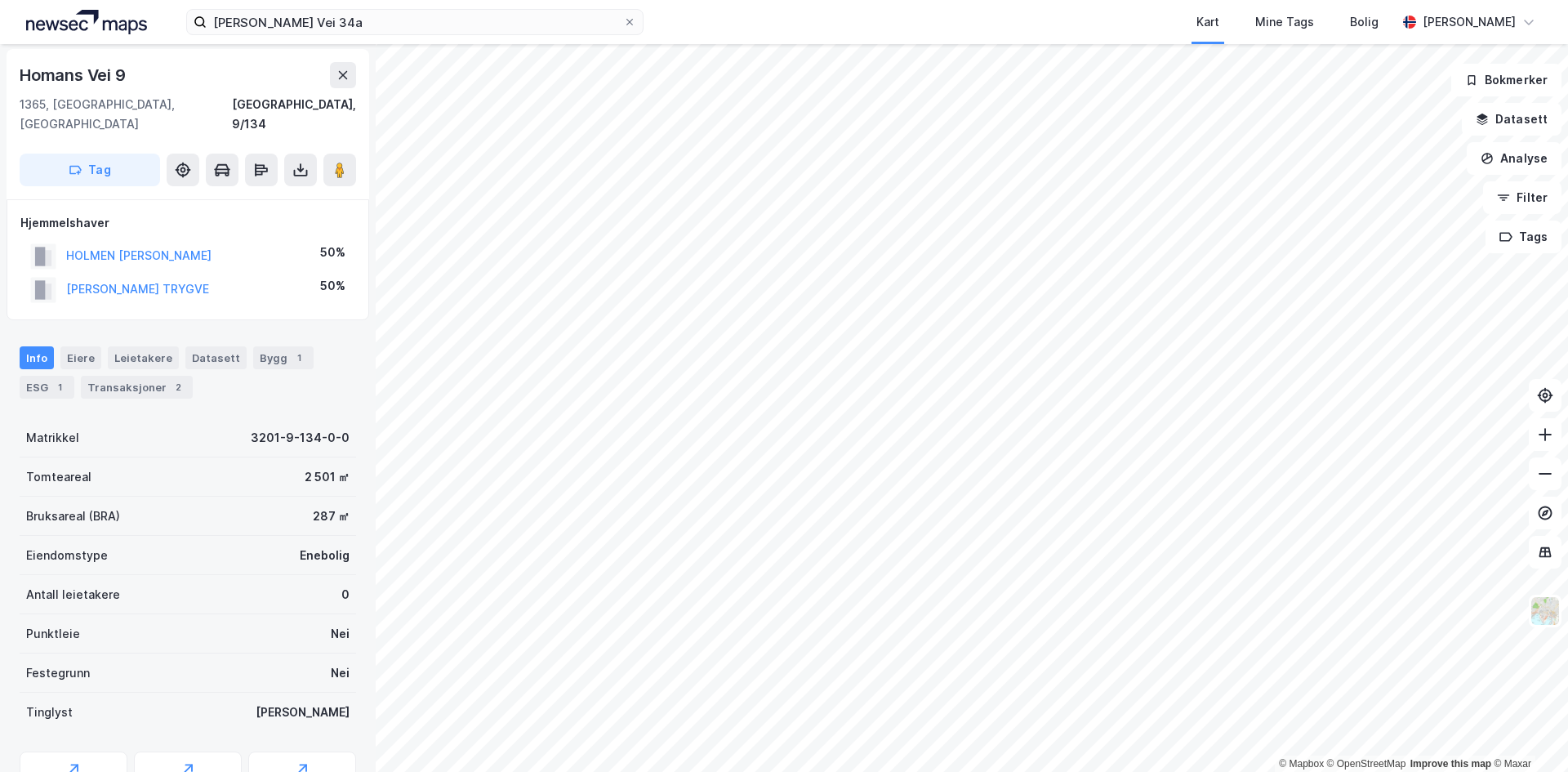
scroll to position [2, 0]
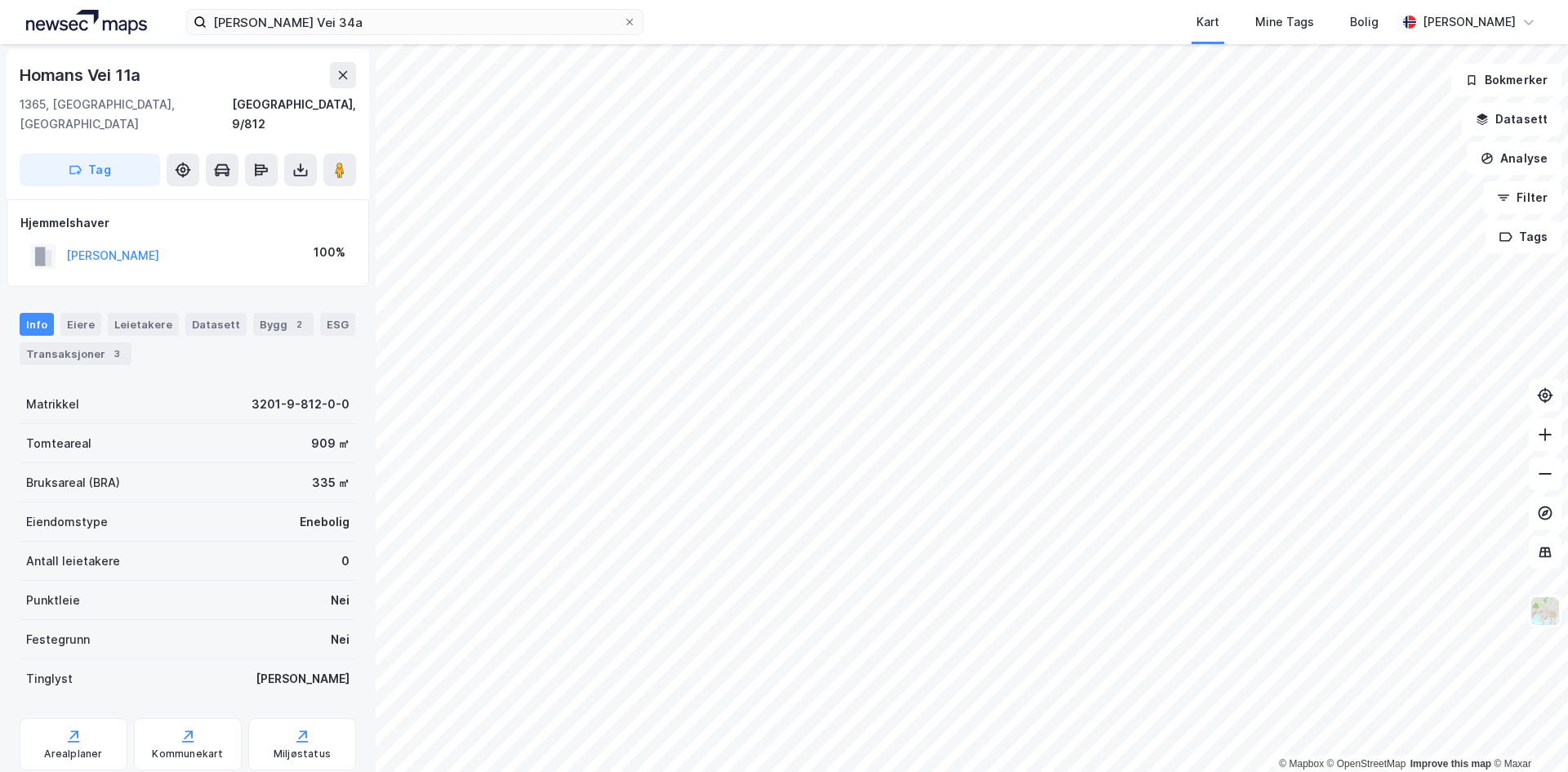
scroll to position [2, 0]
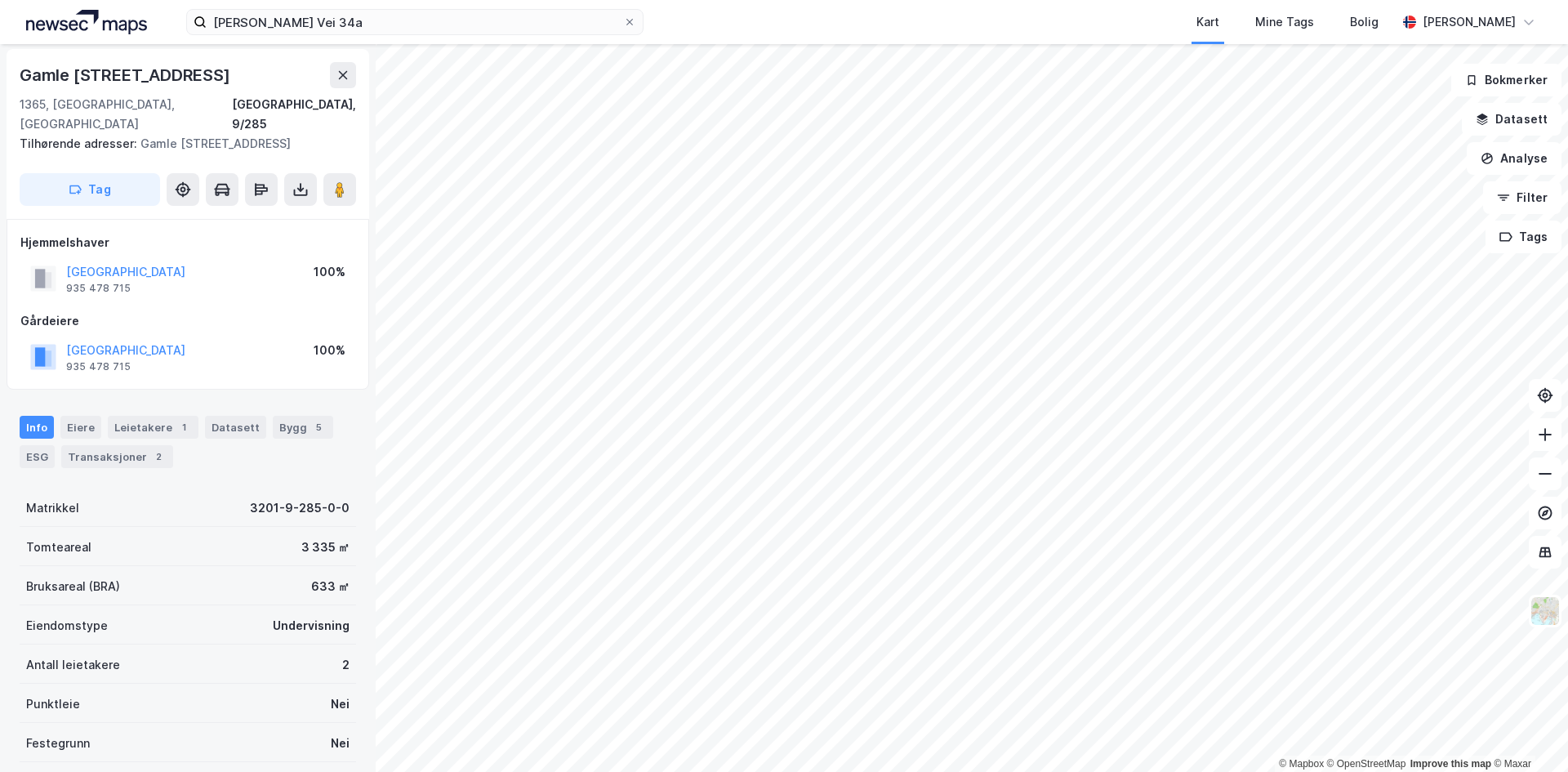
scroll to position [2, 0]
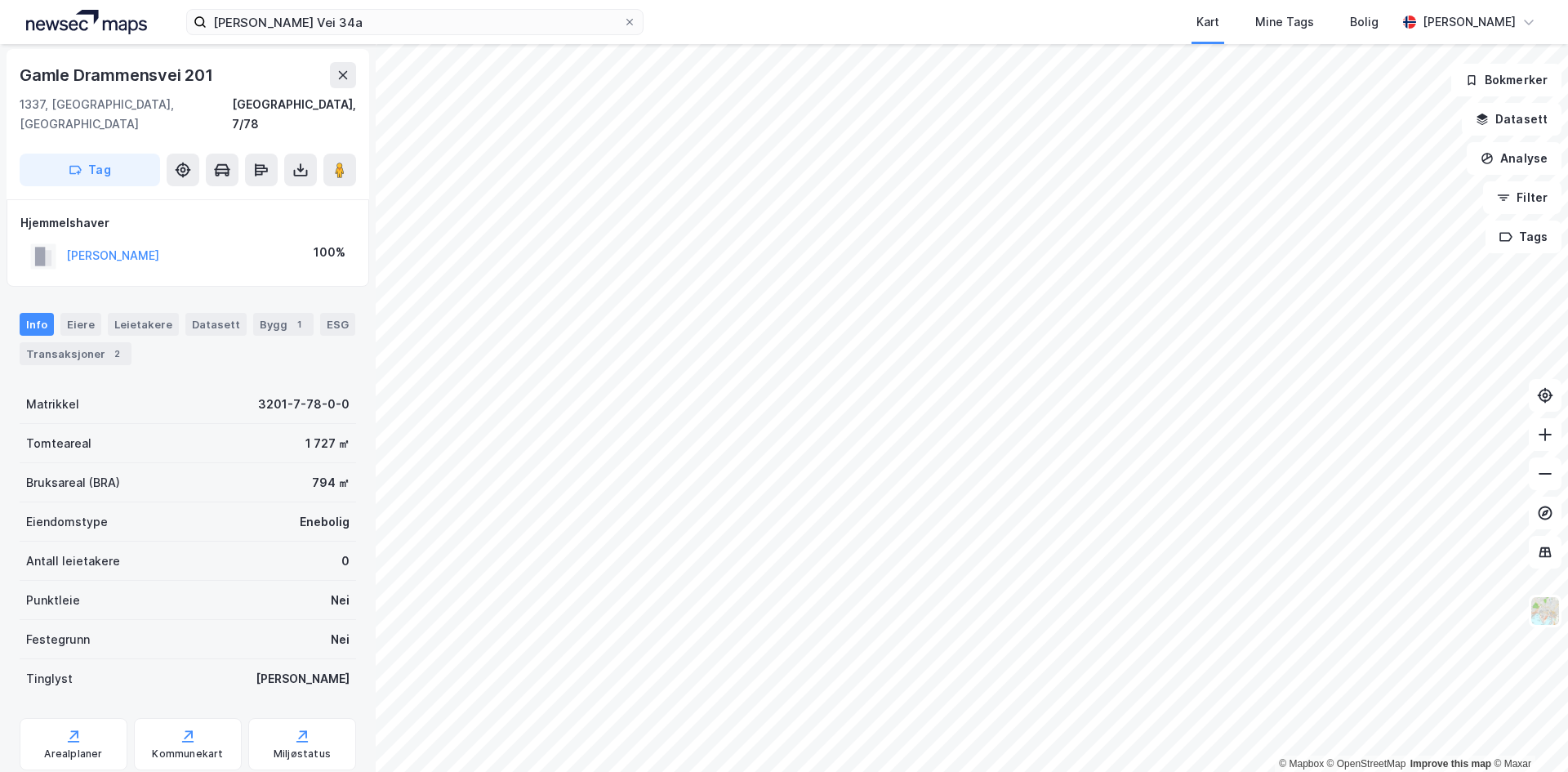
scroll to position [2, 0]
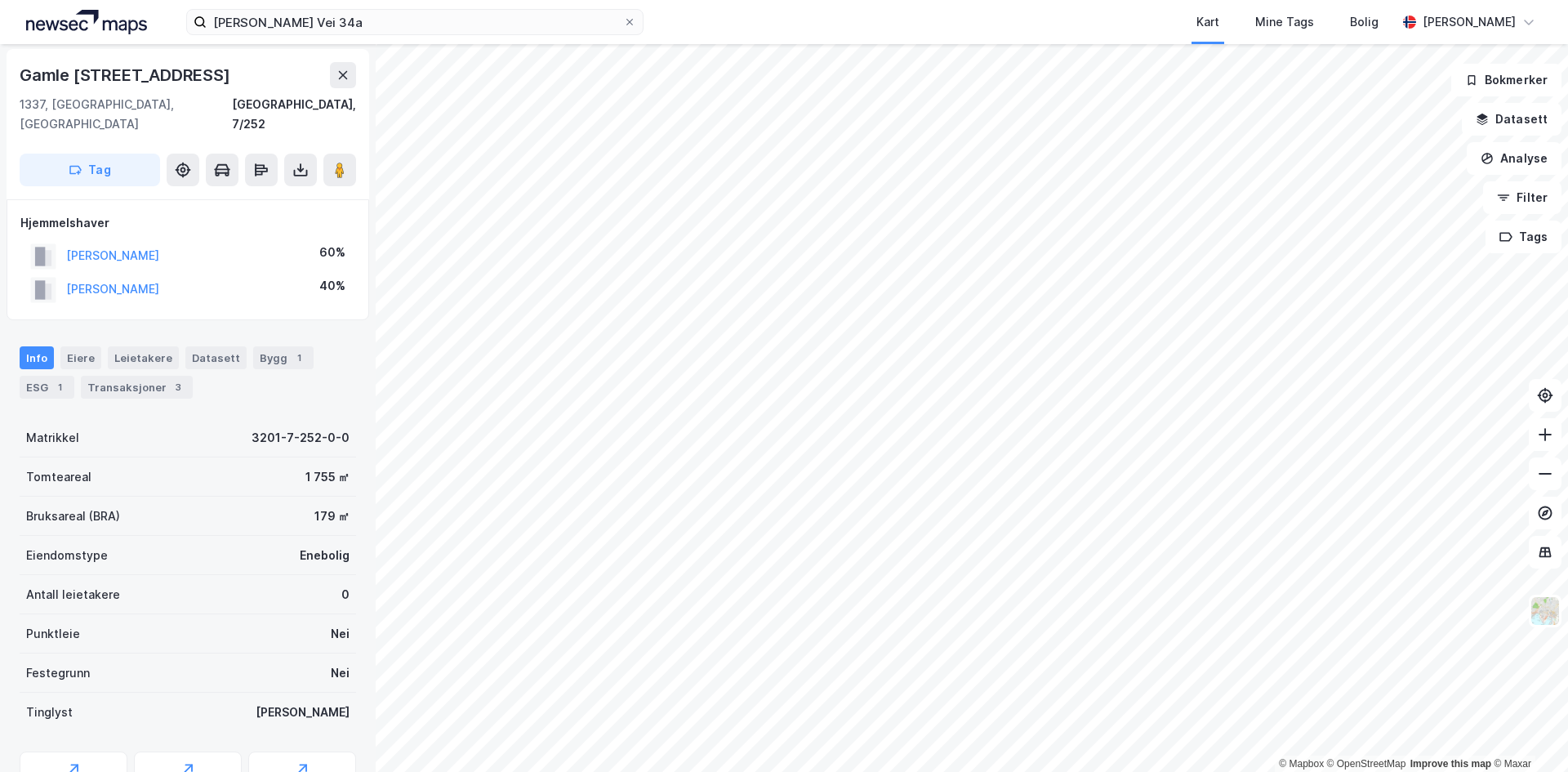
scroll to position [2, 0]
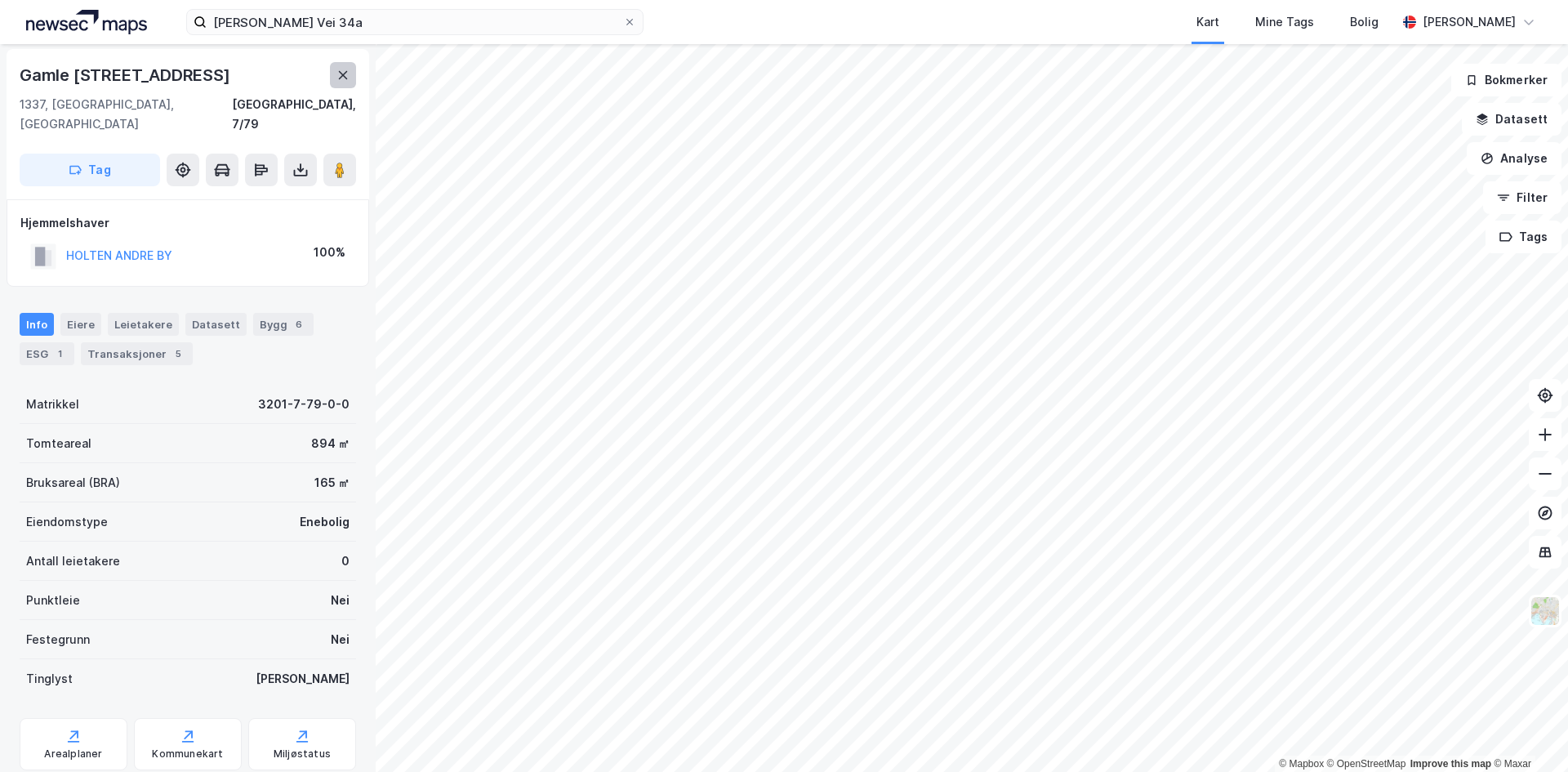
click at [332, 73] on button at bounding box center [343, 75] width 26 height 26
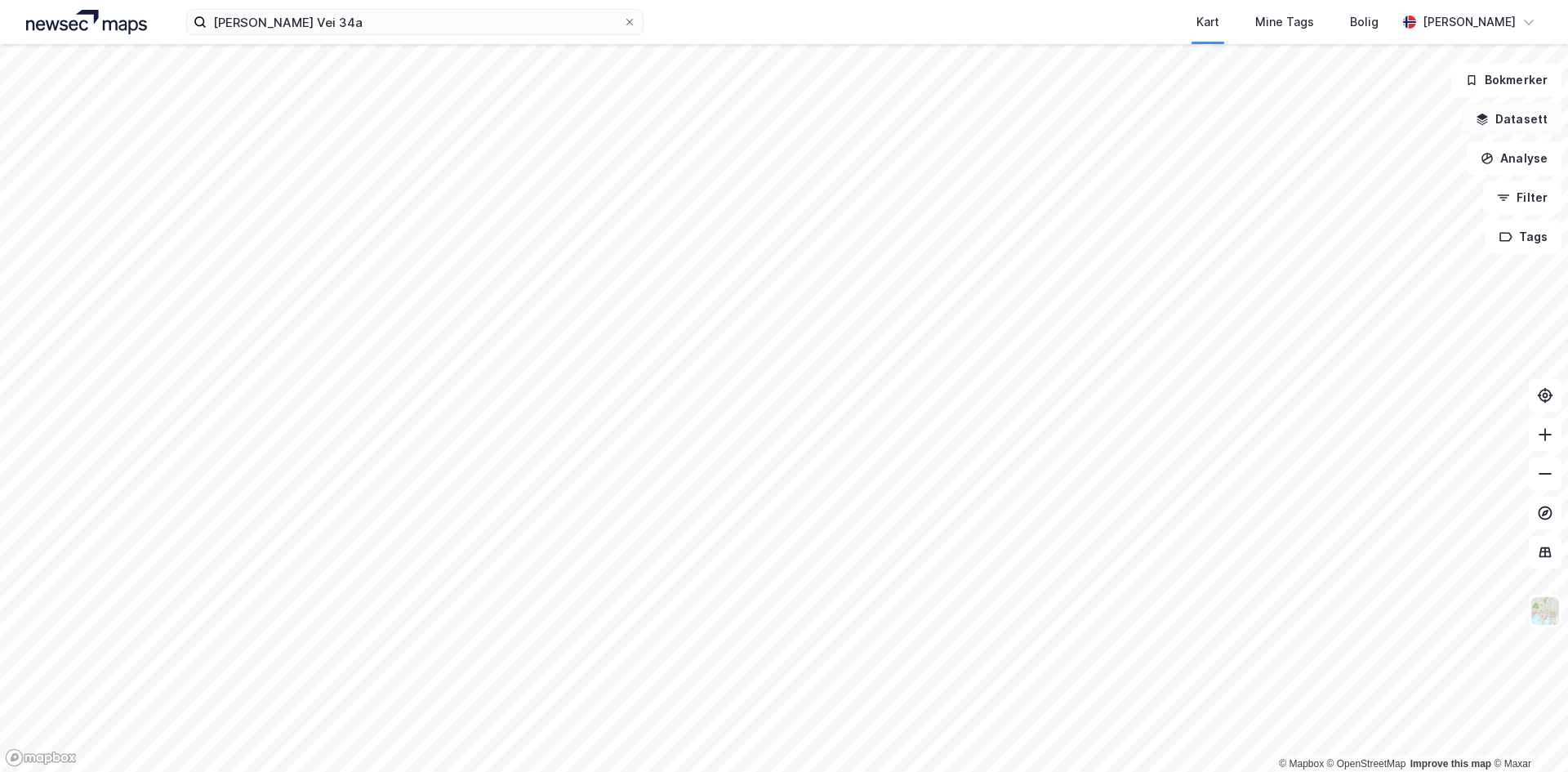
click at [1512, 122] on button "Datasett" at bounding box center [1512, 119] width 100 height 33
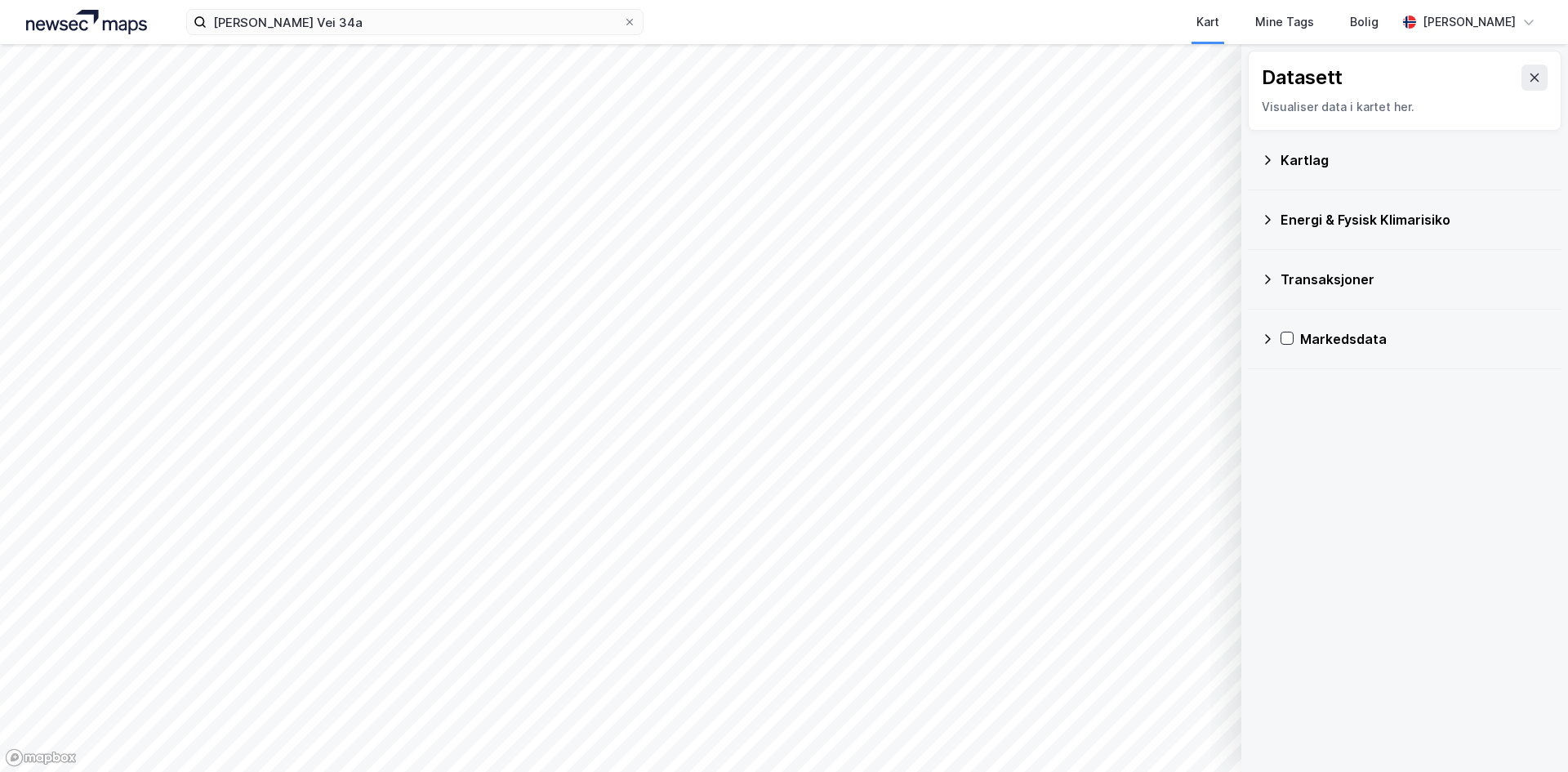
click at [1302, 153] on div "Kartlag" at bounding box center [1415, 160] width 268 height 20
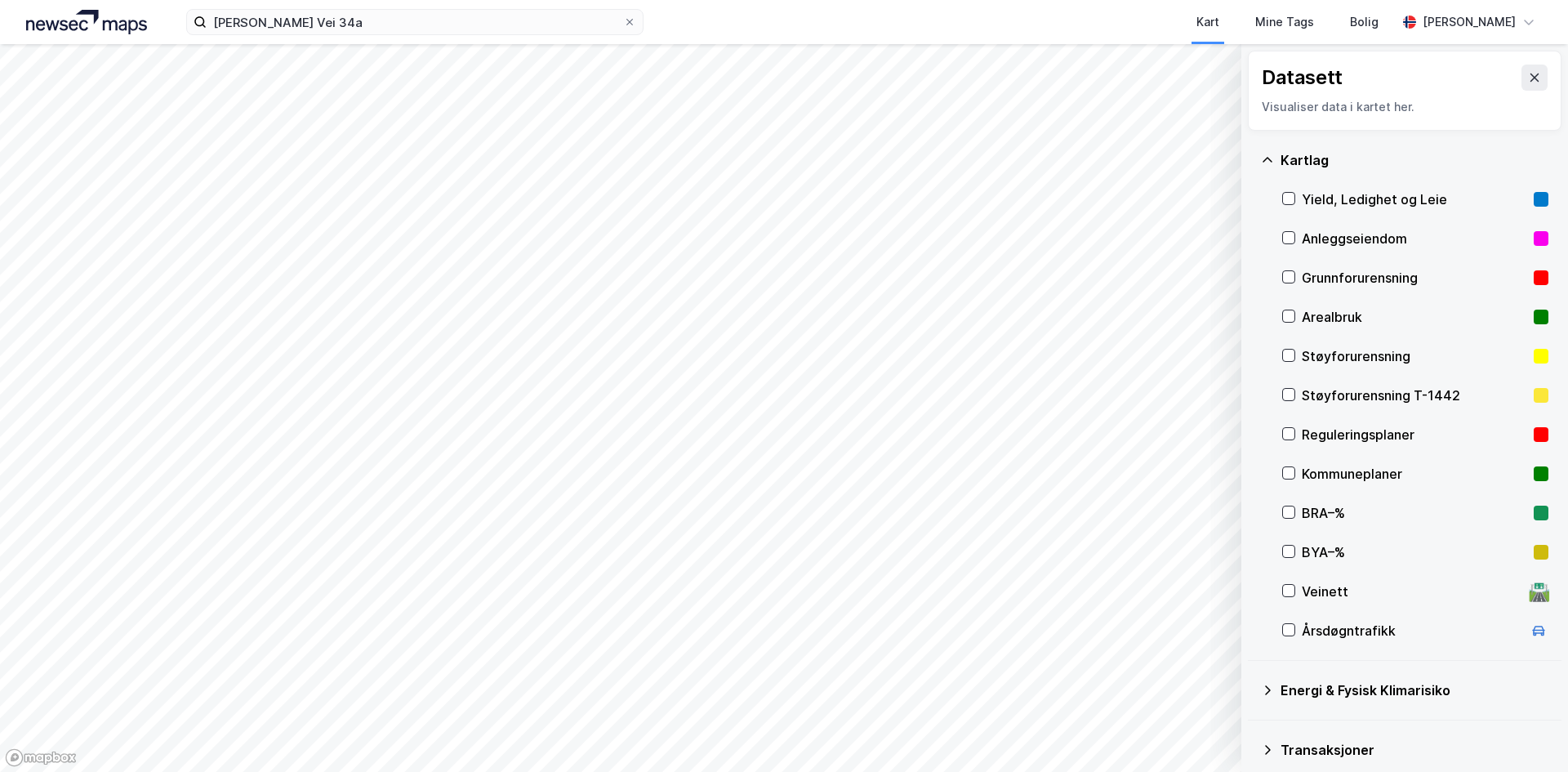
click at [1311, 161] on div "Kartlag" at bounding box center [1415, 160] width 268 height 20
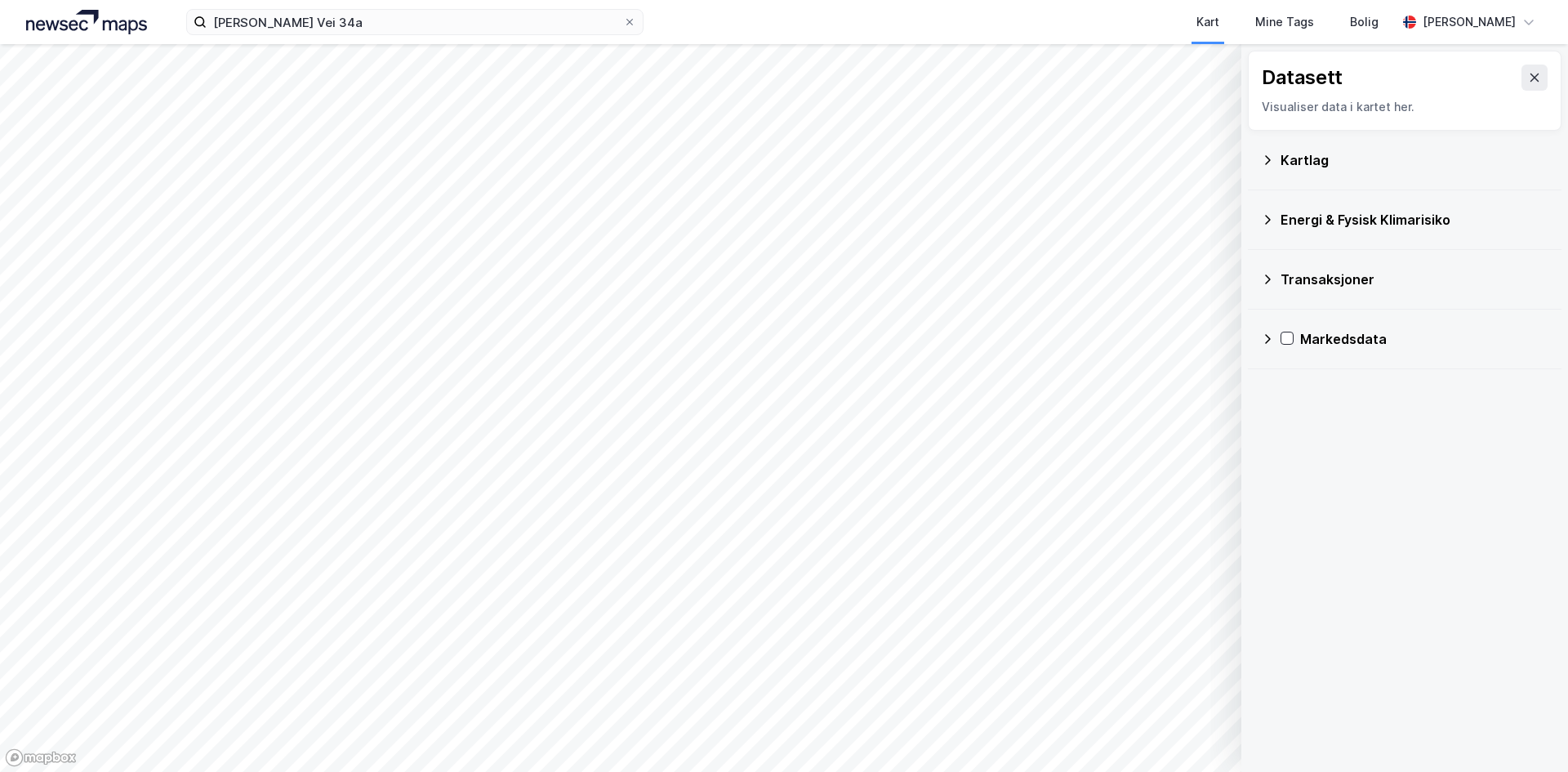
click at [1332, 279] on div "Transaksjoner" at bounding box center [1415, 279] width 268 height 20
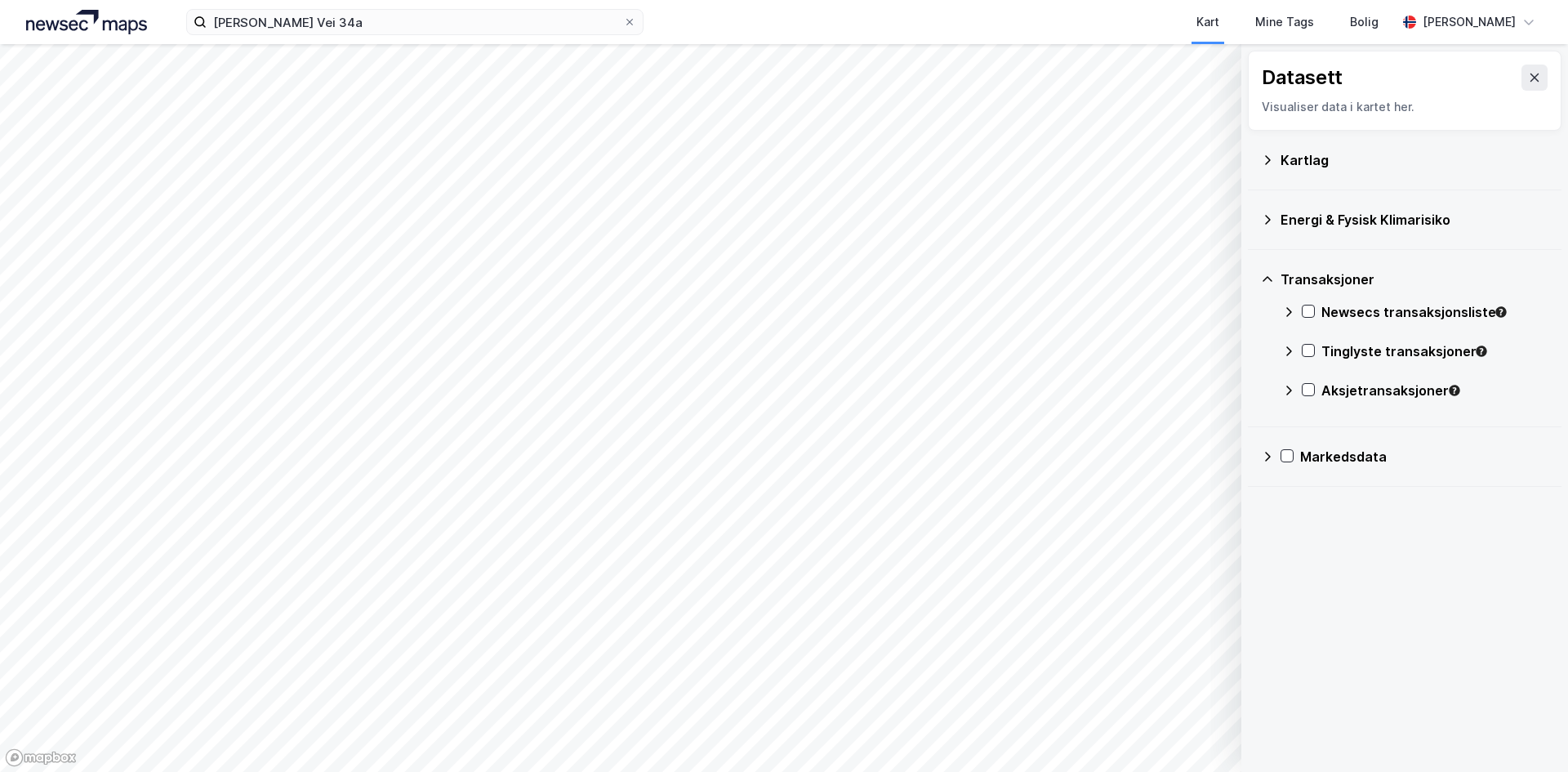
click at [1363, 346] on div "Tinglyste transaksjoner" at bounding box center [1435, 352] width 227 height 20
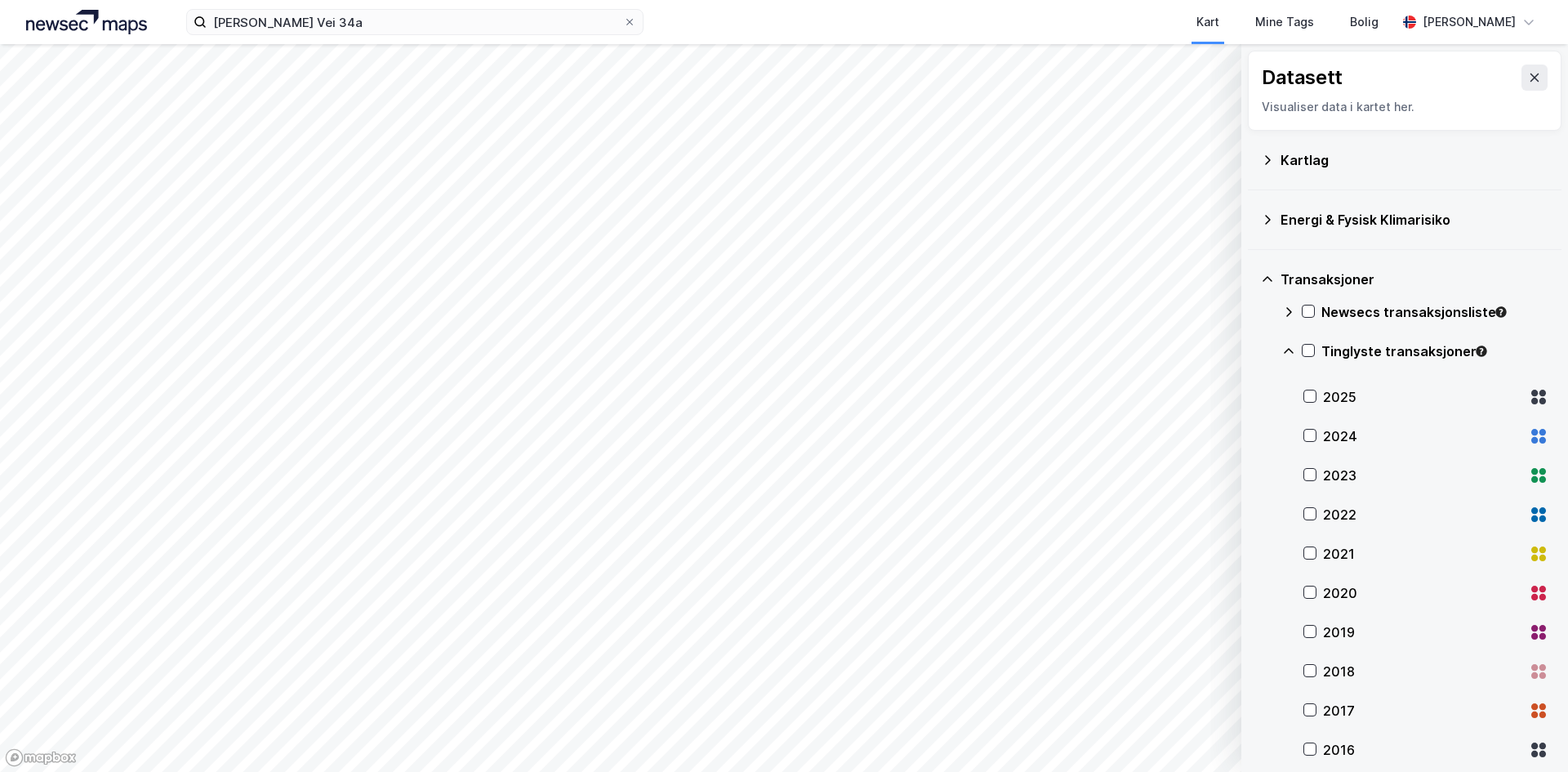
click at [1317, 399] on div "2025" at bounding box center [1425, 397] width 245 height 39
click at [1351, 421] on div "2024" at bounding box center [1425, 436] width 245 height 39
click at [1355, 437] on div "2024" at bounding box center [1422, 436] width 199 height 20
click at [1354, 404] on div "2025" at bounding box center [1422, 397] width 199 height 20
click at [1350, 505] on div "2022" at bounding box center [1422, 515] width 199 height 20
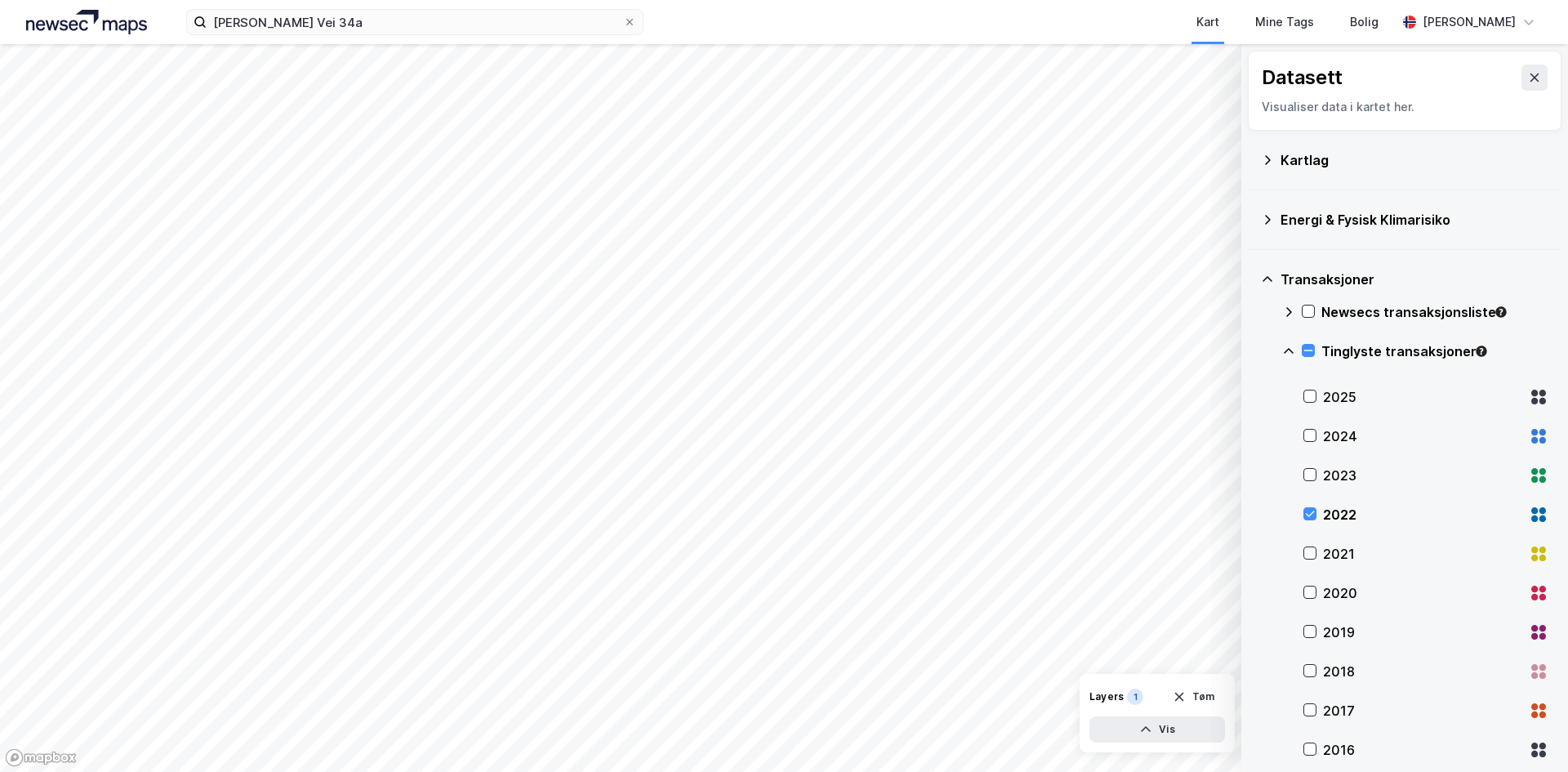
click at [1349, 505] on div "2022" at bounding box center [1422, 515] width 199 height 20
click at [1350, 353] on div "Tinglyste transaksjoner" at bounding box center [1435, 352] width 227 height 20
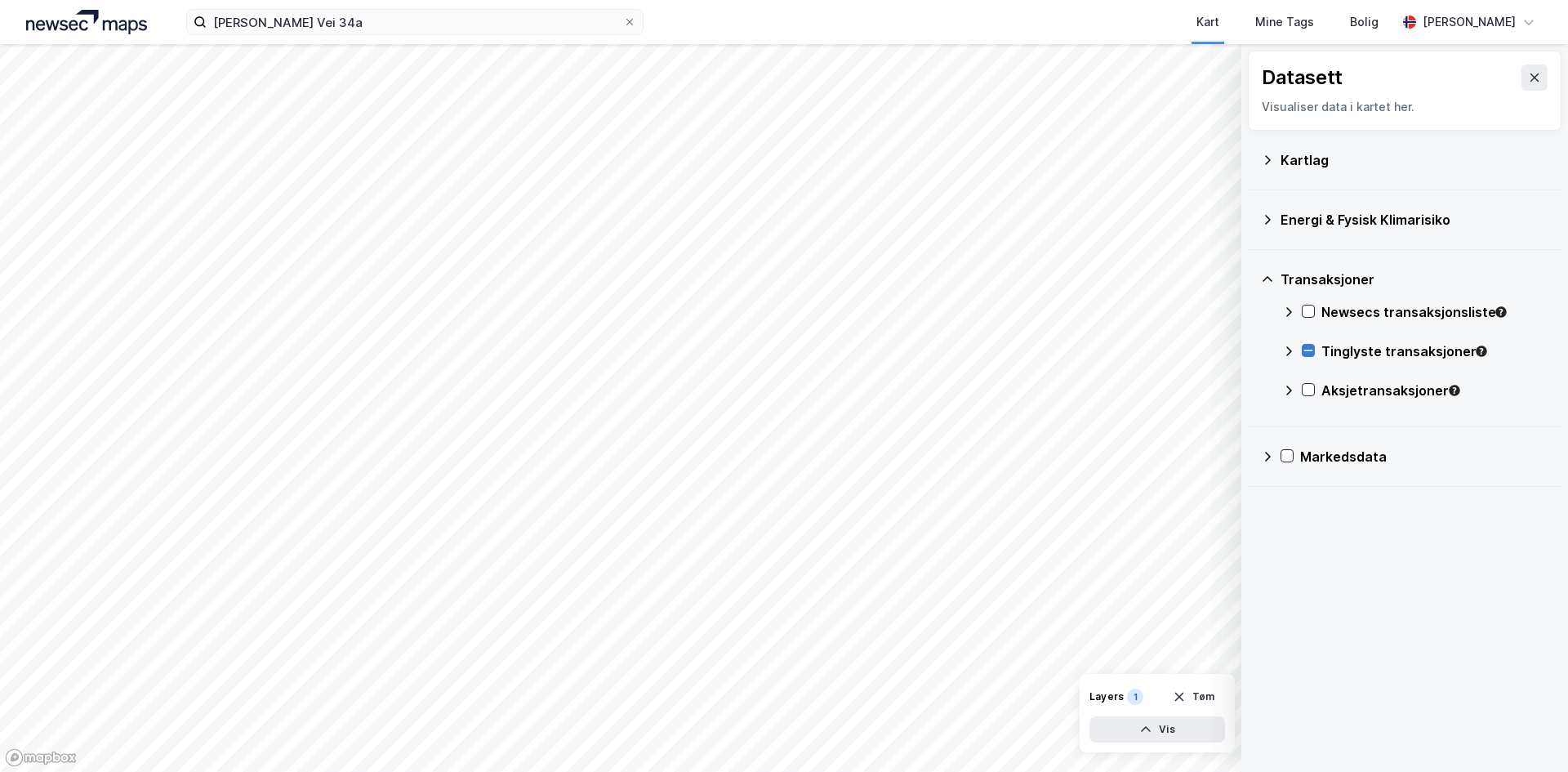
click at [1313, 350] on icon at bounding box center [1308, 350] width 12 height 12
click at [1306, 392] on icon at bounding box center [1308, 389] width 12 height 12
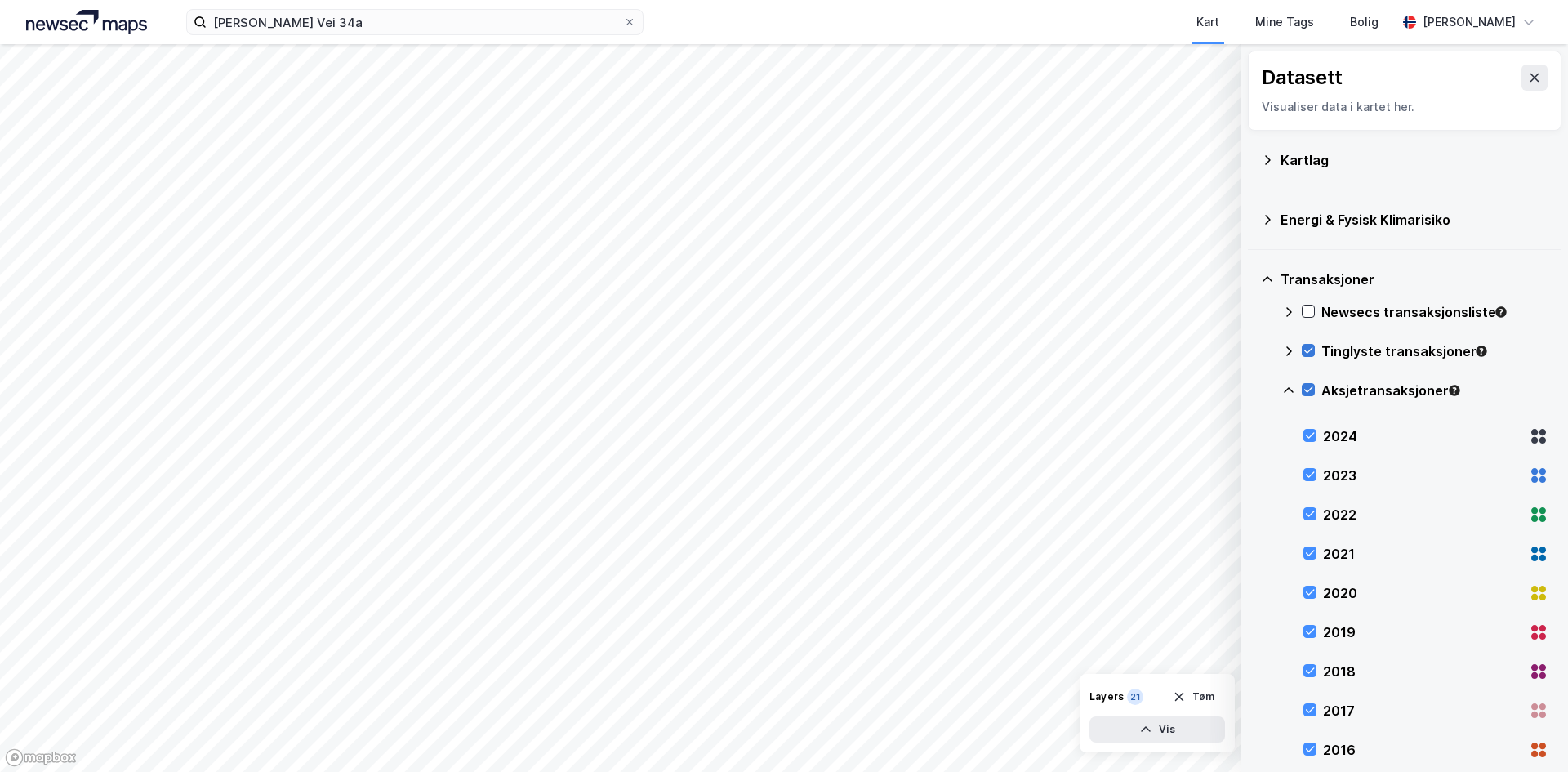
click at [1306, 392] on icon at bounding box center [1308, 389] width 12 height 12
click at [1311, 351] on icon at bounding box center [1308, 350] width 12 height 12
click at [1307, 312] on icon at bounding box center [1308, 311] width 12 height 12
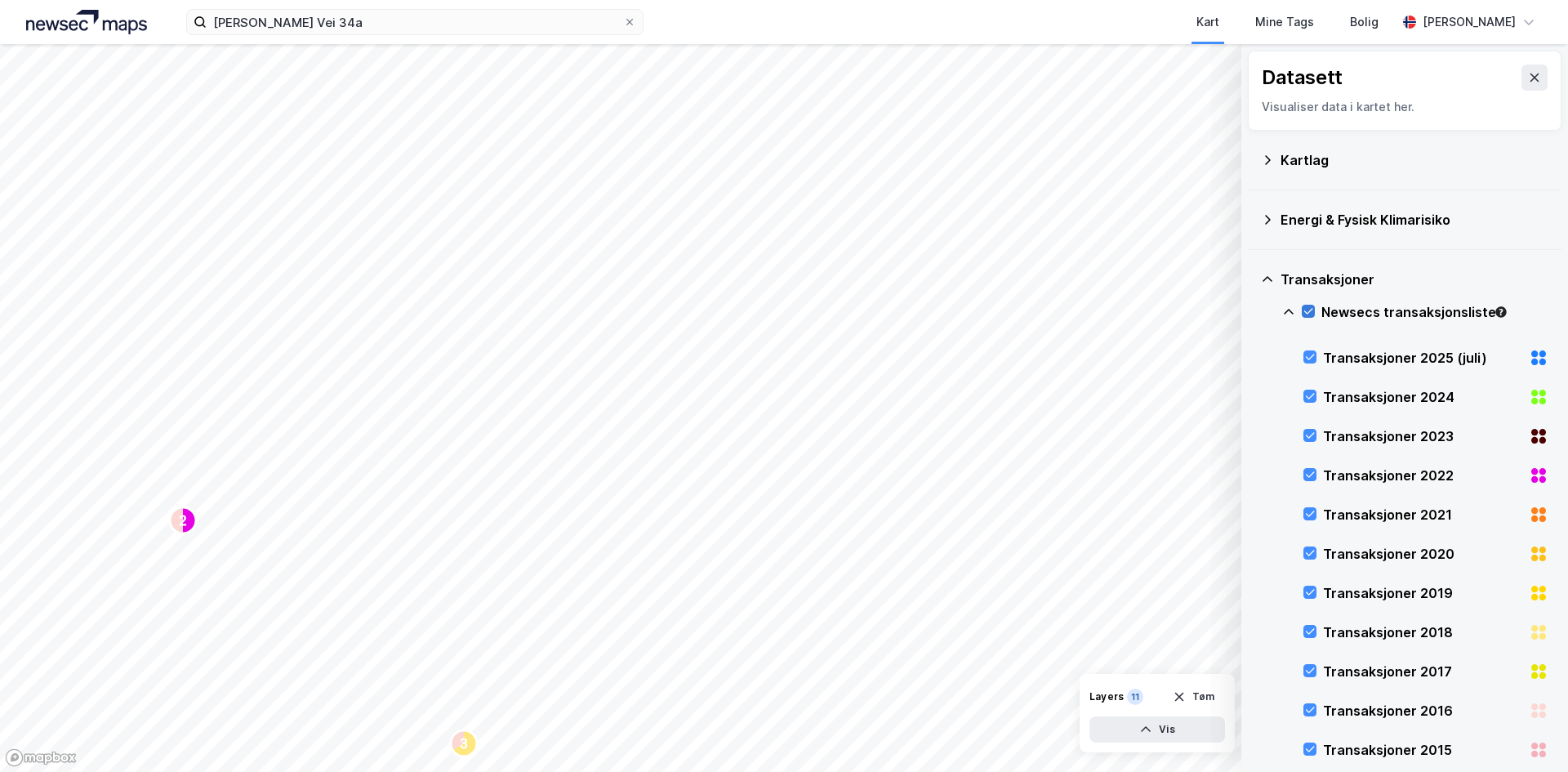
click at [1307, 312] on icon at bounding box center [1308, 311] width 12 height 12
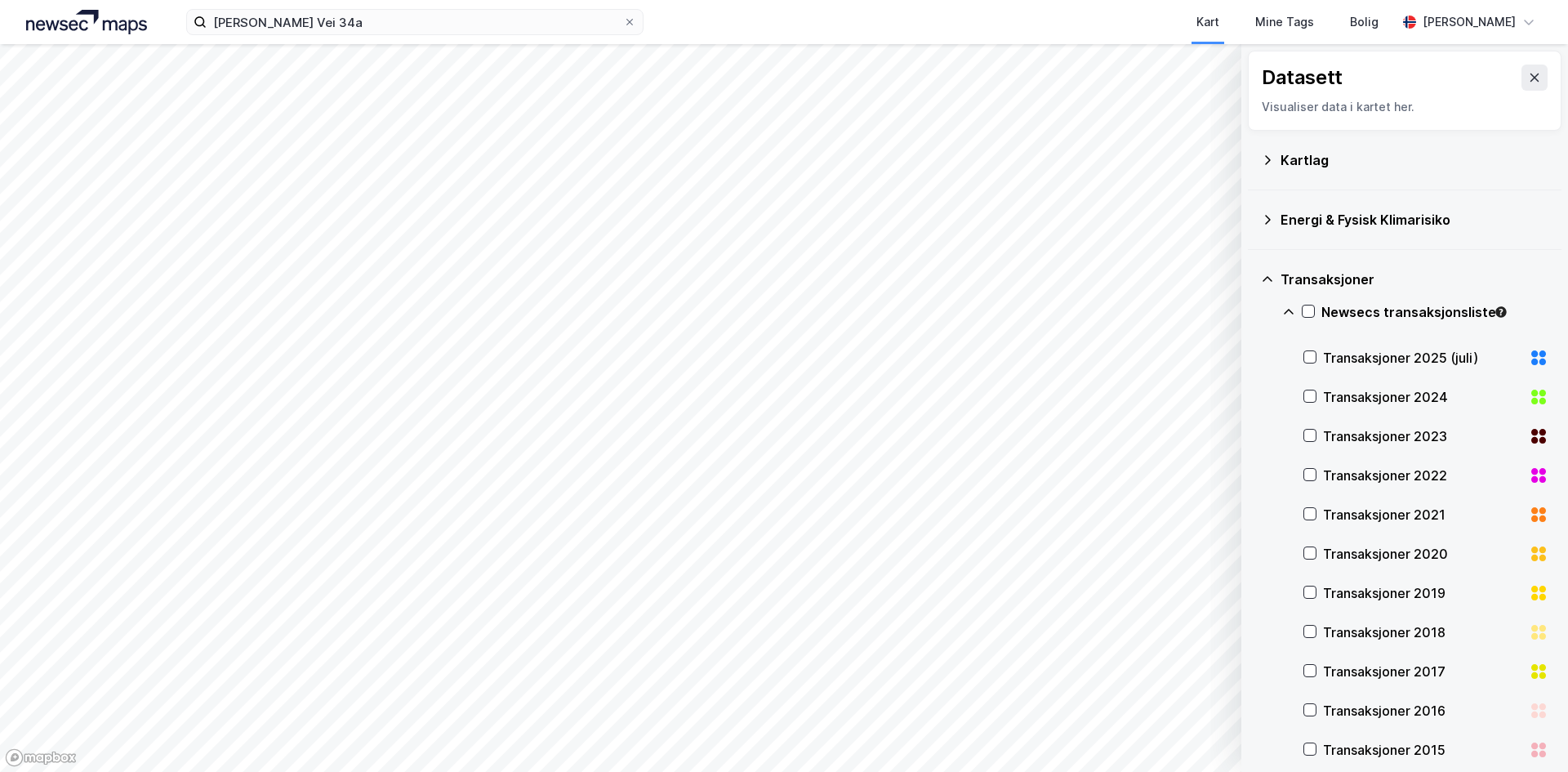
click at [1266, 278] on icon at bounding box center [1267, 278] width 10 height 5
